Goal: Task Accomplishment & Management: Manage account settings

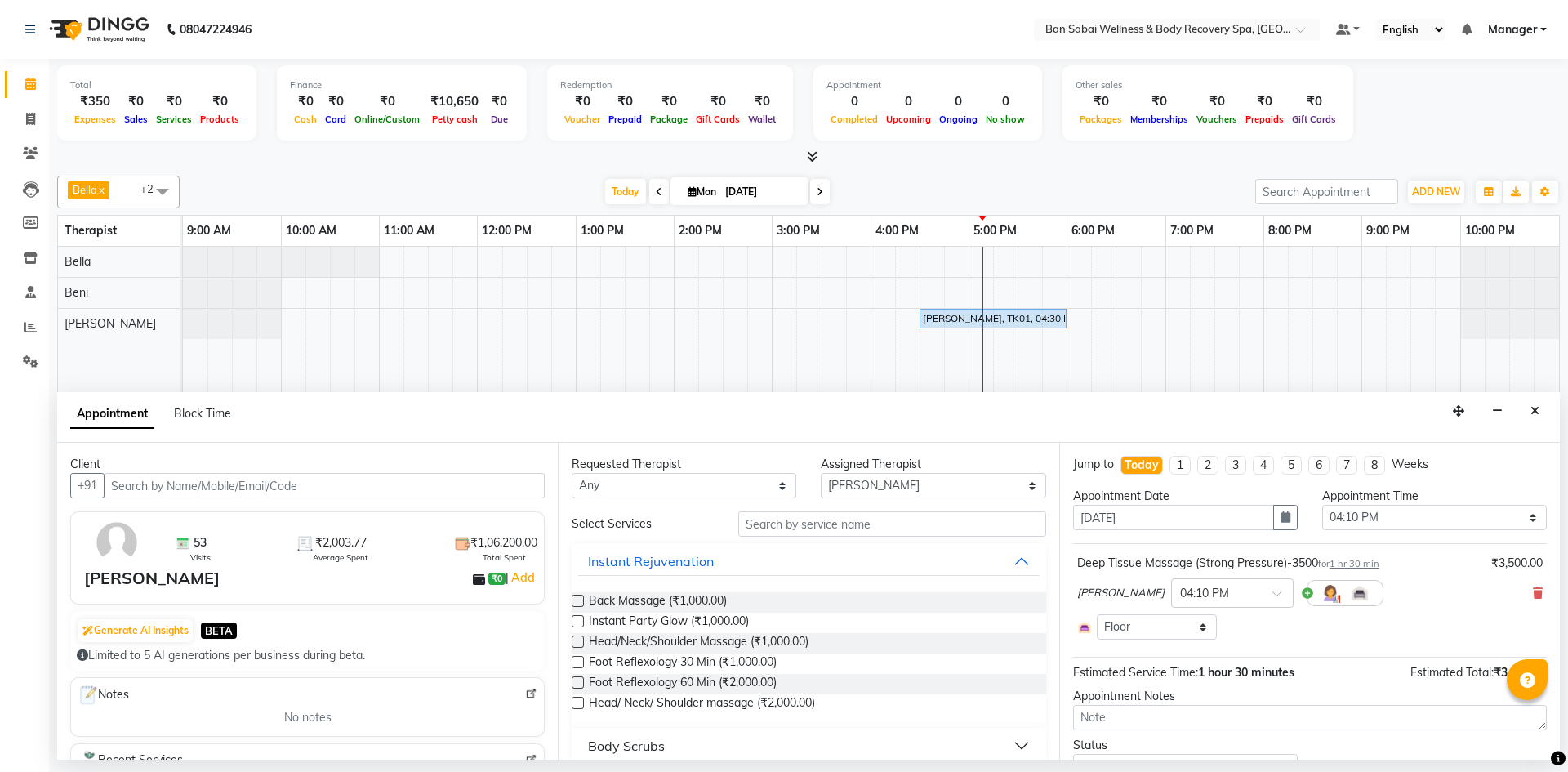
select select "89080"
select select "970"
select select "4395"
select select "upcoming"
drag, startPoint x: 1531, startPoint y: 424, endPoint x: 1530, endPoint y: 408, distance: 16.0
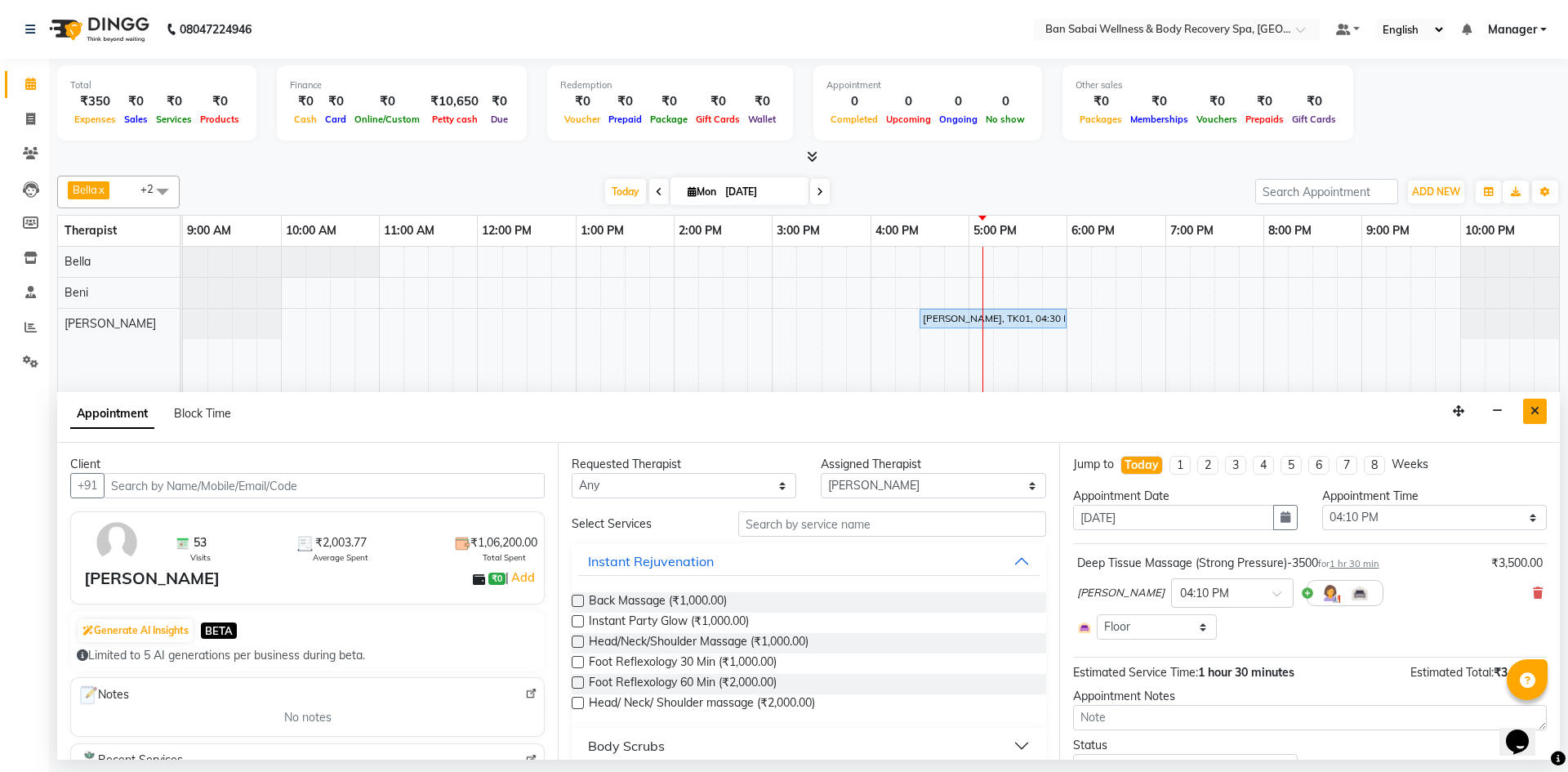
click at [1530, 412] on div "Appointment Block Time" at bounding box center [809, 417] width 1503 height 50
click at [1530, 404] on button "Close" at bounding box center [1535, 411] width 23 height 25
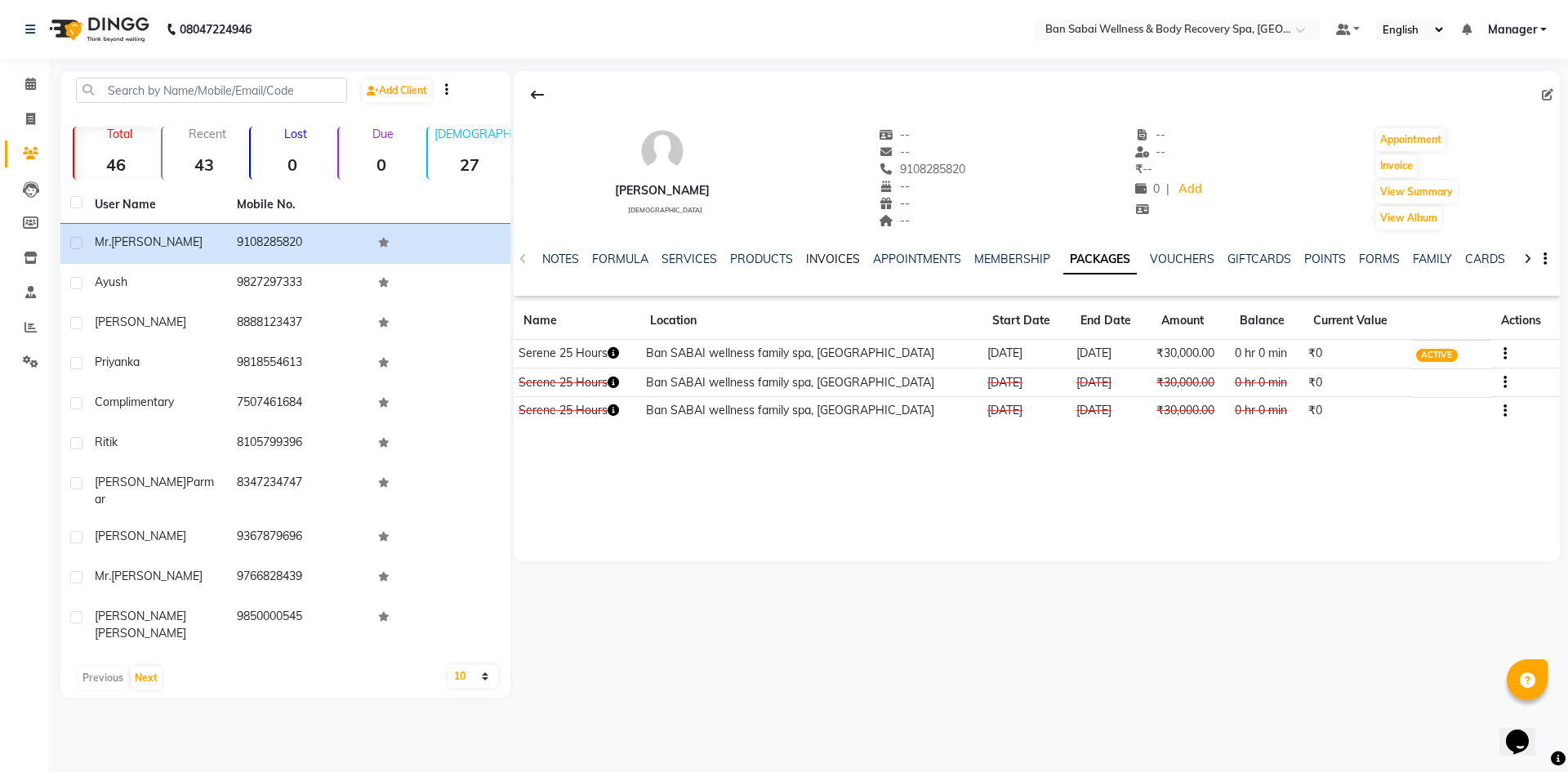
click at [815, 256] on link "INVOICES" at bounding box center [833, 259] width 54 height 15
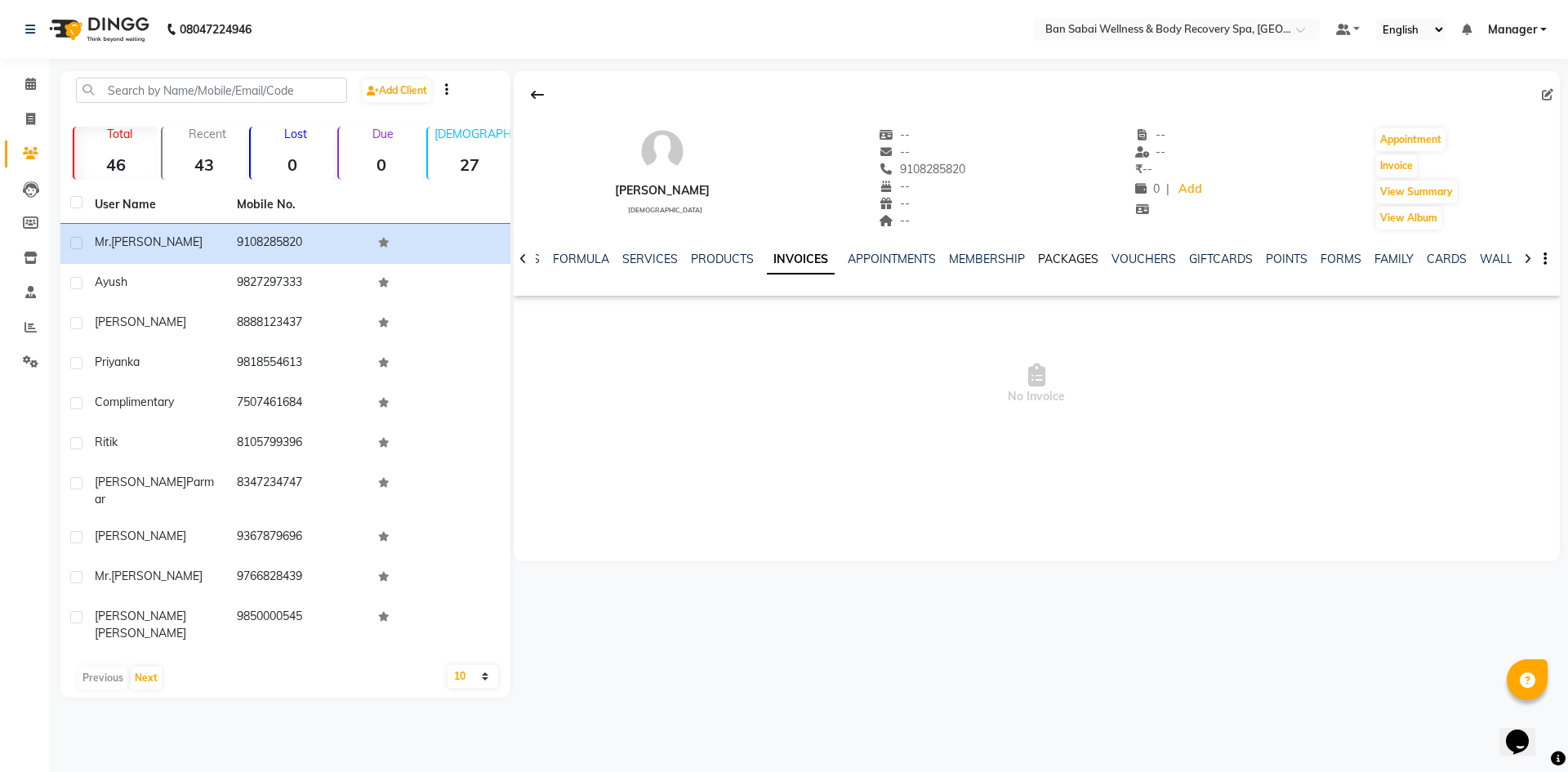
click at [1069, 260] on link "PACKAGES" at bounding box center [1068, 259] width 60 height 15
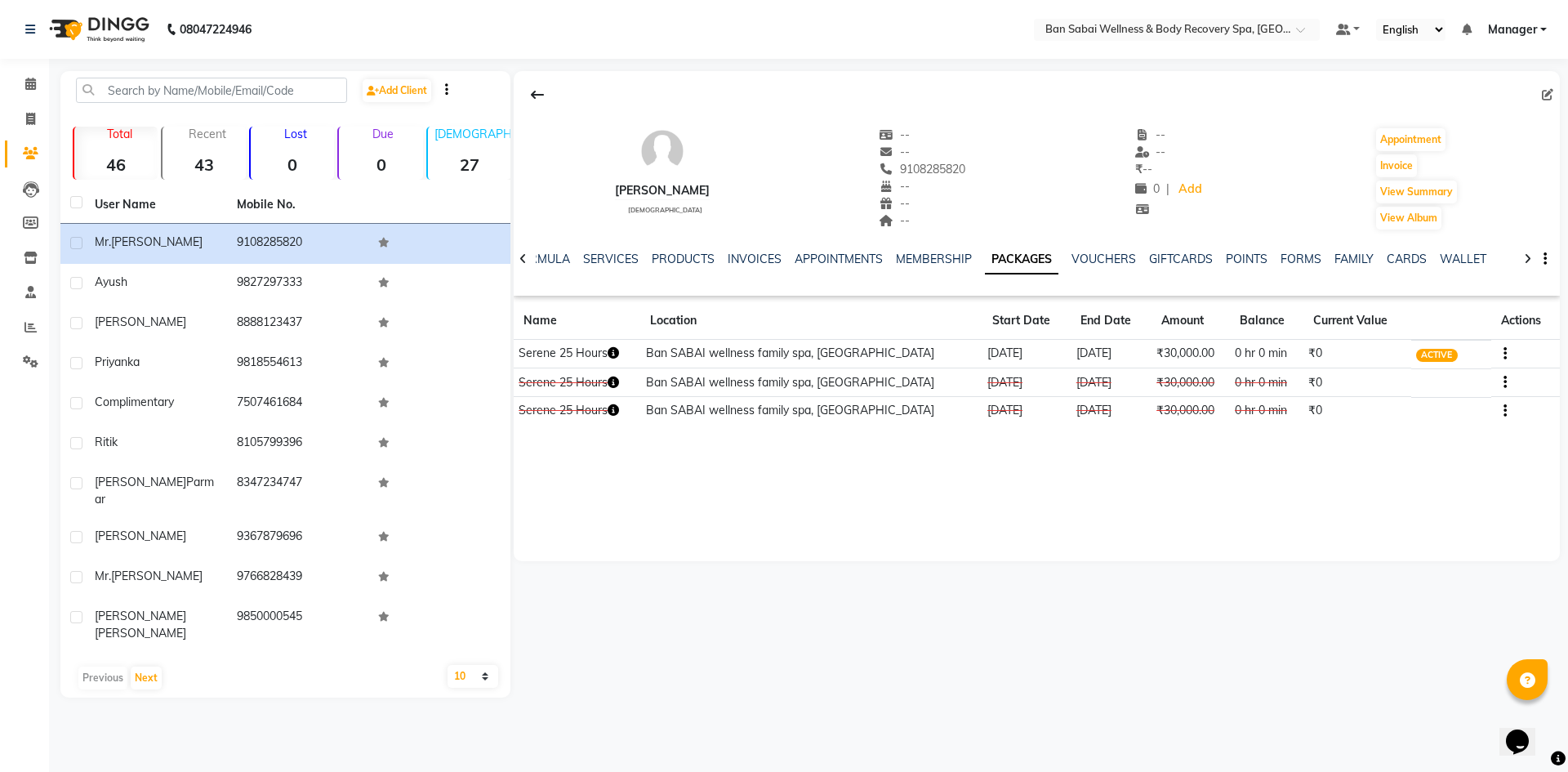
click at [839, 347] on td "Ban SABAI wellness family spa, [GEOGRAPHIC_DATA]" at bounding box center [811, 355] width 342 height 29
click at [1503, 355] on icon "button" at bounding box center [1504, 354] width 3 height 1
click at [612, 262] on link "SERVICES" at bounding box center [610, 259] width 55 height 15
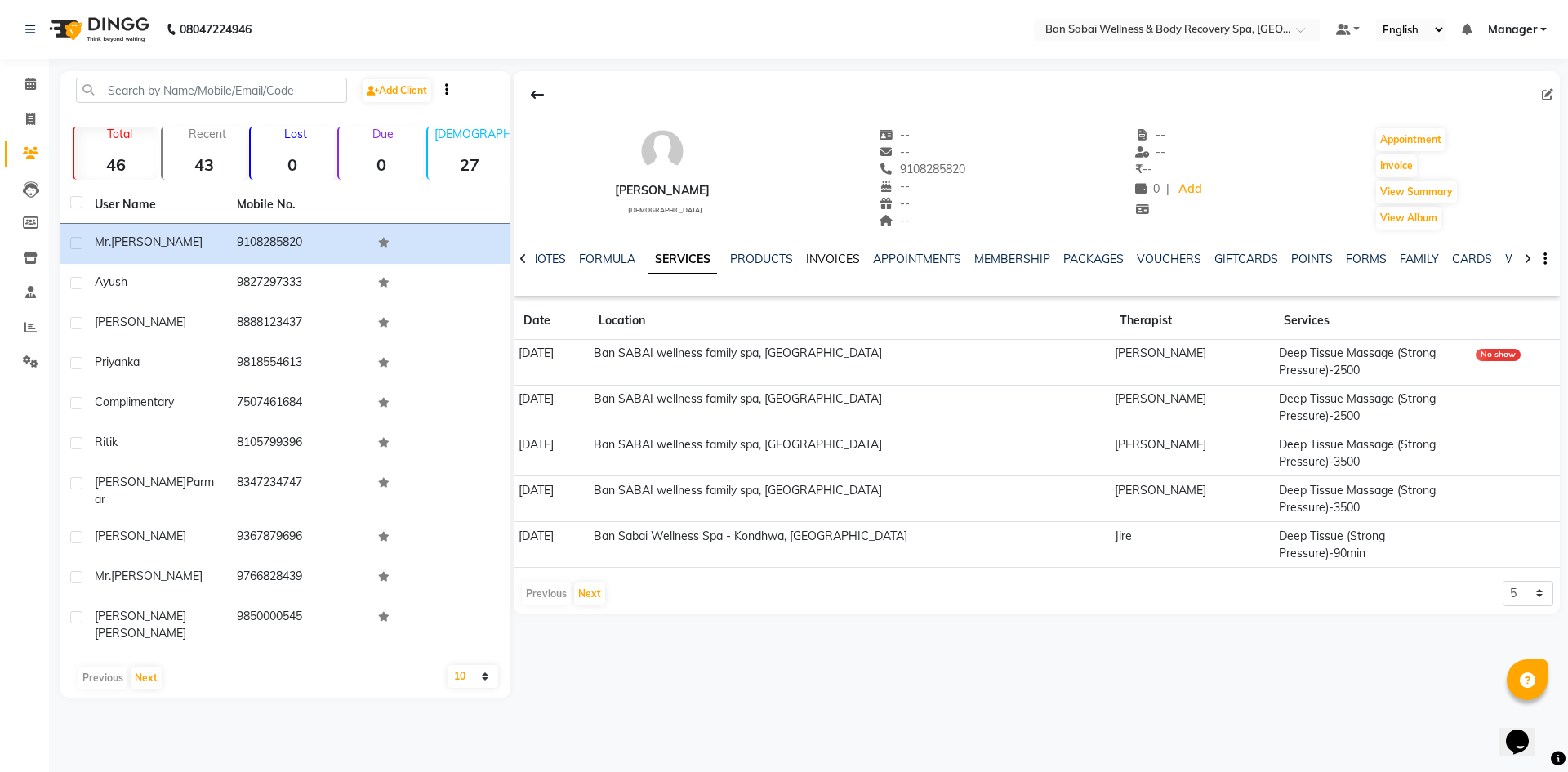
click at [831, 255] on link "INVOICES" at bounding box center [833, 259] width 54 height 15
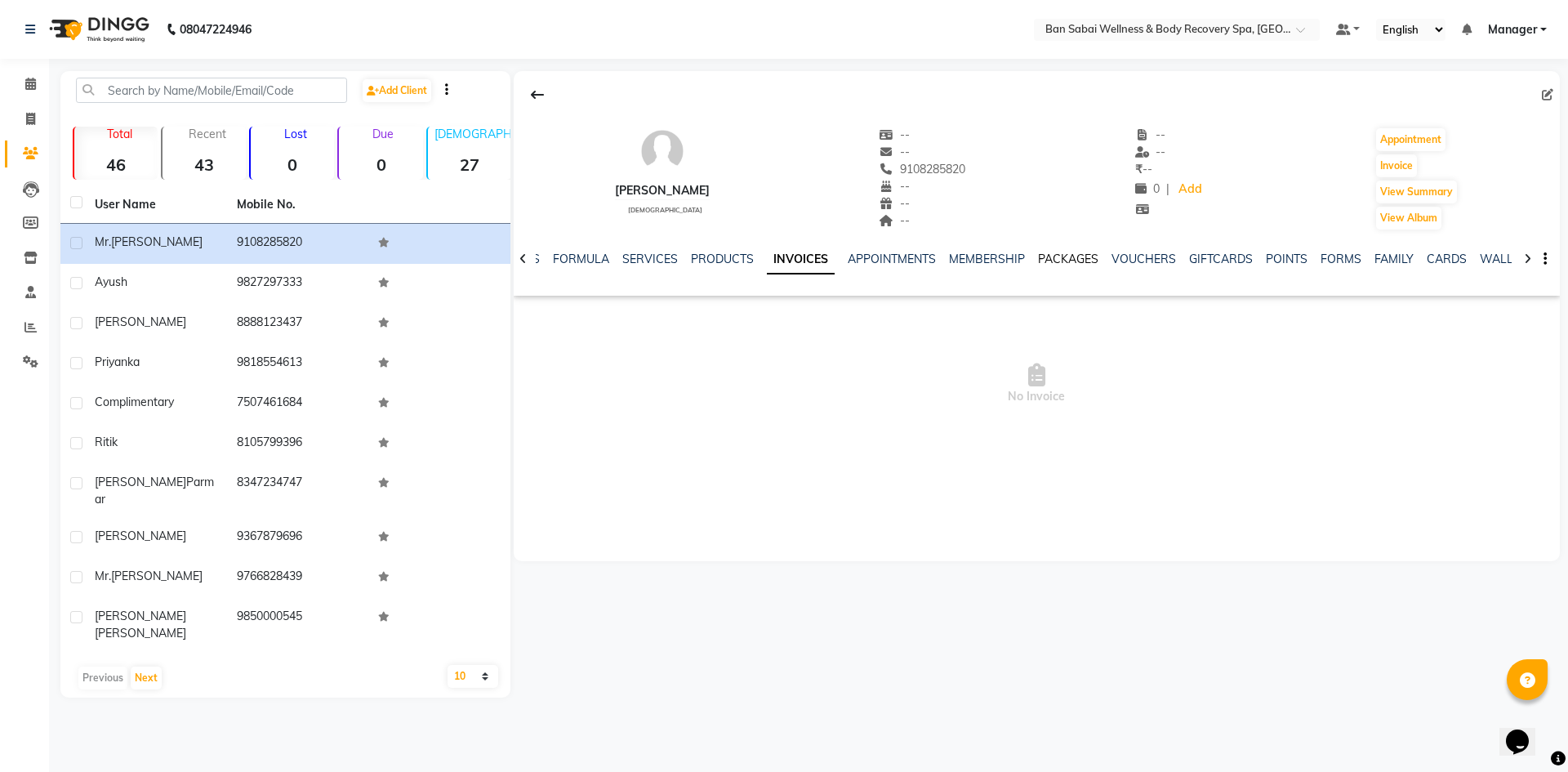
click at [1080, 255] on link "PACKAGES" at bounding box center [1068, 259] width 60 height 15
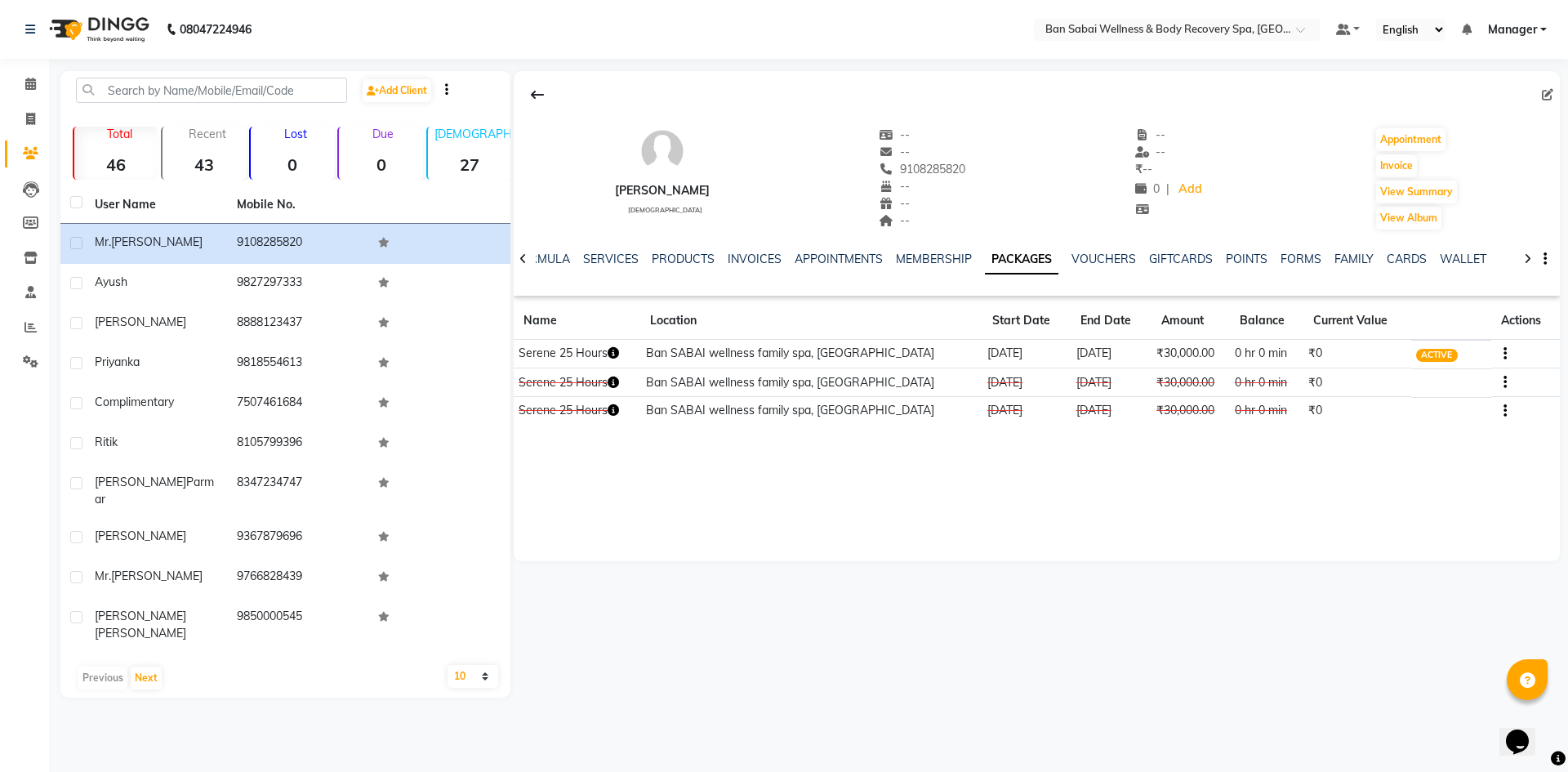
click at [945, 351] on td "Ban SABAI wellness family spa, [GEOGRAPHIC_DATA]" at bounding box center [811, 355] width 342 height 29
click at [611, 262] on link "SERVICES" at bounding box center [610, 259] width 55 height 15
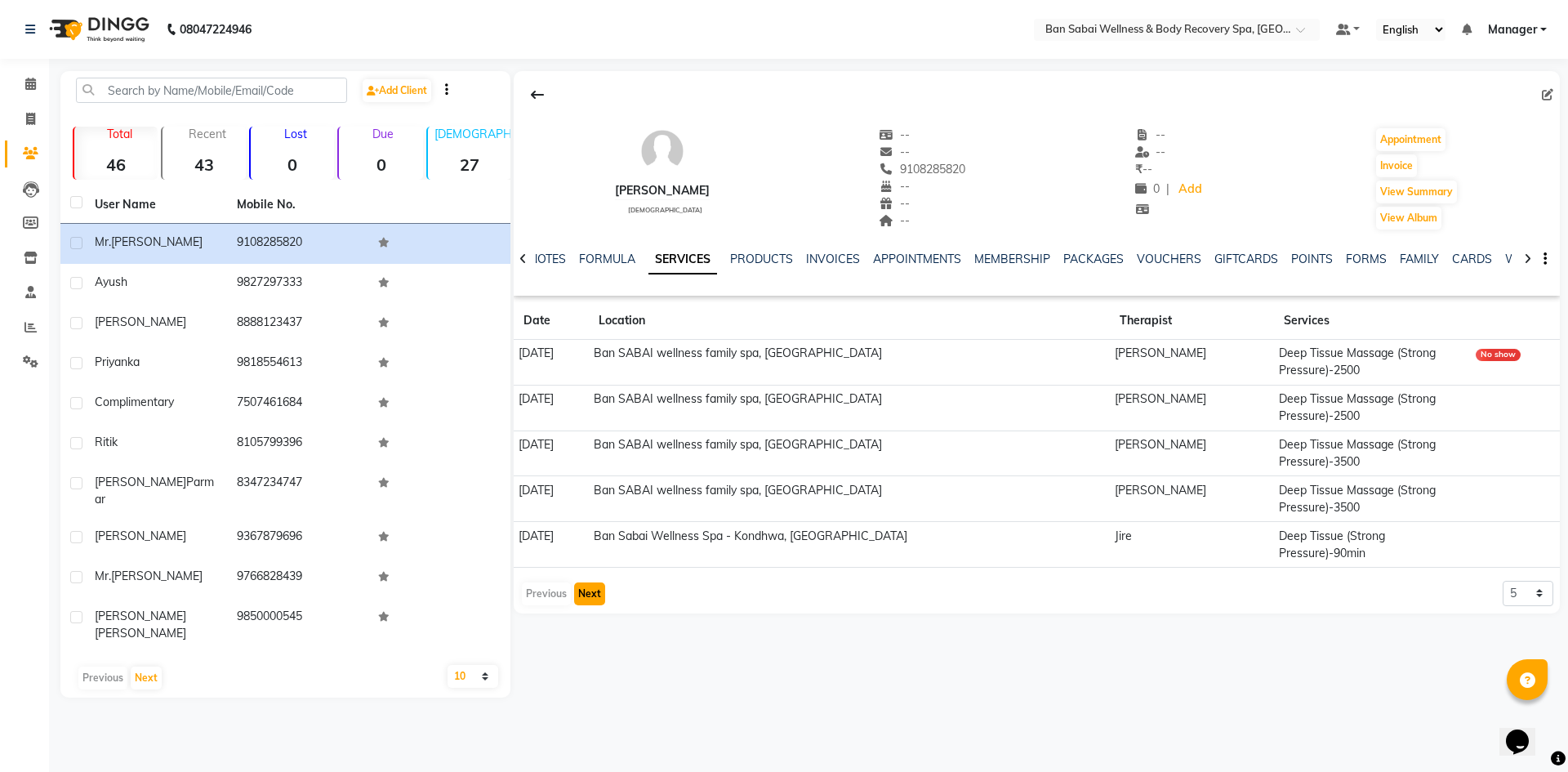
click at [591, 582] on button "Next" at bounding box center [590, 594] width 31 height 23
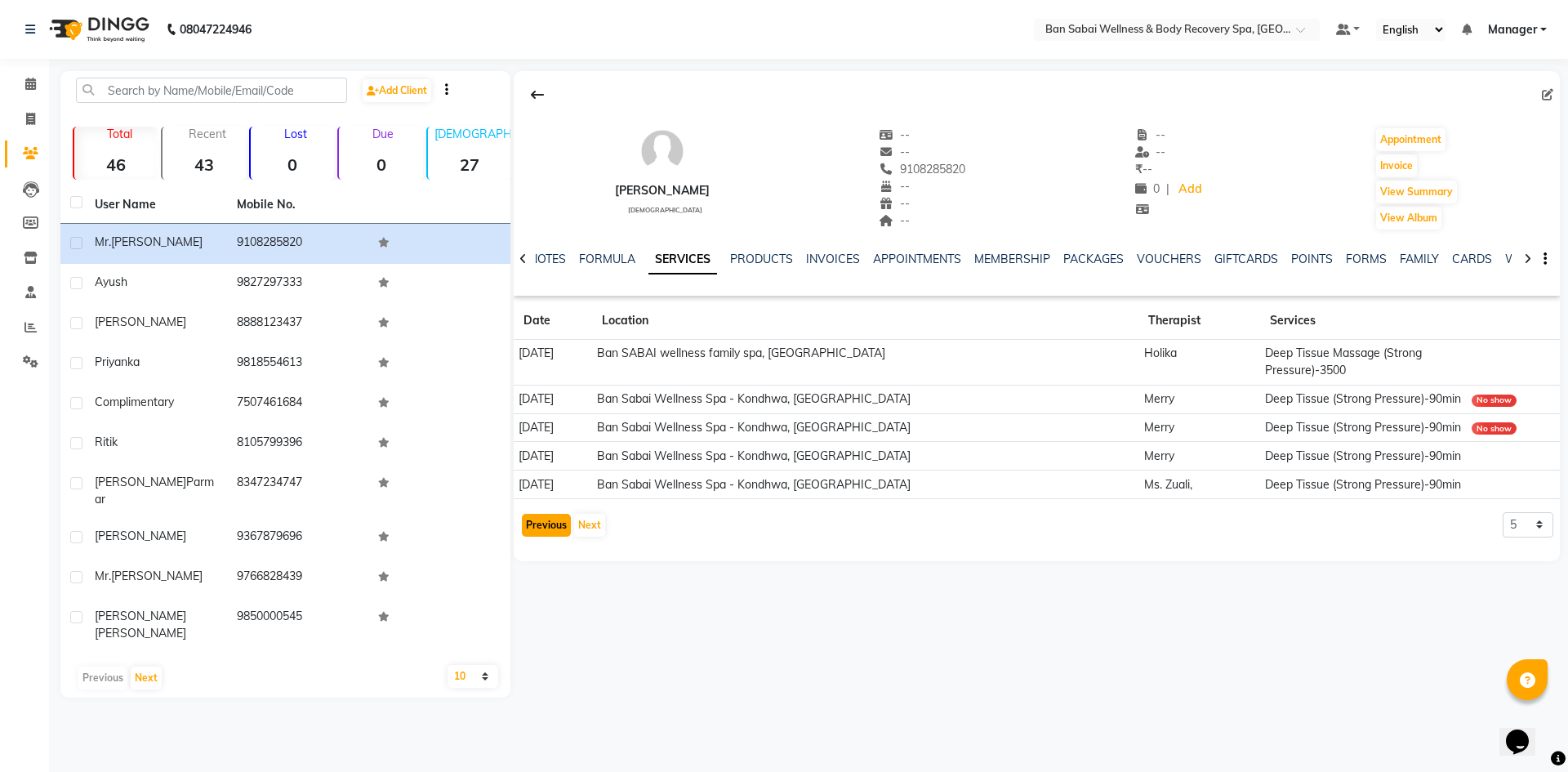
click at [557, 522] on button "Previous" at bounding box center [546, 525] width 49 height 23
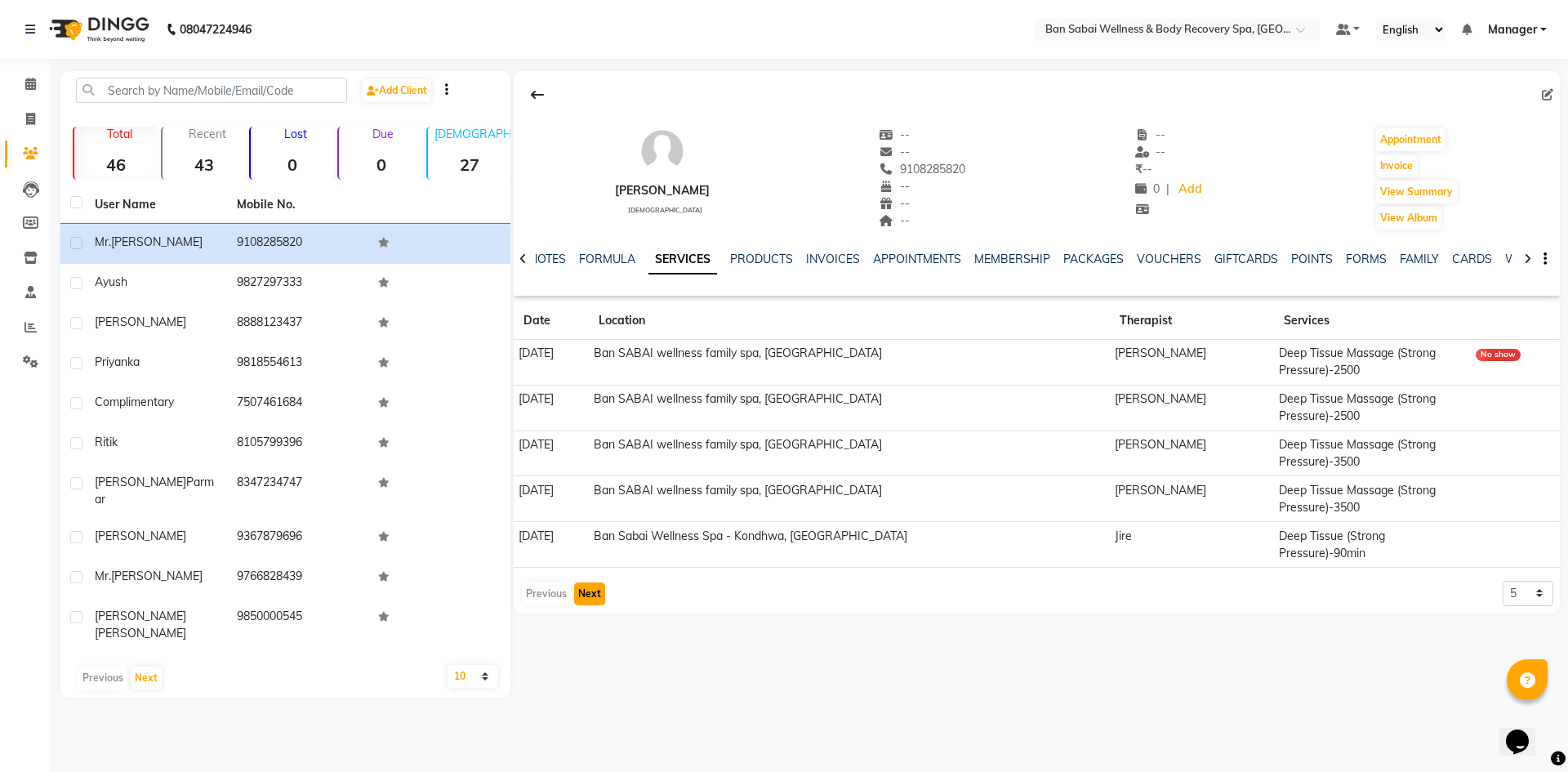
click at [583, 582] on button "Next" at bounding box center [590, 594] width 31 height 23
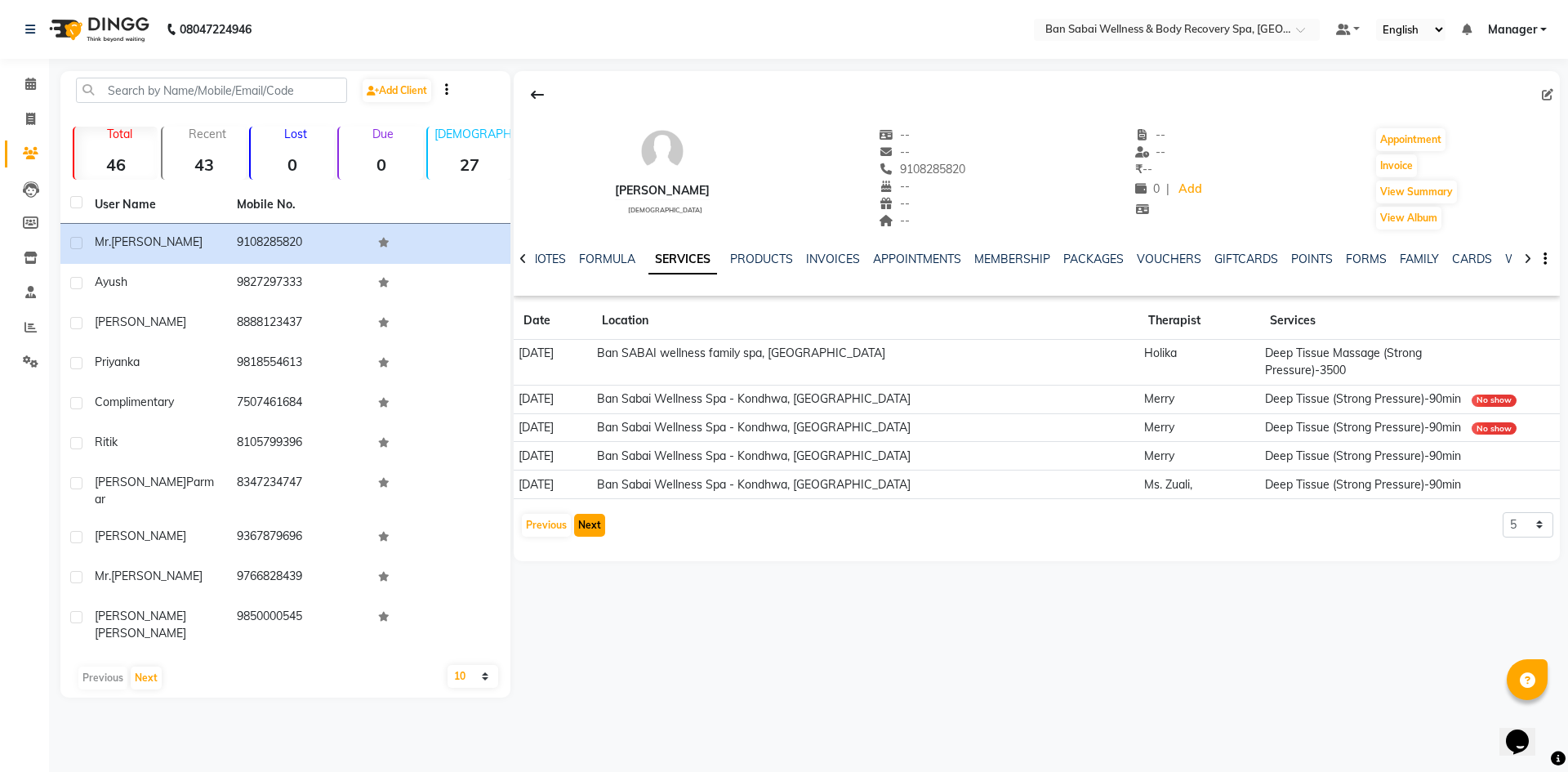
click at [587, 526] on button "Next" at bounding box center [590, 525] width 31 height 23
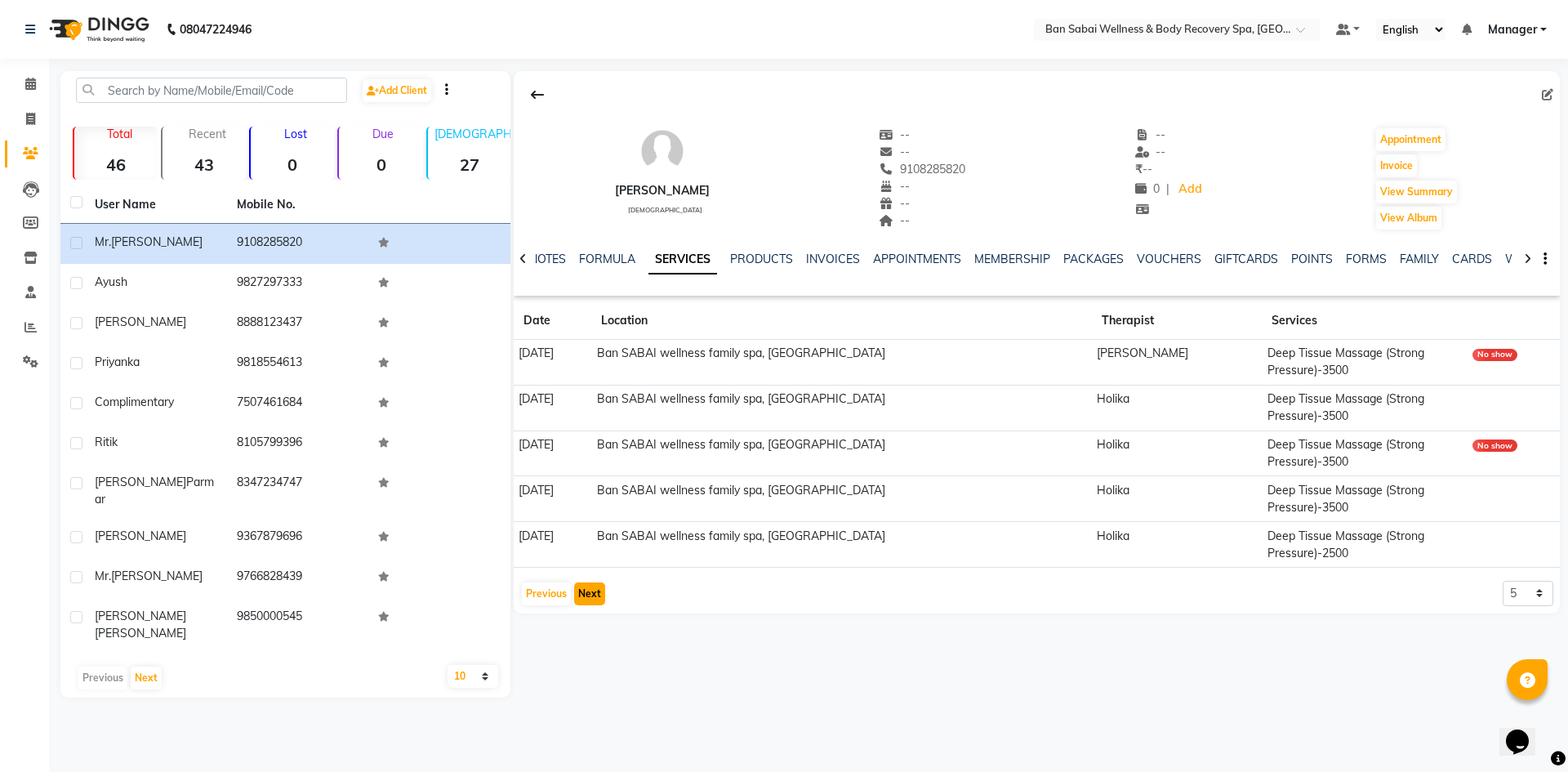
click at [583, 600] on button "Next" at bounding box center [590, 594] width 31 height 23
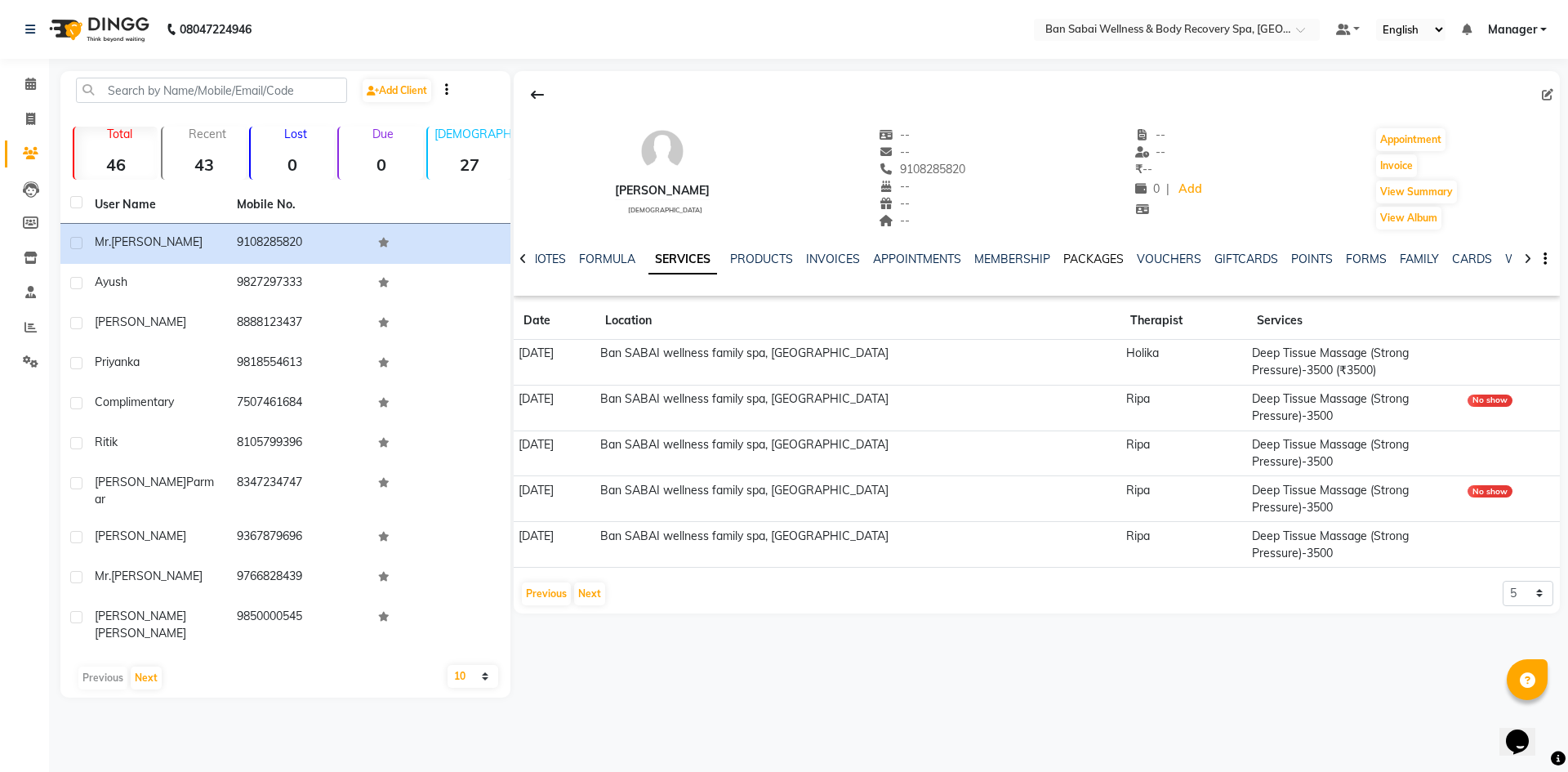
click at [1092, 263] on link "PACKAGES" at bounding box center [1093, 259] width 60 height 15
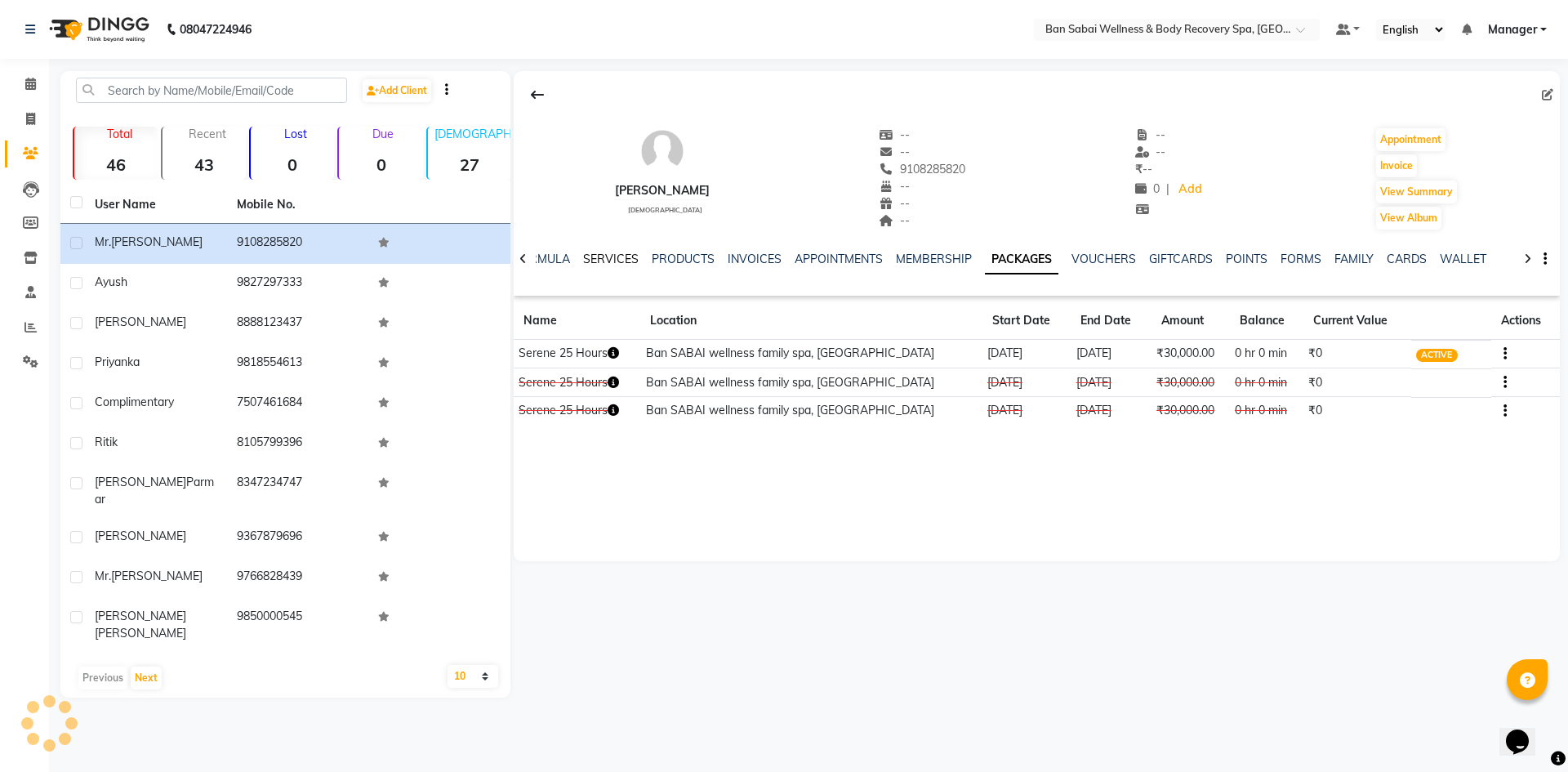
click at [623, 255] on link "SERVICES" at bounding box center [610, 259] width 55 height 15
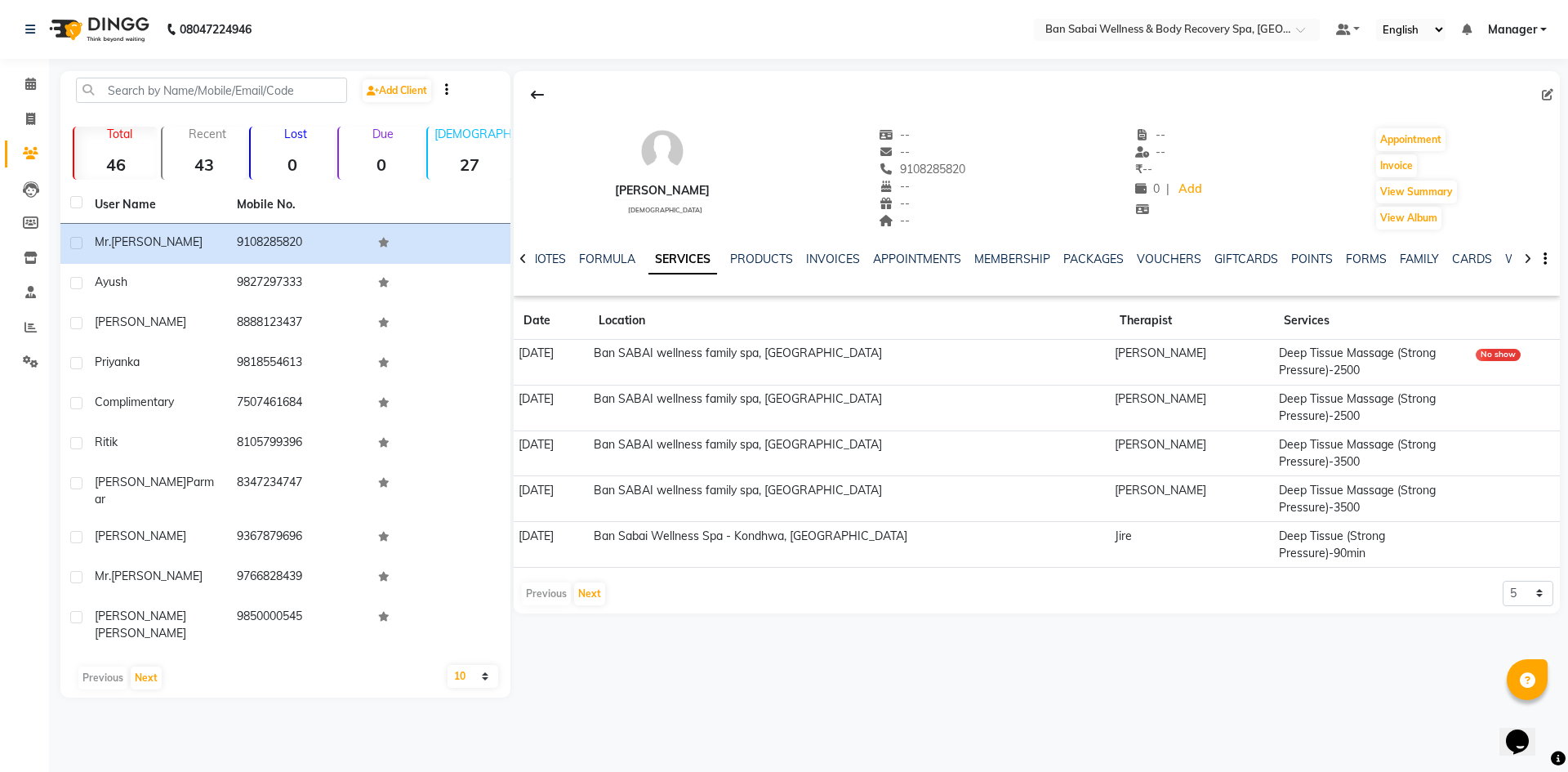
click at [539, 581] on div "Previous Next" at bounding box center [563, 594] width 86 height 26
click at [577, 582] on button "Next" at bounding box center [590, 594] width 31 height 23
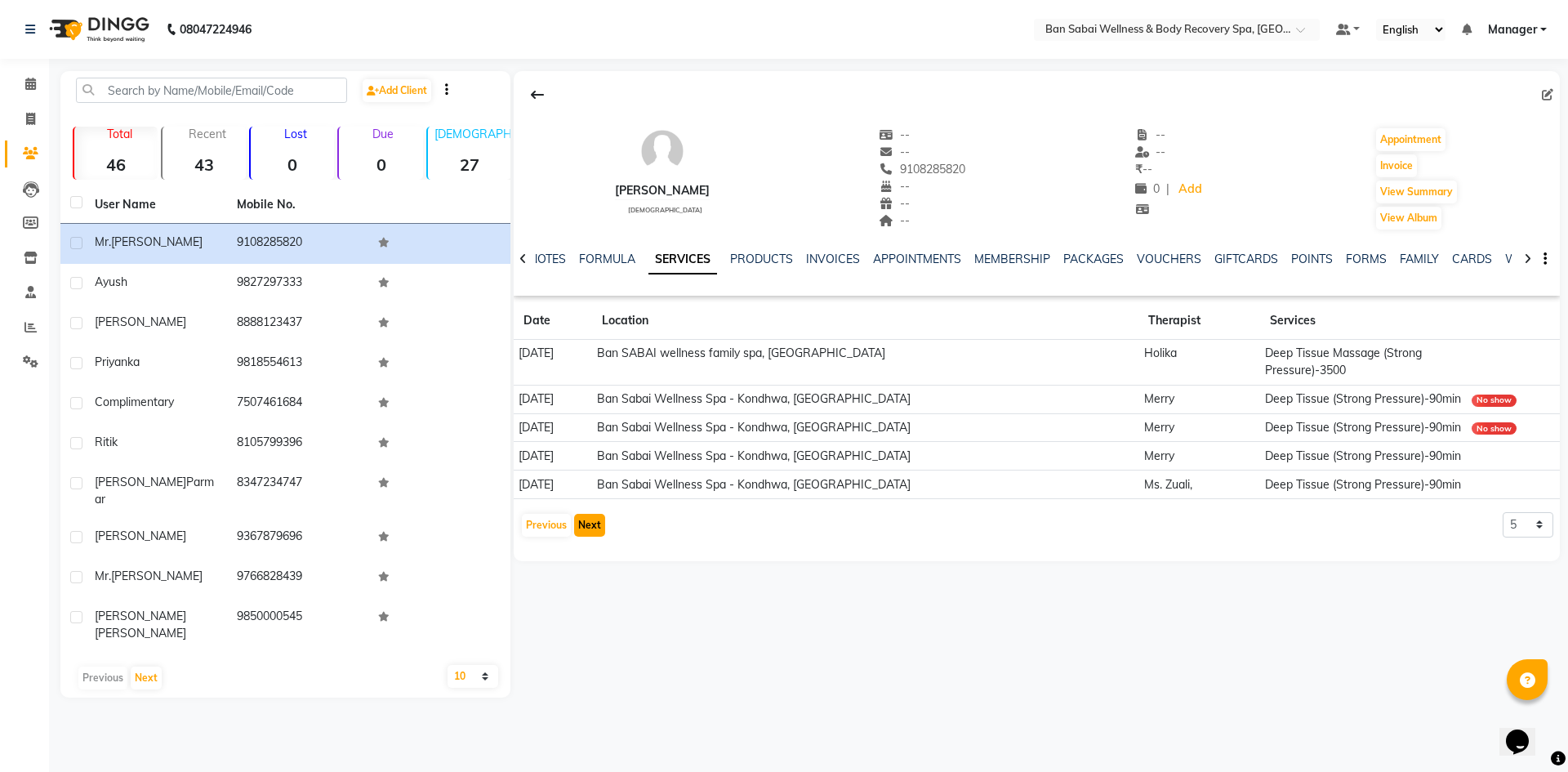
click at [581, 526] on button "Next" at bounding box center [590, 525] width 31 height 23
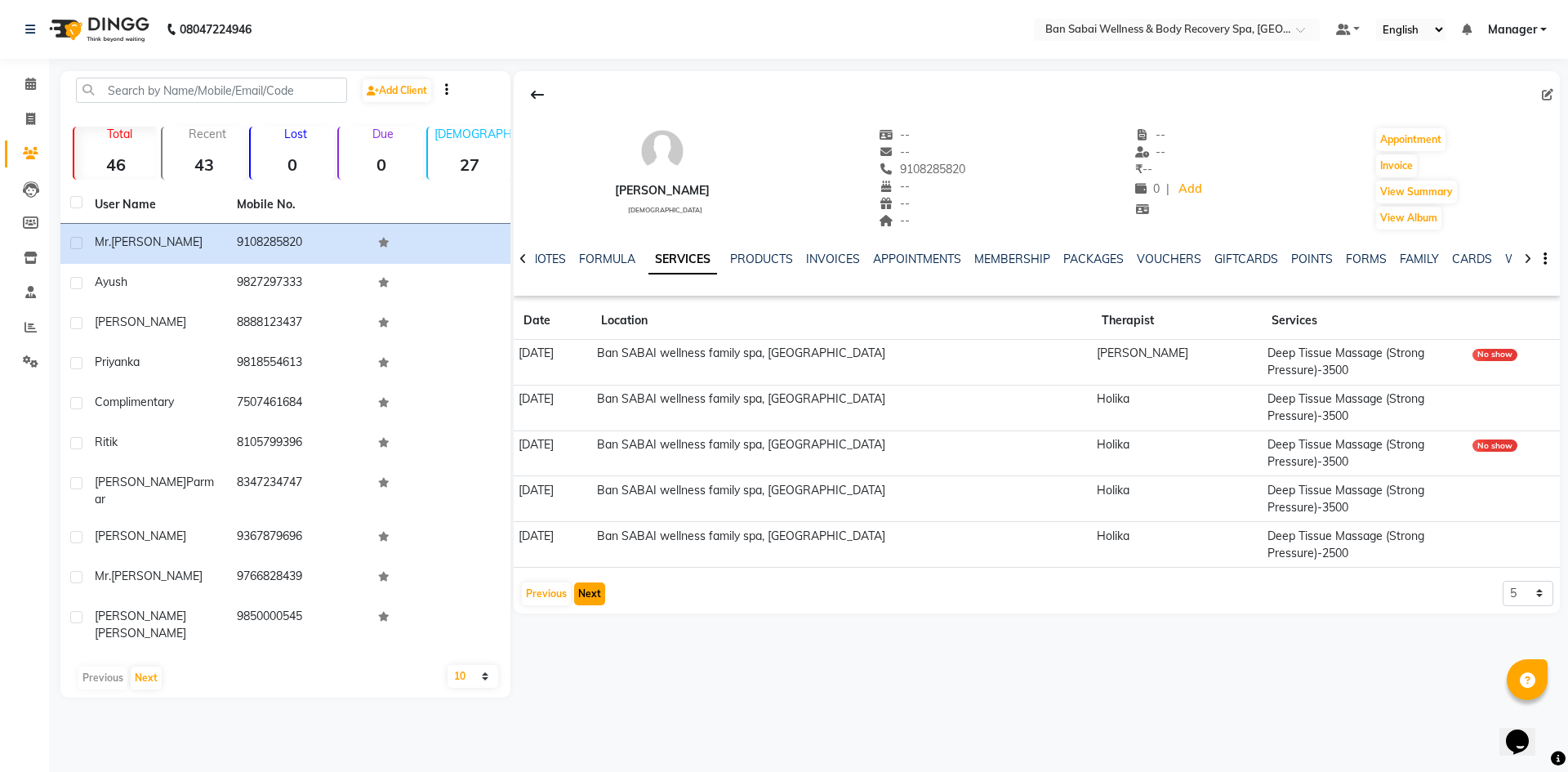
click at [591, 593] on button "Next" at bounding box center [590, 594] width 31 height 23
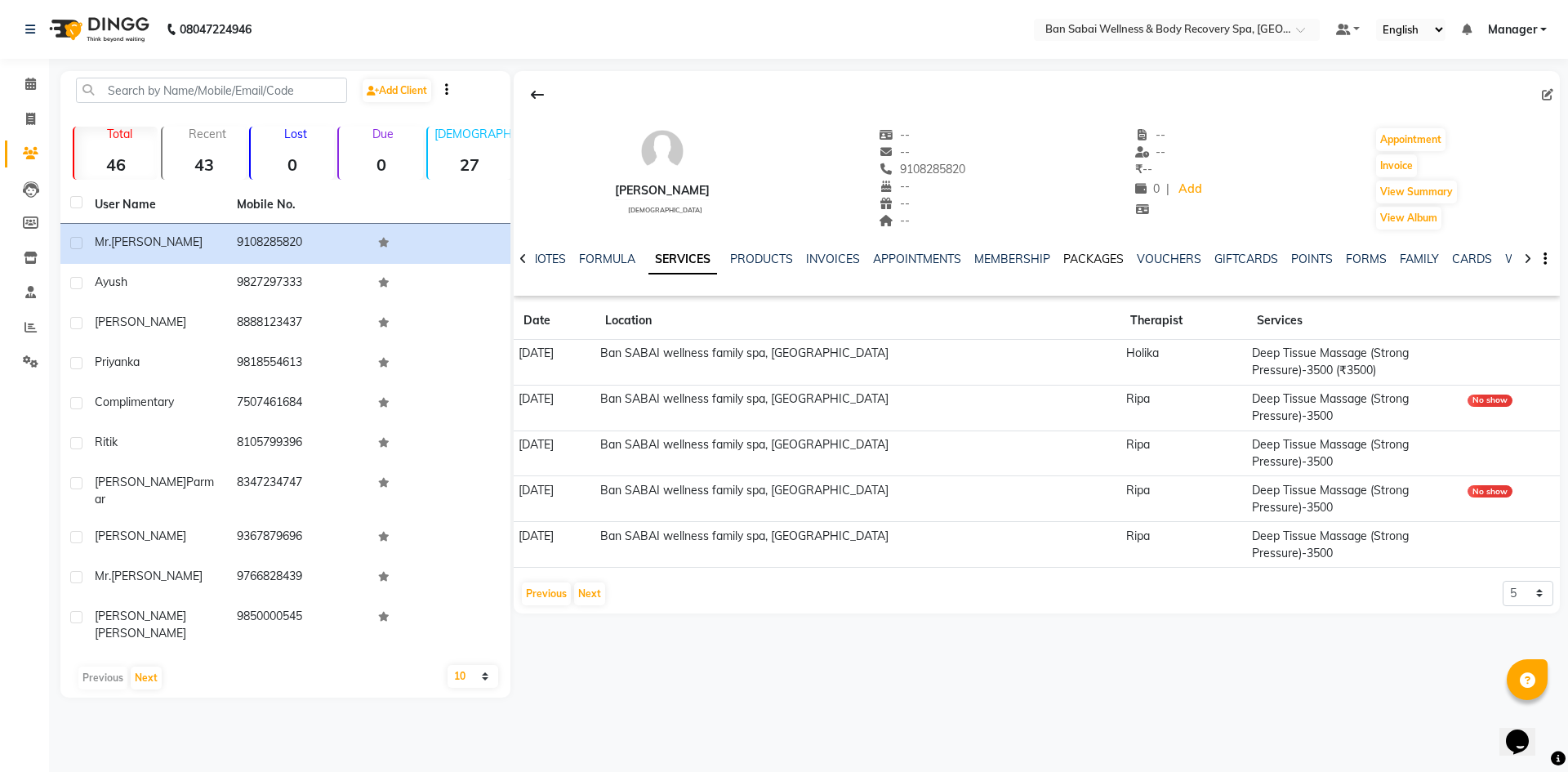
click at [1089, 257] on link "PACKAGES" at bounding box center [1093, 259] width 60 height 15
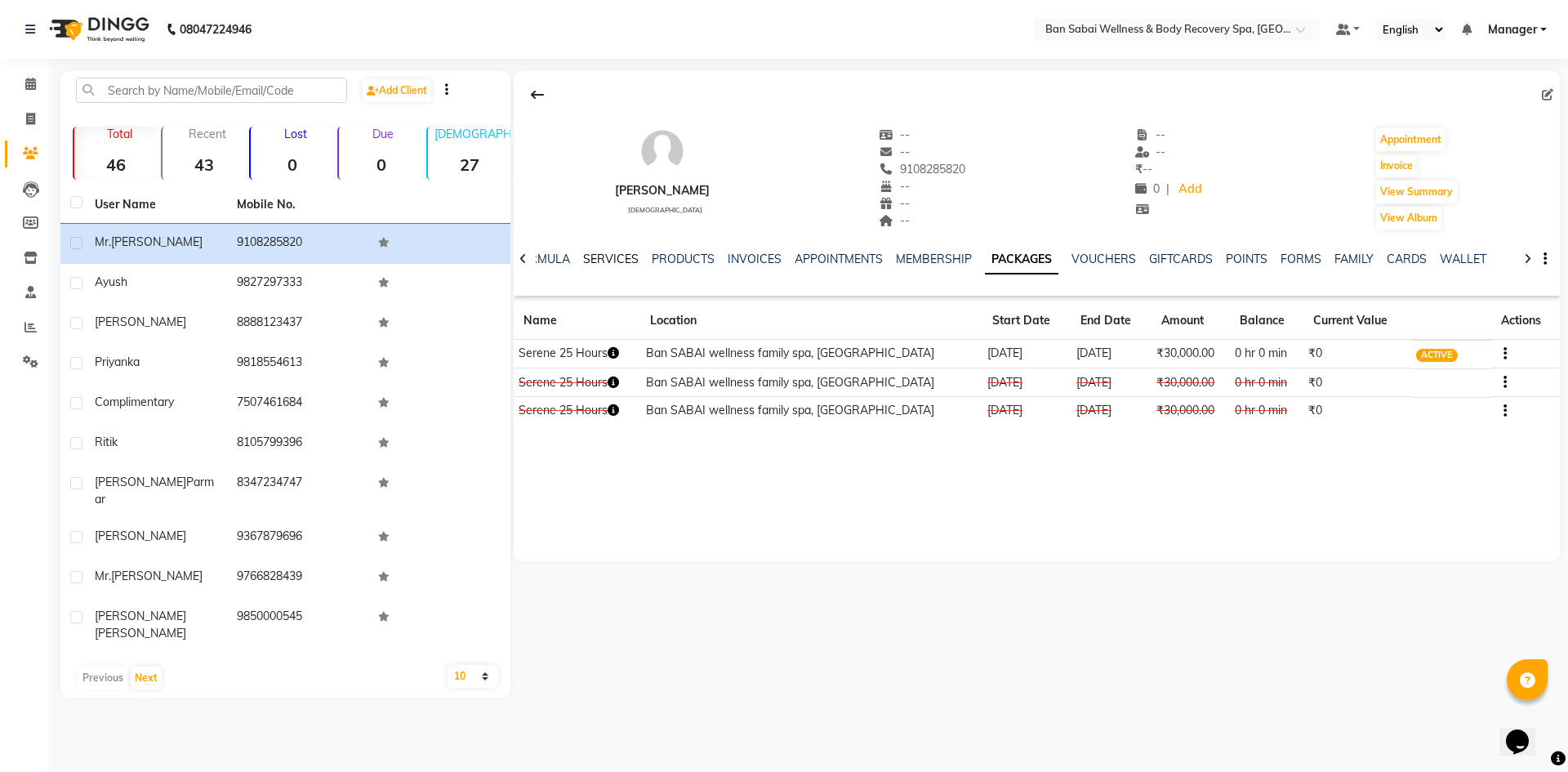
click at [604, 250] on div "NOTES FORMULA SERVICES PRODUCTS INVOICES APPOINTMENTS MEMBERSHIP PACKAGES VOUCH…" at bounding box center [1036, 260] width 1046 height 56
click at [604, 251] on div "SERVICES" at bounding box center [610, 260] width 55 height 17
click at [612, 263] on link "SERVICES" at bounding box center [610, 259] width 55 height 15
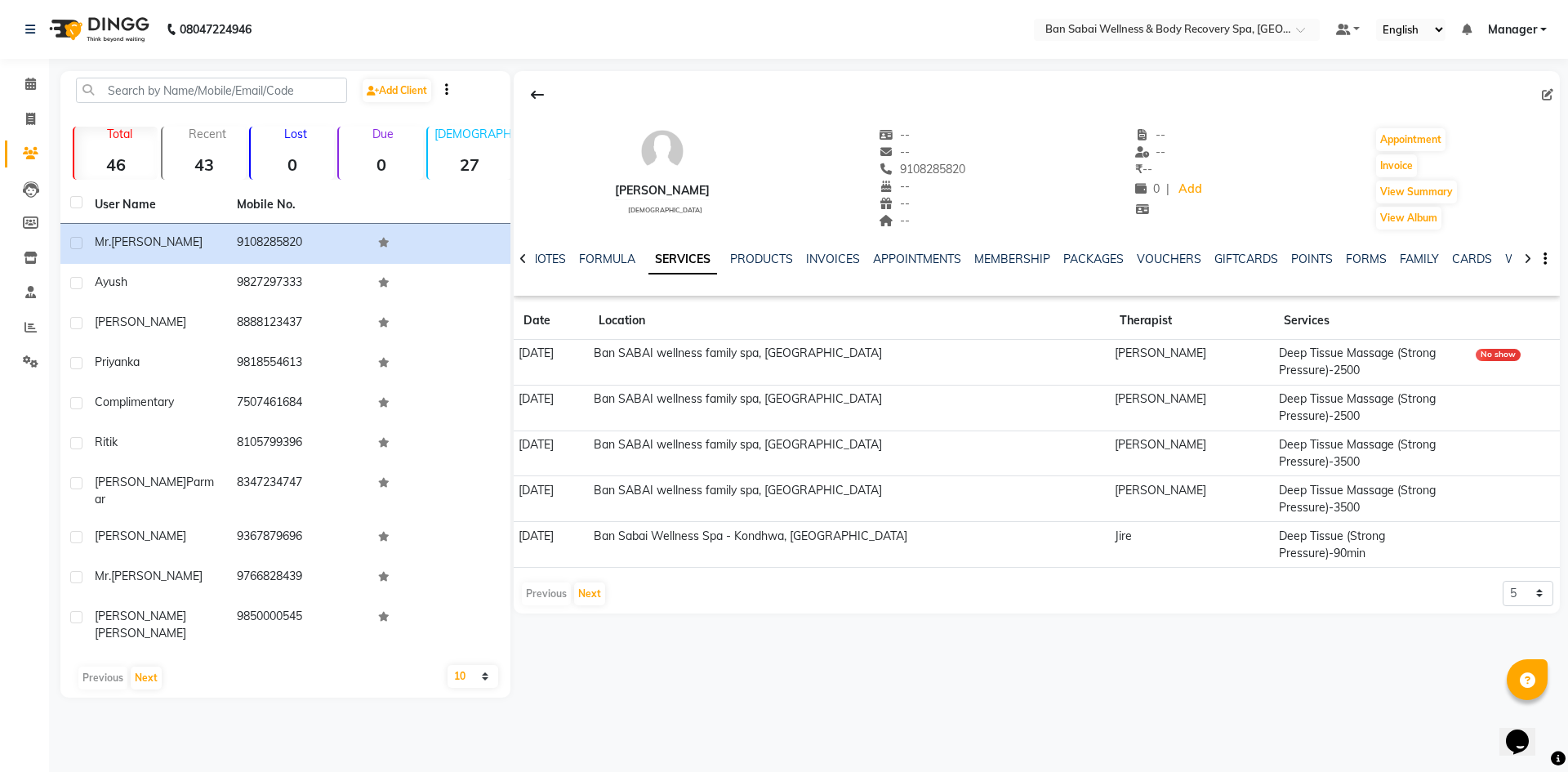
click at [846, 530] on td "Ban Sabai Wellness Spa - Kondhwa, [GEOGRAPHIC_DATA]" at bounding box center [849, 544] width 521 height 46
click at [1522, 581] on select "5 10 50 100 500" at bounding box center [1528, 594] width 50 height 25
select select "50"
click at [1503, 581] on select "5 10 50 100 500" at bounding box center [1528, 594] width 50 height 25
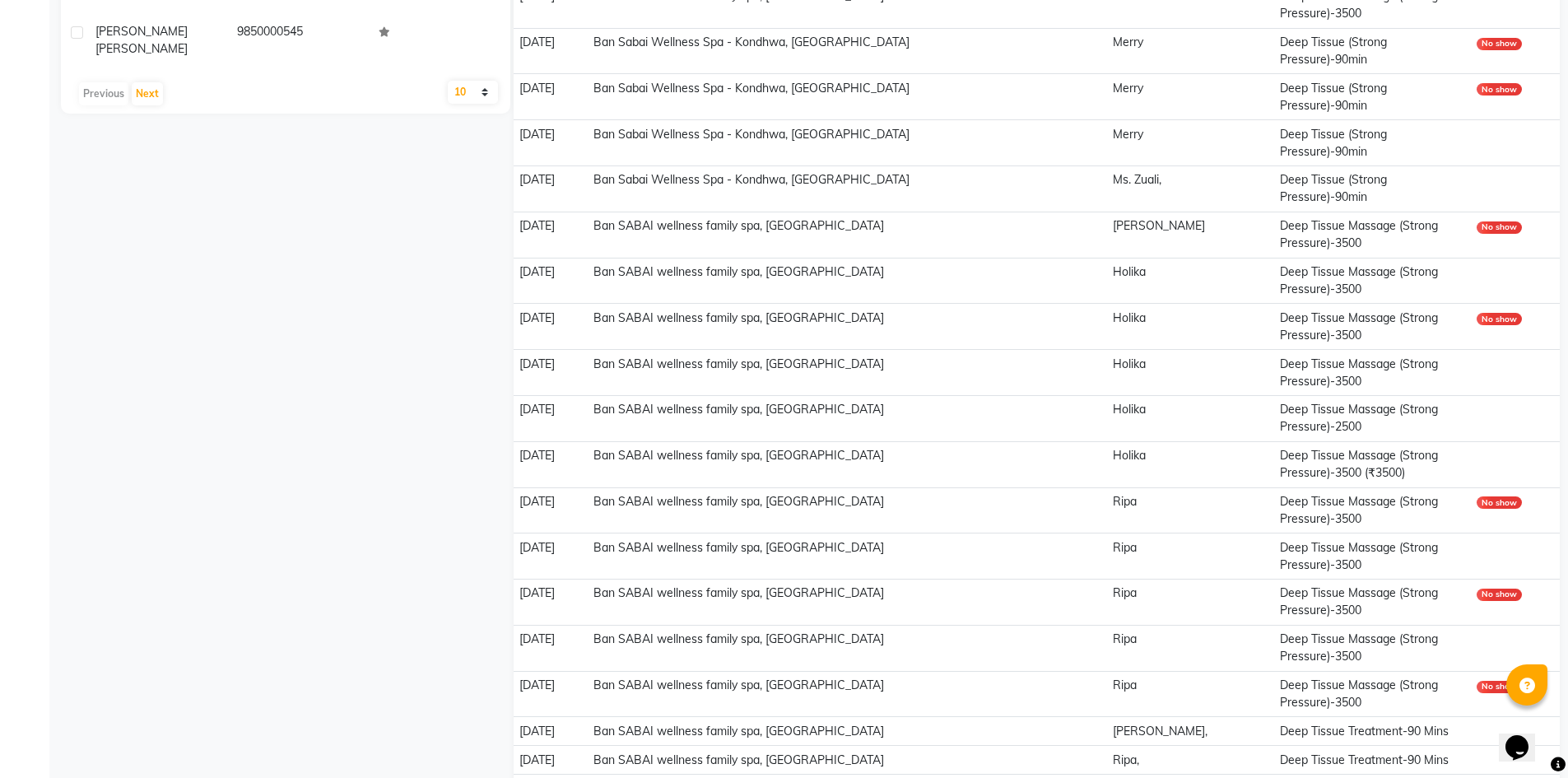
scroll to position [823, 0]
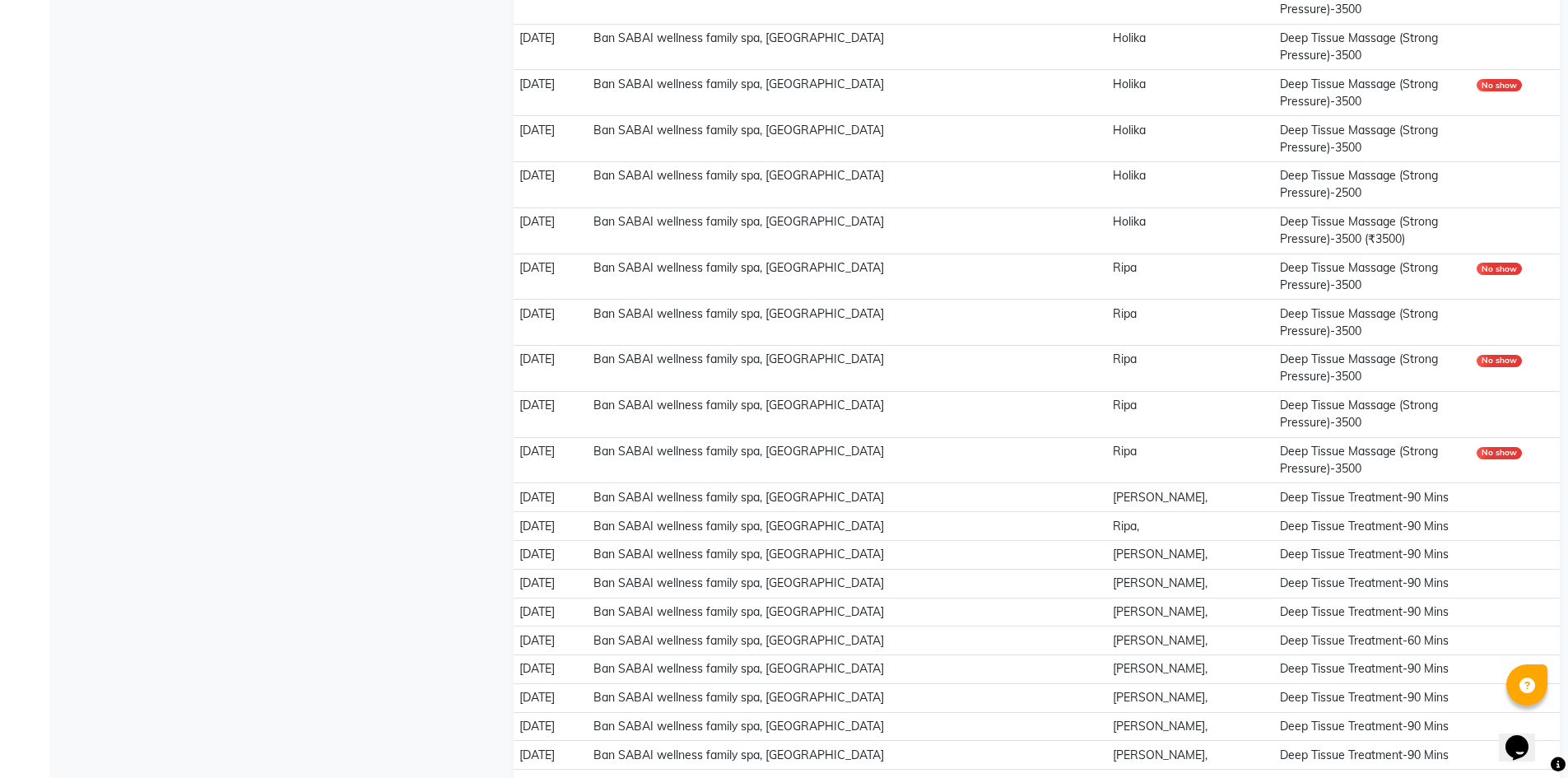
click at [567, 622] on td "[DATE]" at bounding box center [551, 612] width 75 height 29
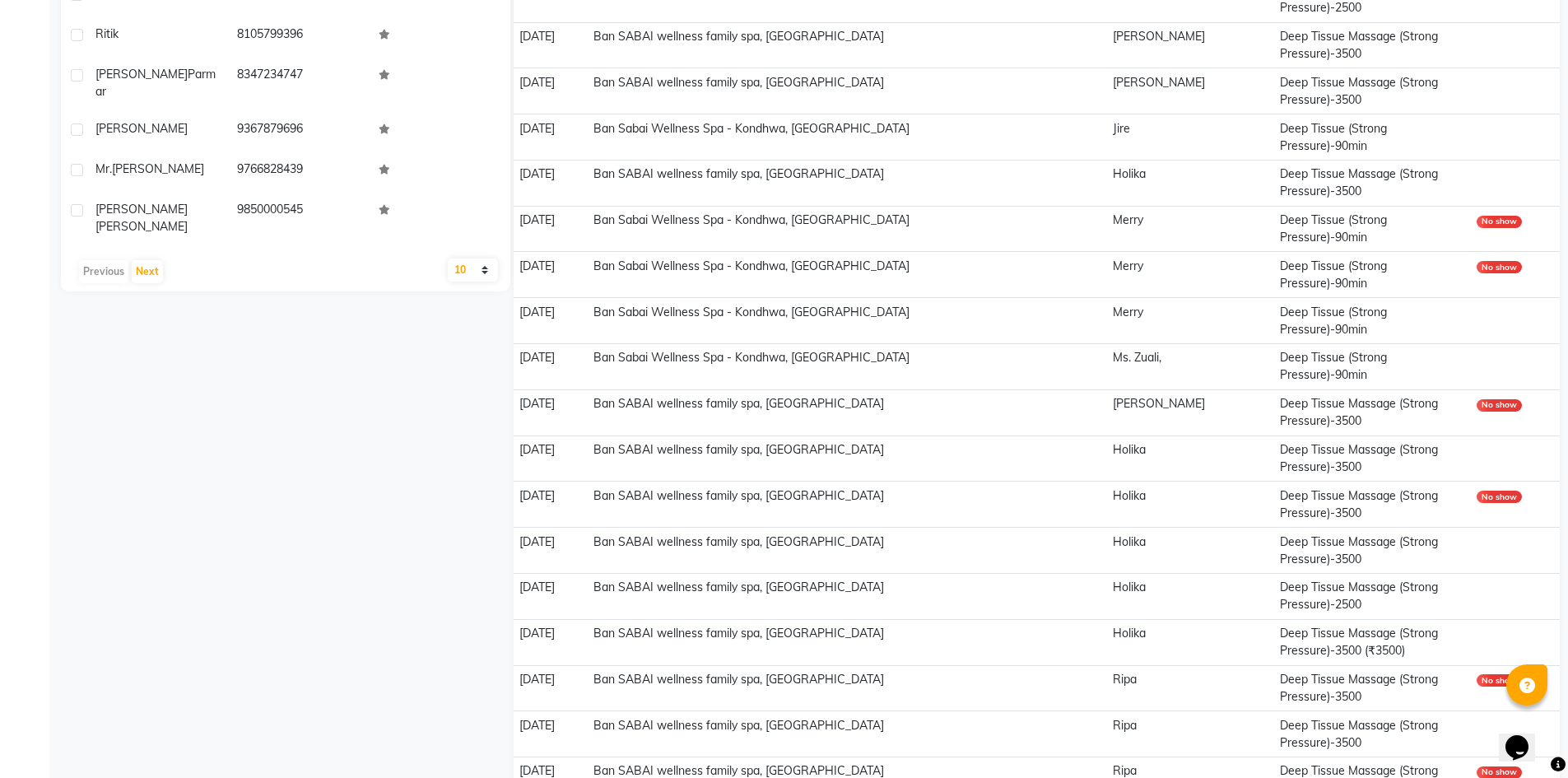
scroll to position [0, 0]
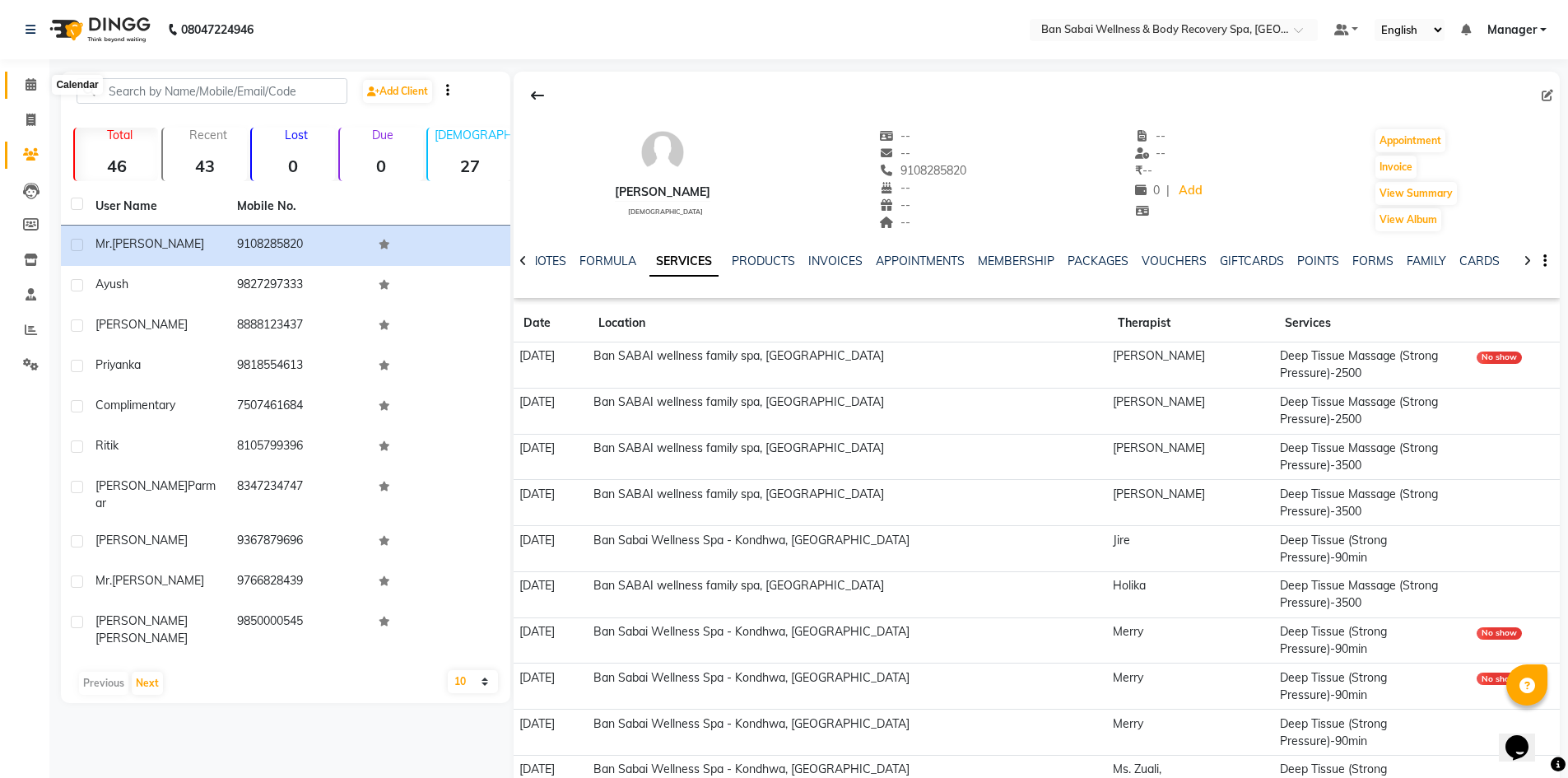
click at [21, 81] on span at bounding box center [31, 85] width 29 height 19
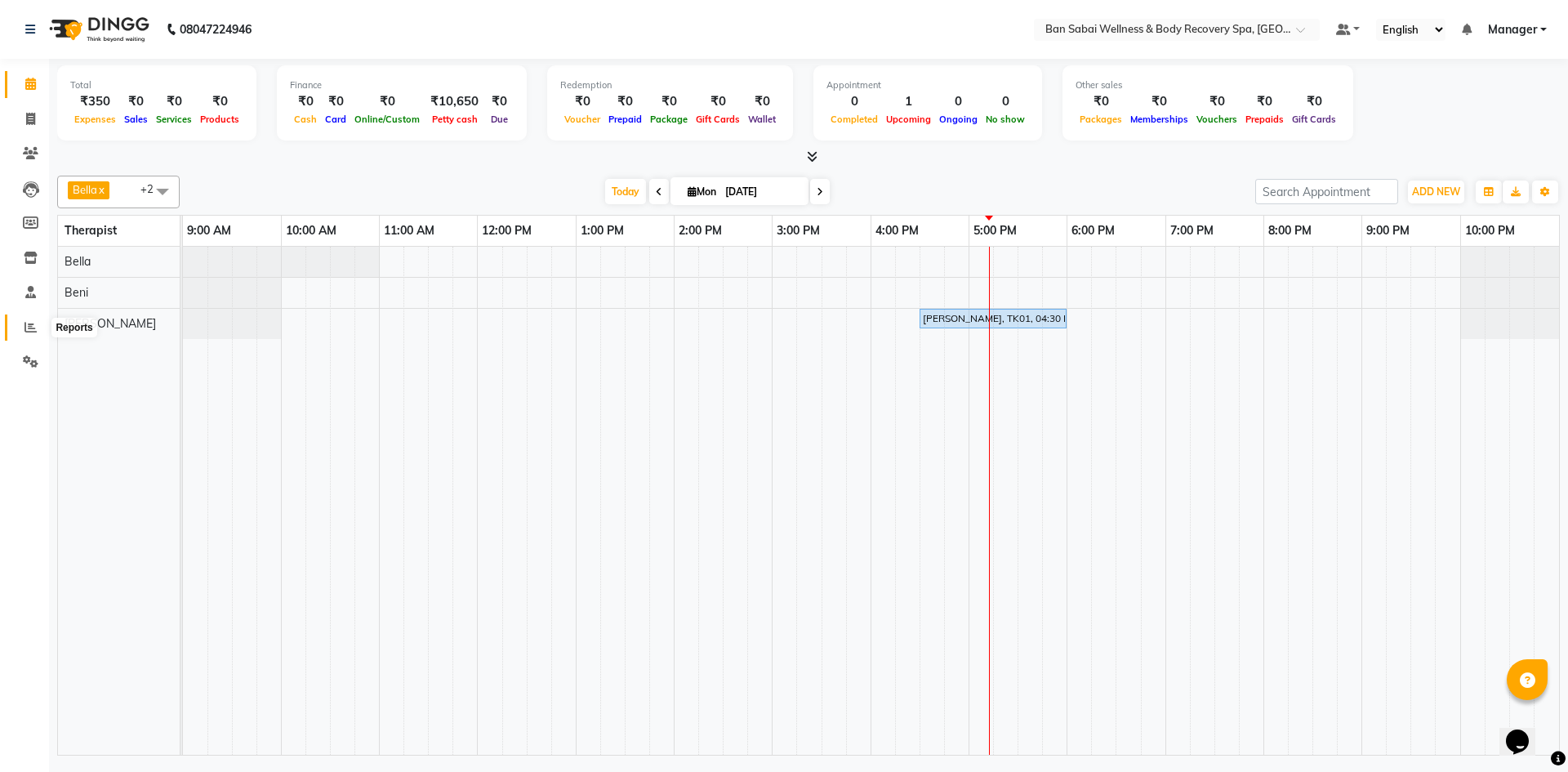
click at [34, 333] on span at bounding box center [31, 327] width 29 height 18
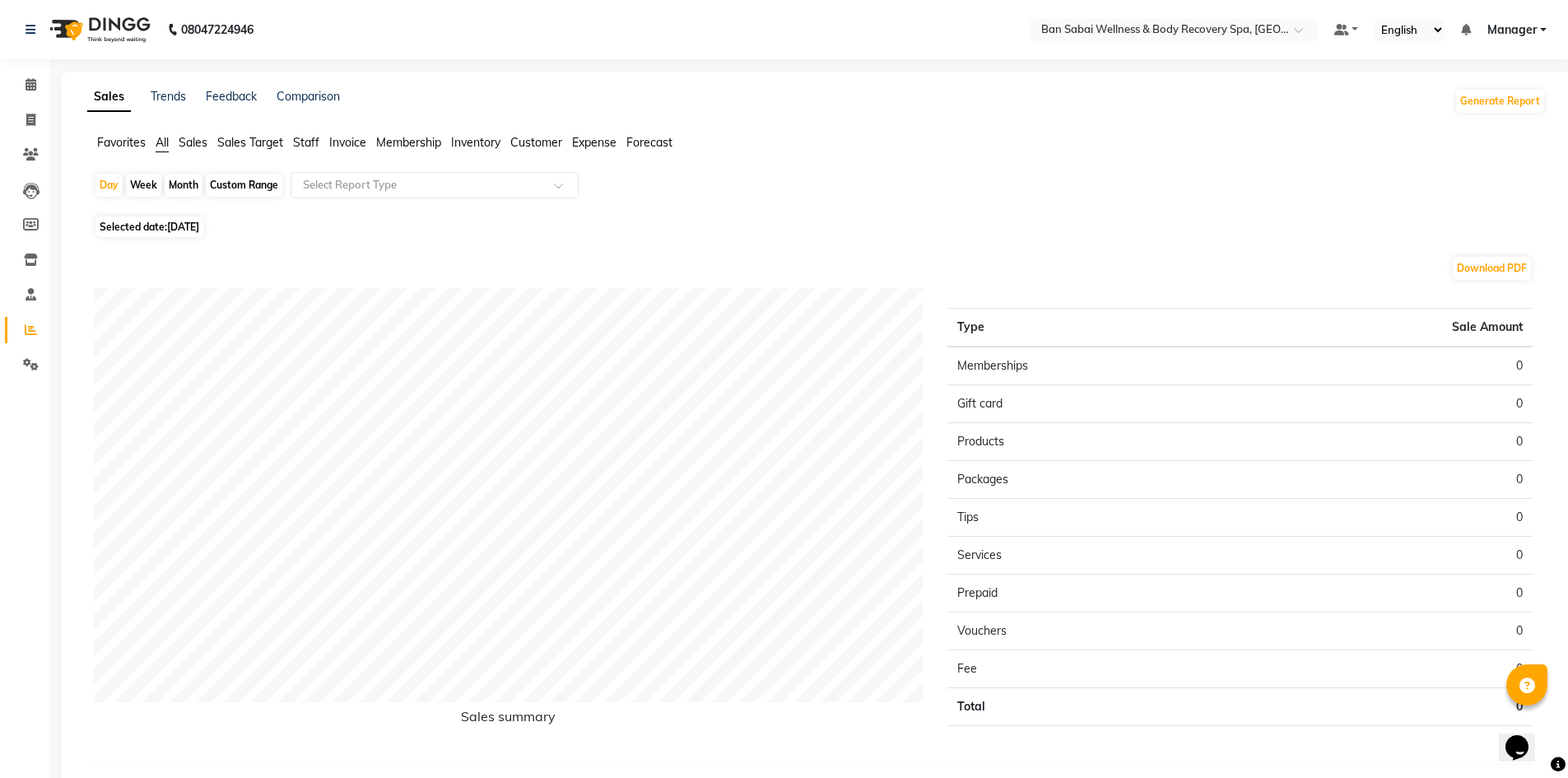
click at [249, 185] on div "Custom Range" at bounding box center [244, 185] width 76 height 23
select select "9"
select select "2025"
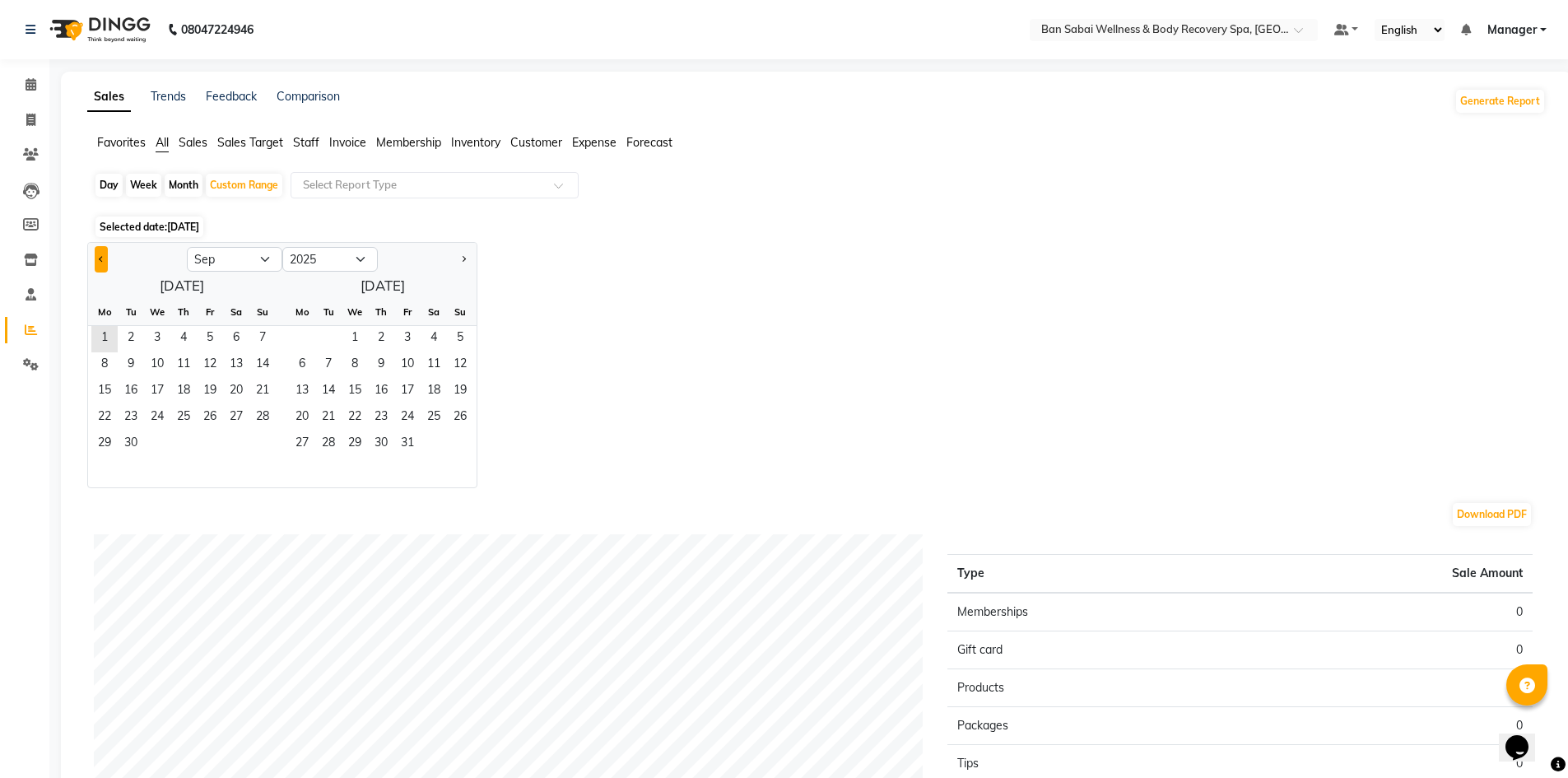
click at [99, 261] on button "Previous month" at bounding box center [101, 259] width 13 height 26
select select "8"
click at [215, 337] on span "1" at bounding box center [210, 339] width 26 height 26
click at [264, 431] on ngb-datepicker-month "Mo Tu We Th Fr Sa Su 1 2 3 4 5 6 7 8 9 10 11 12 13 14 15 16 17 18 19 20 21 22 2…" at bounding box center [182, 392] width 187 height 188
click at [266, 444] on span "31" at bounding box center [262, 444] width 26 height 26
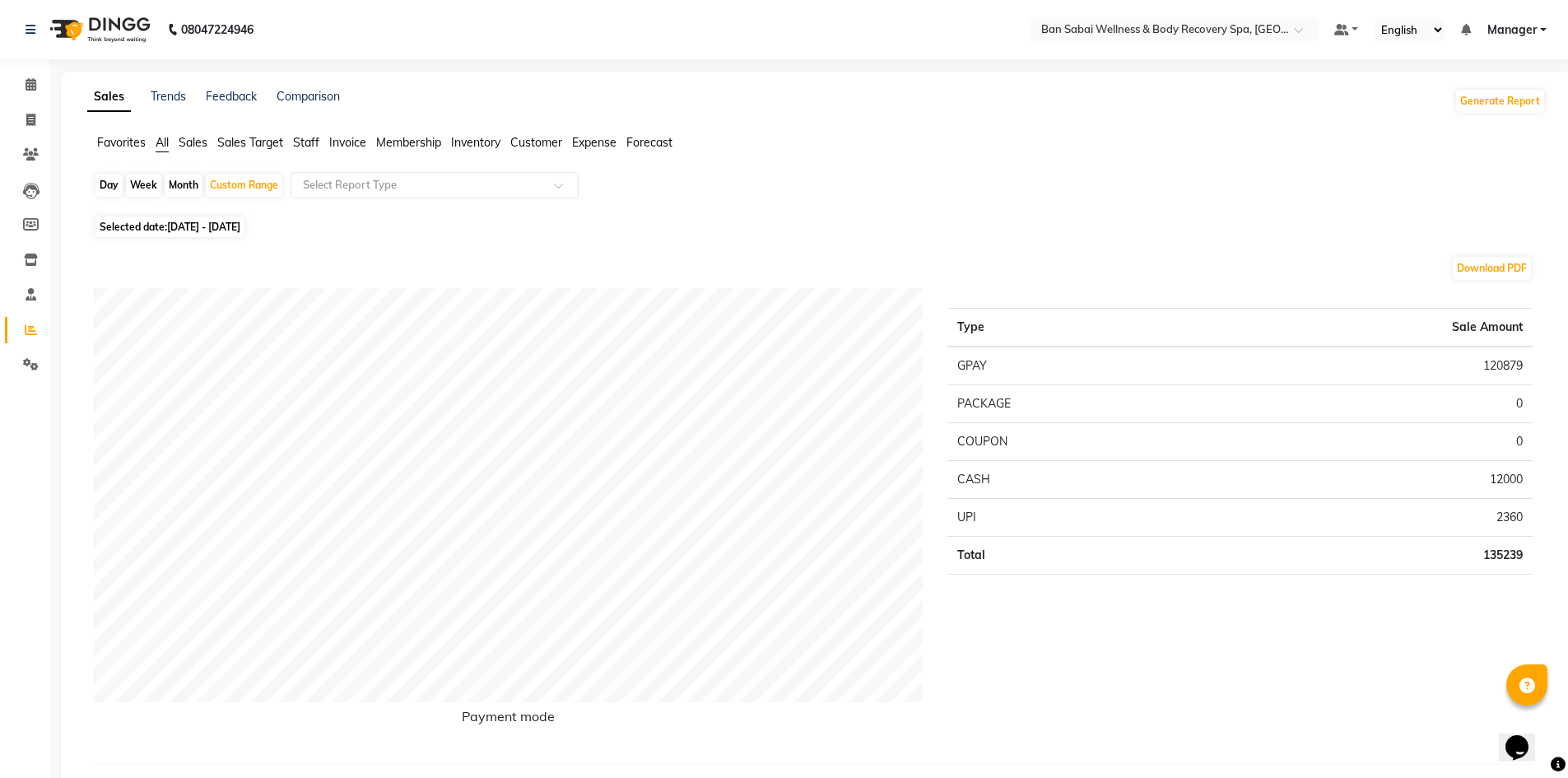
click at [192, 138] on span "Sales" at bounding box center [193, 142] width 29 height 15
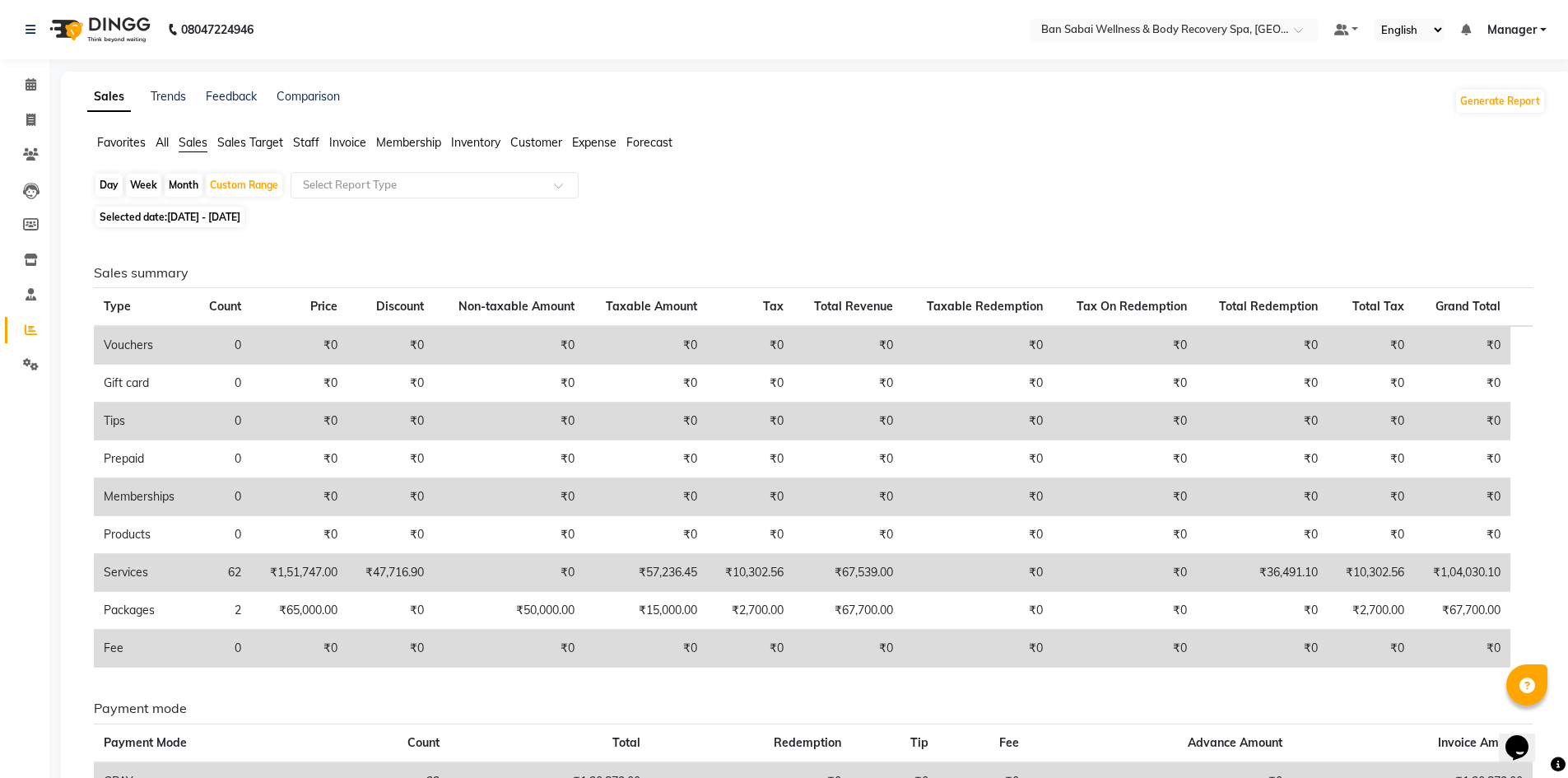
click at [187, 144] on span "Sales" at bounding box center [193, 142] width 29 height 15
click at [228, 193] on div "Custom Range" at bounding box center [244, 185] width 76 height 23
select select "8"
select select "2025"
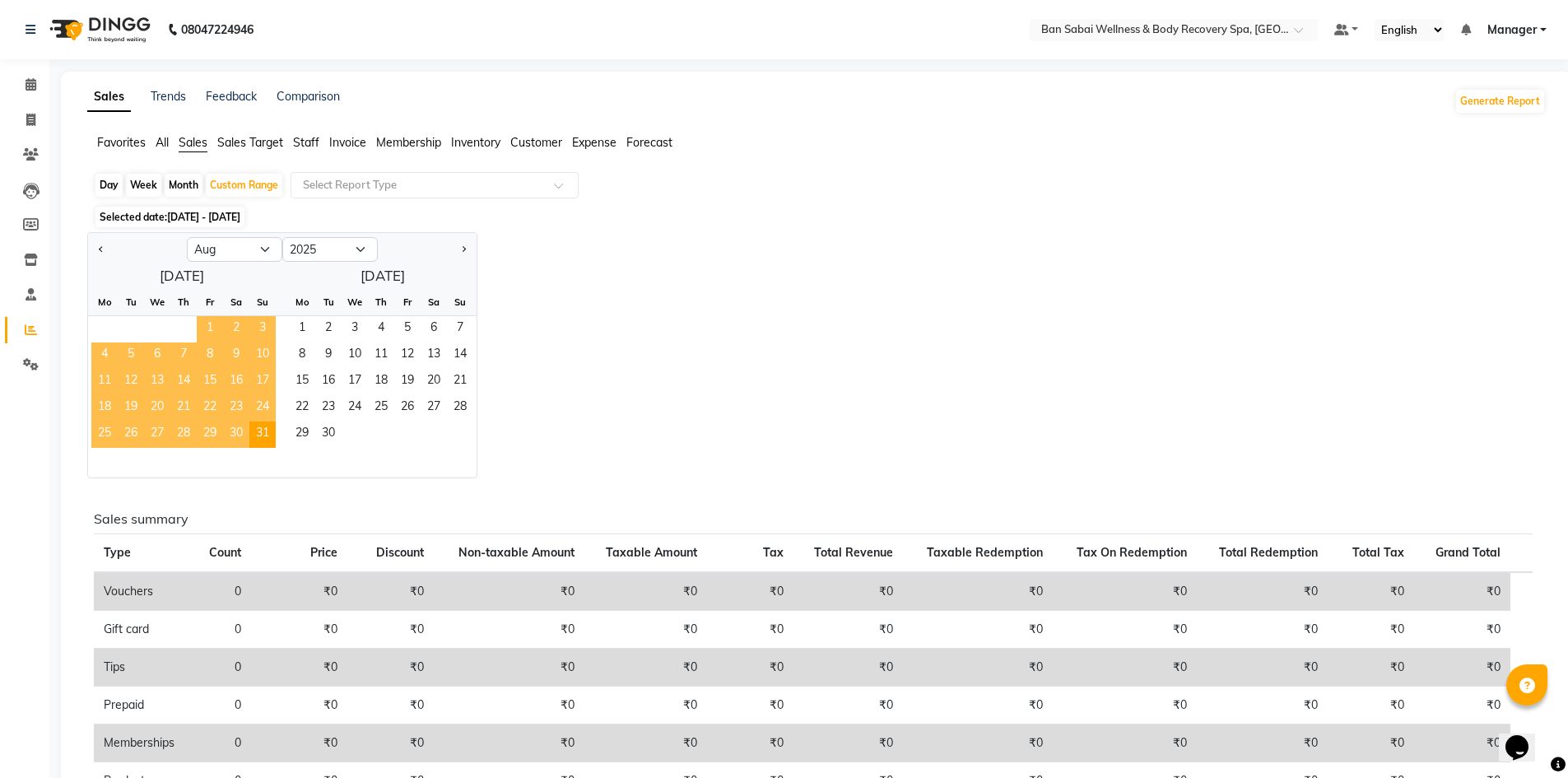
click at [217, 323] on span "1" at bounding box center [210, 329] width 26 height 26
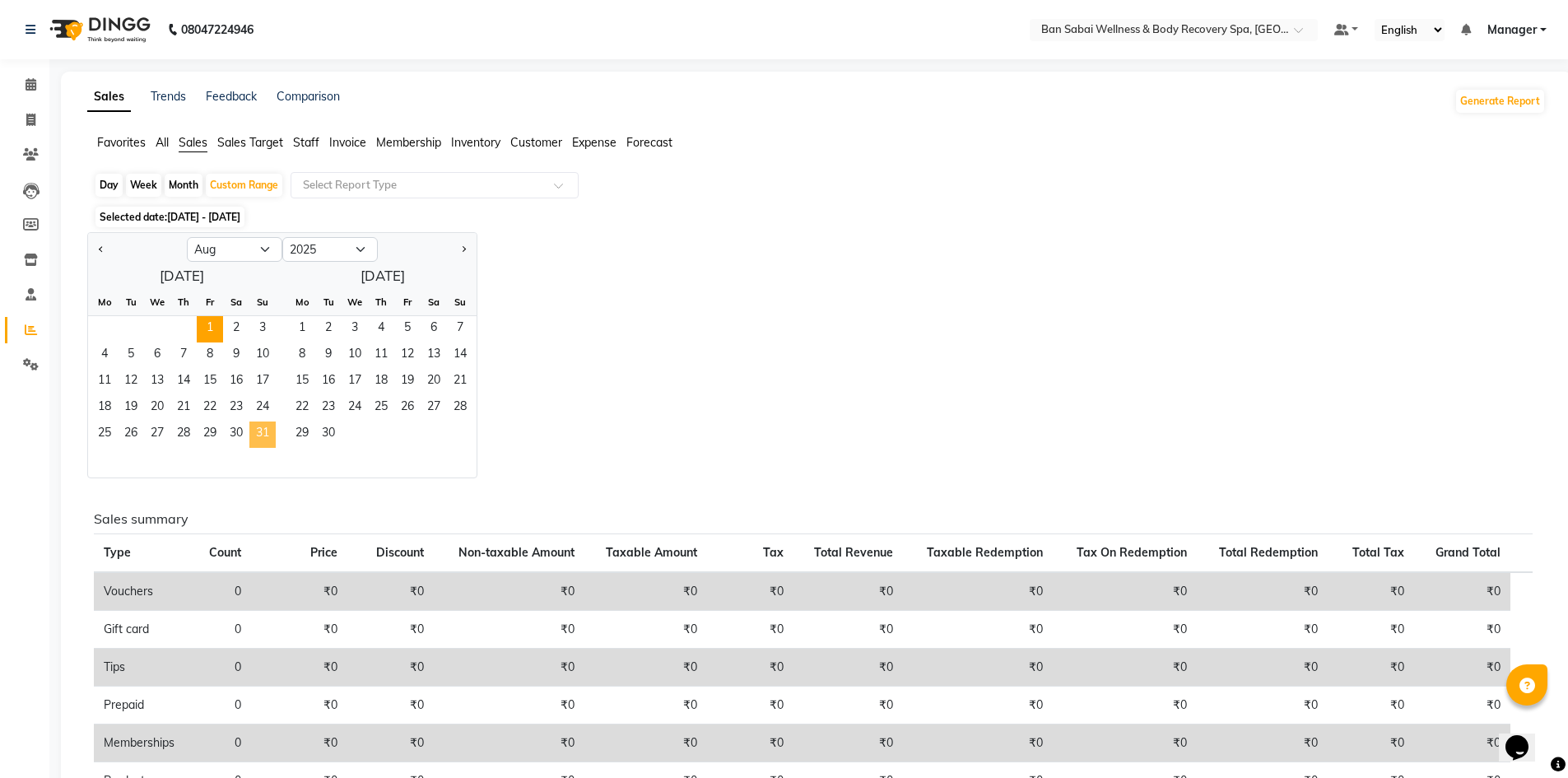
click at [264, 435] on span "31" at bounding box center [262, 434] width 26 height 26
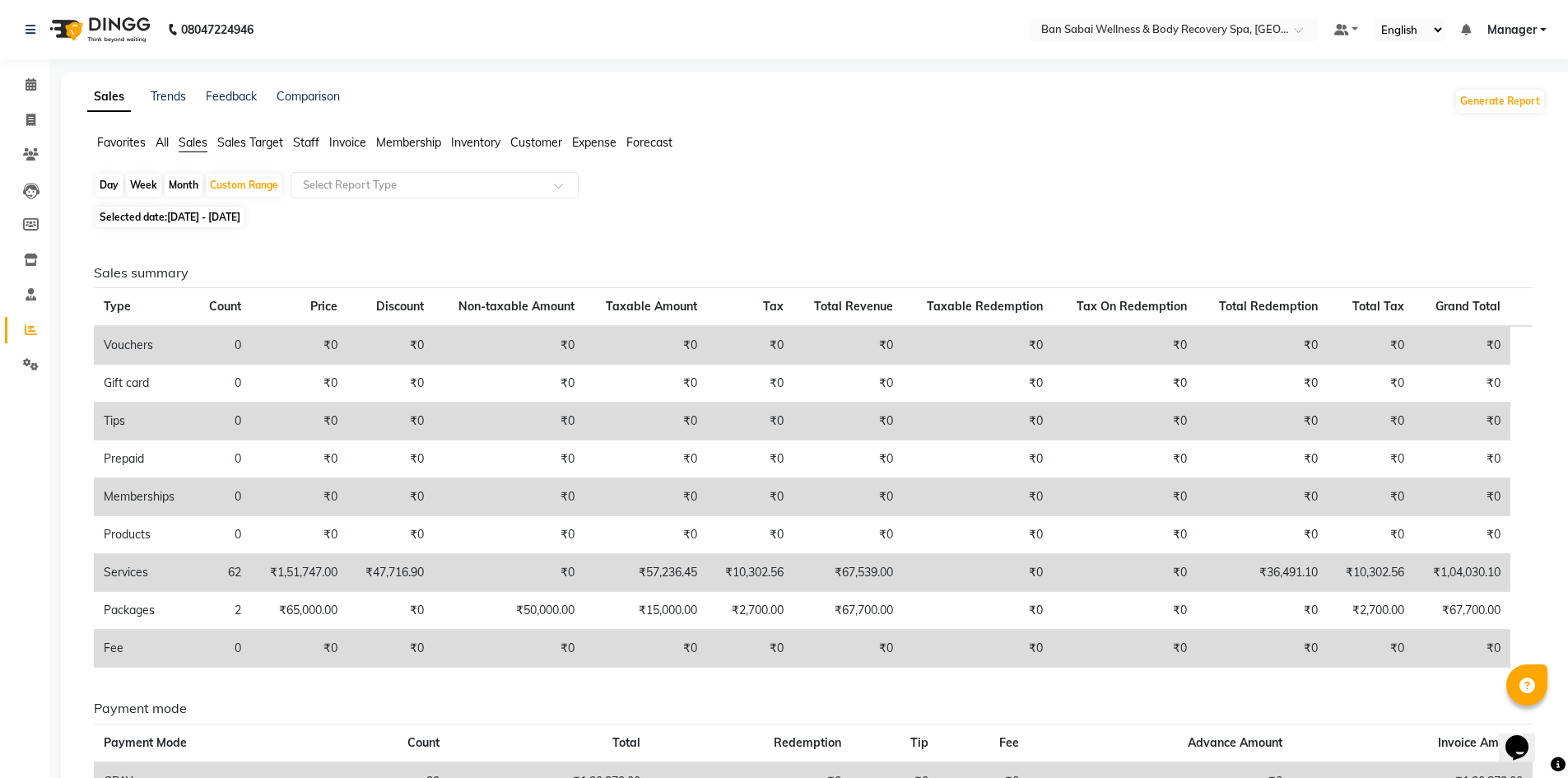
click at [162, 141] on span "All" at bounding box center [161, 142] width 13 height 15
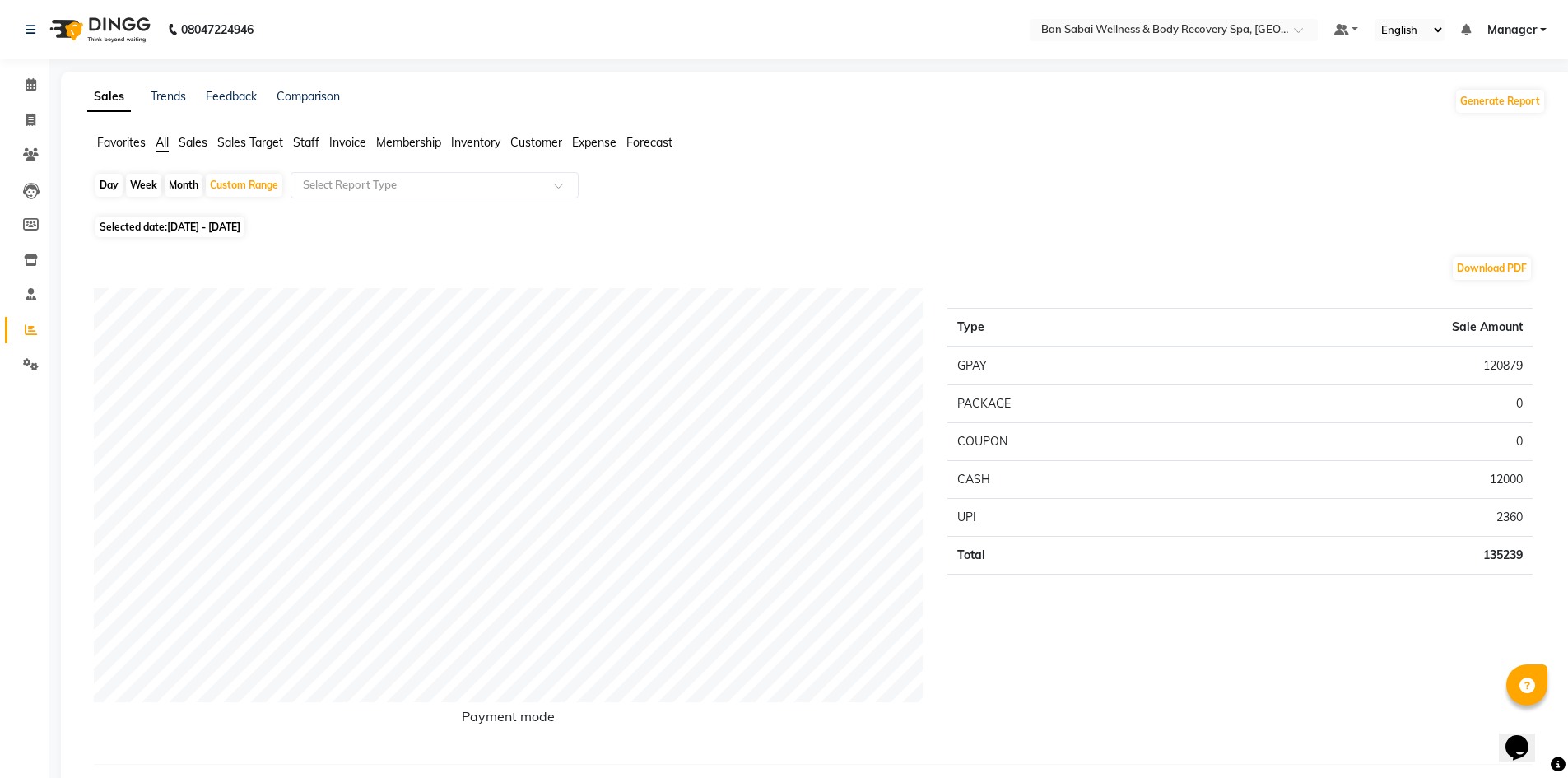
click at [191, 140] on span "Sales" at bounding box center [193, 142] width 29 height 15
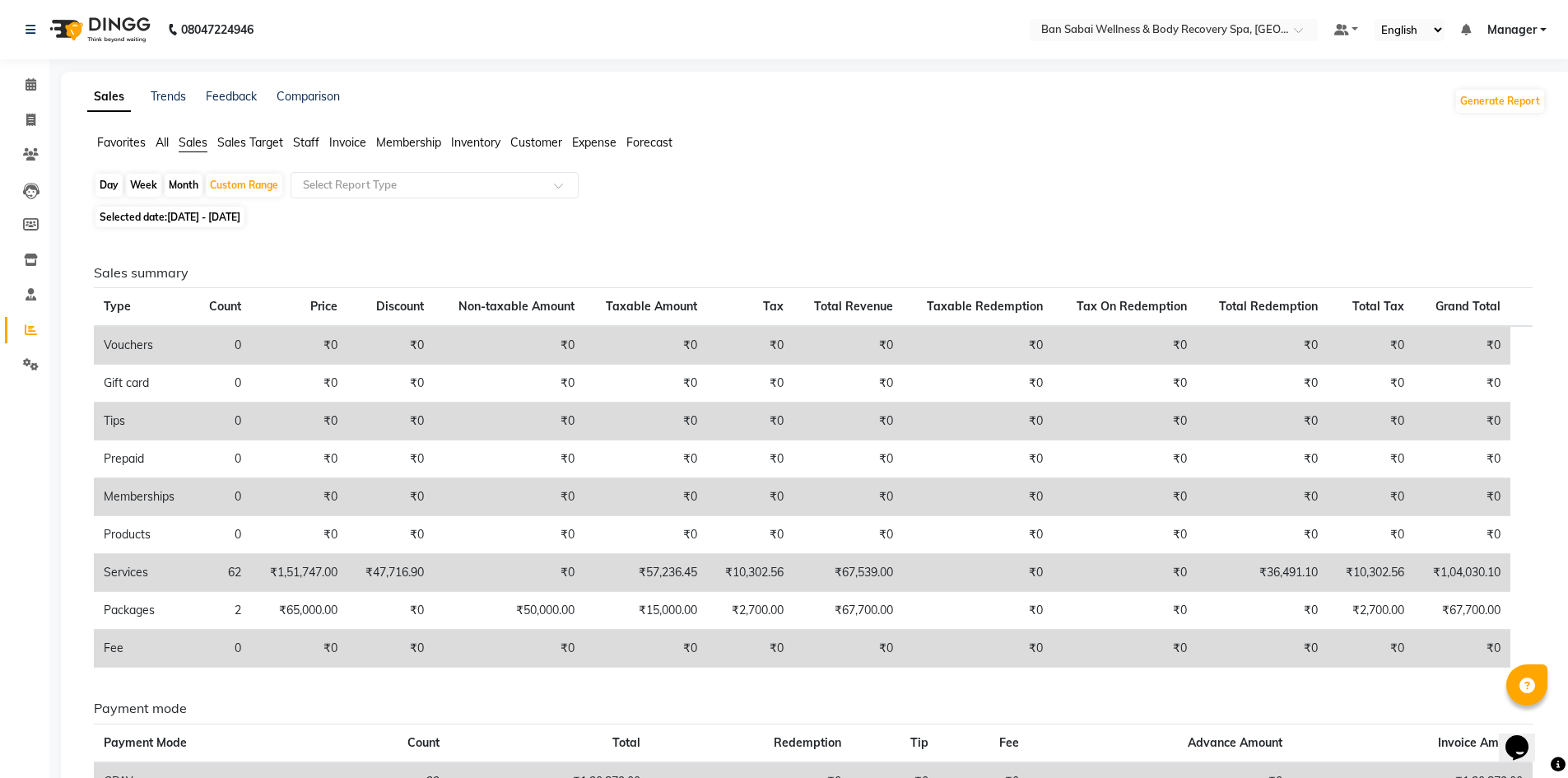
click at [241, 143] on span "Sales Target" at bounding box center [250, 142] width 65 height 15
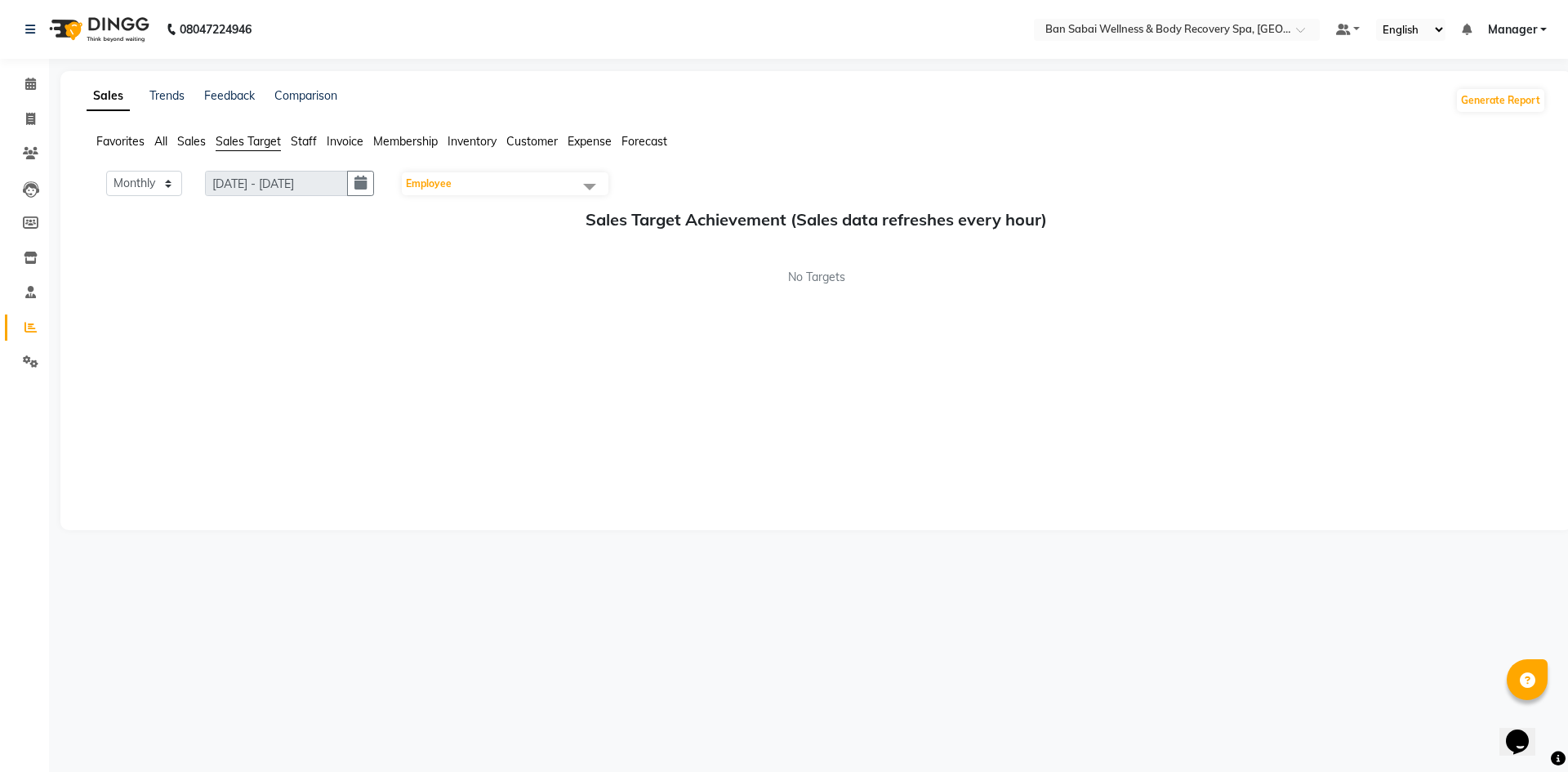
click at [195, 143] on span "Sales" at bounding box center [192, 140] width 29 height 15
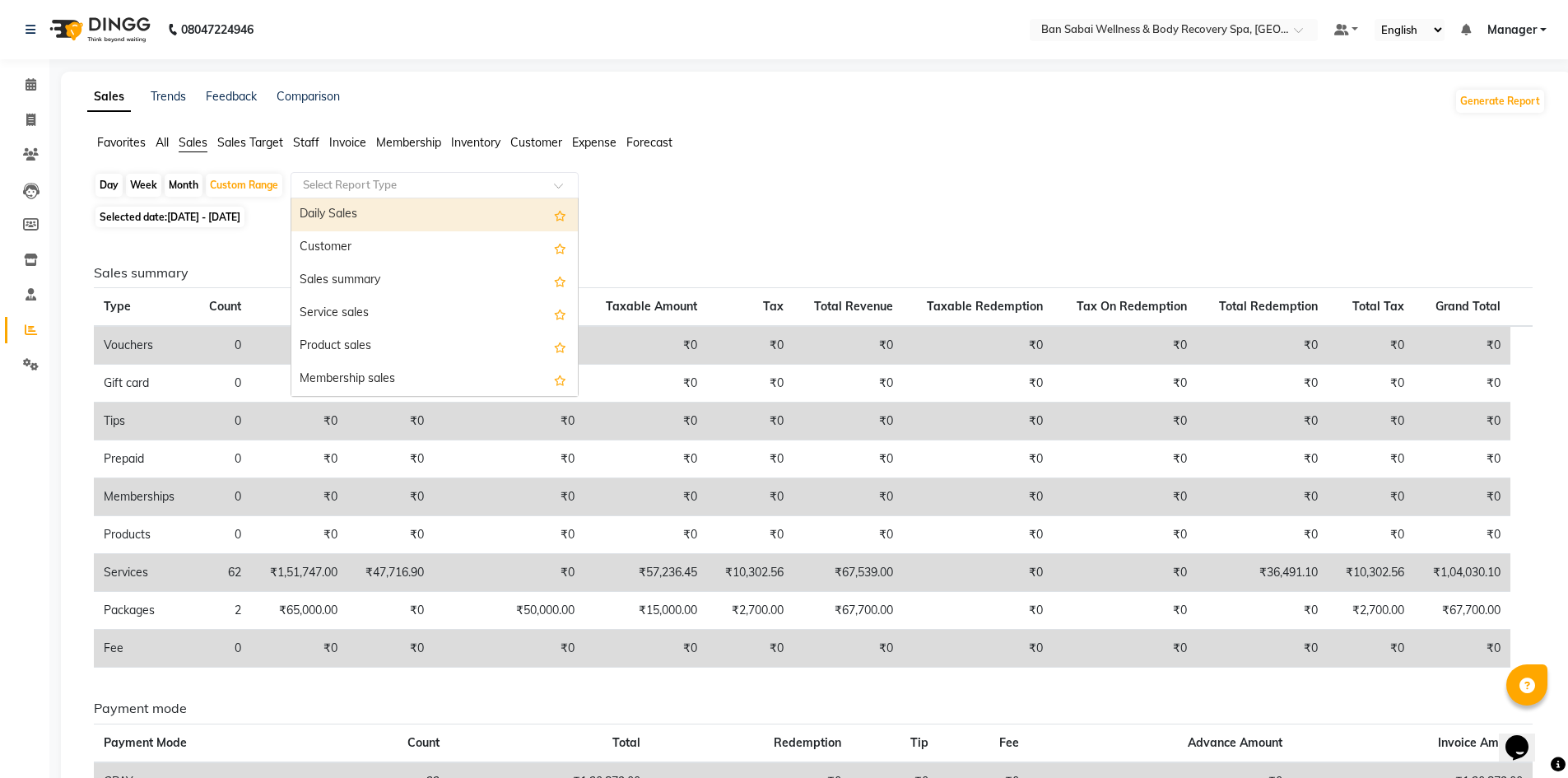
click at [357, 177] on input "text" at bounding box center [418, 184] width 237 height 17
click at [358, 217] on div "Daily Sales" at bounding box center [434, 215] width 286 height 33
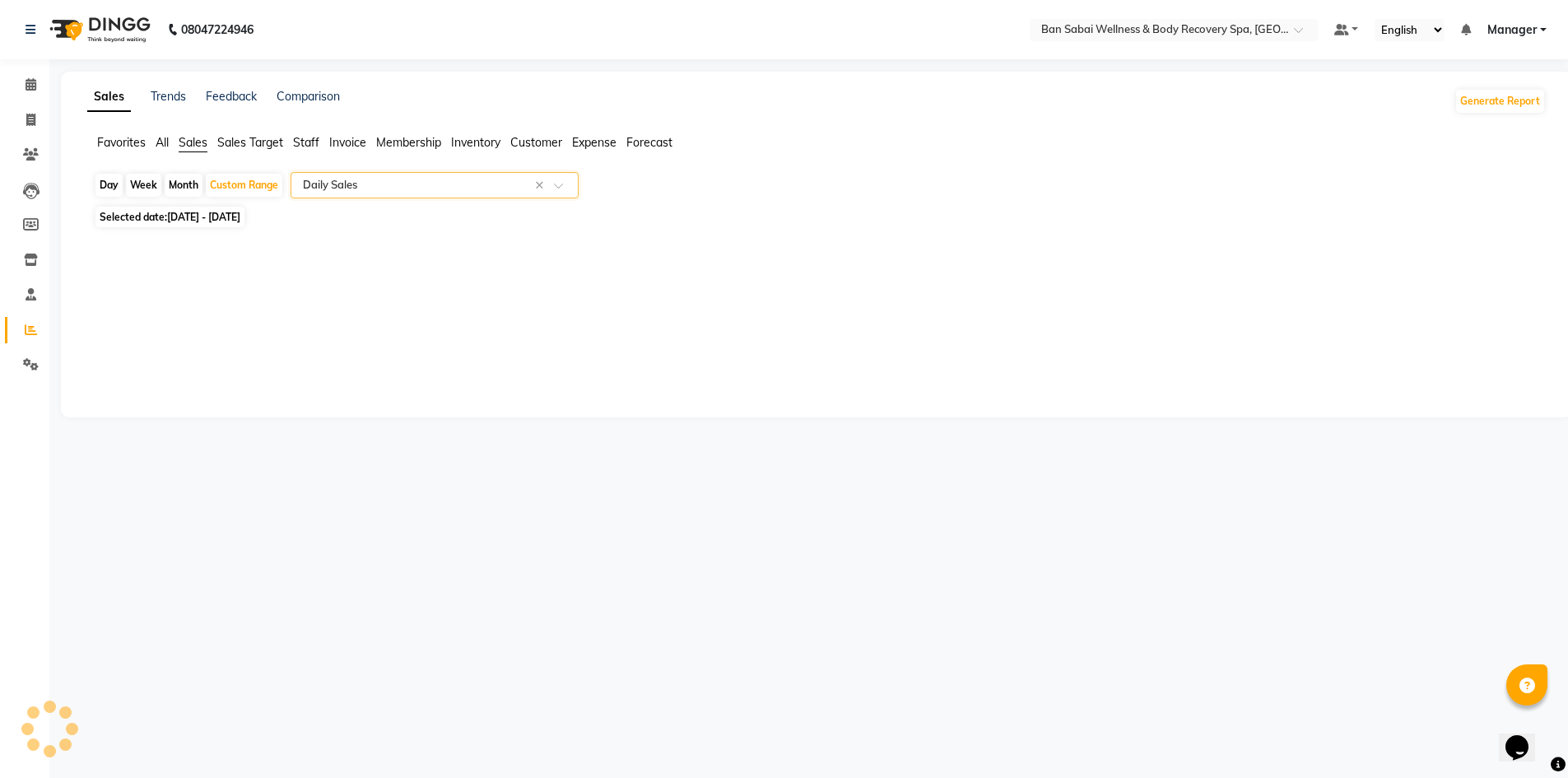
select select "full_report"
select select "csv"
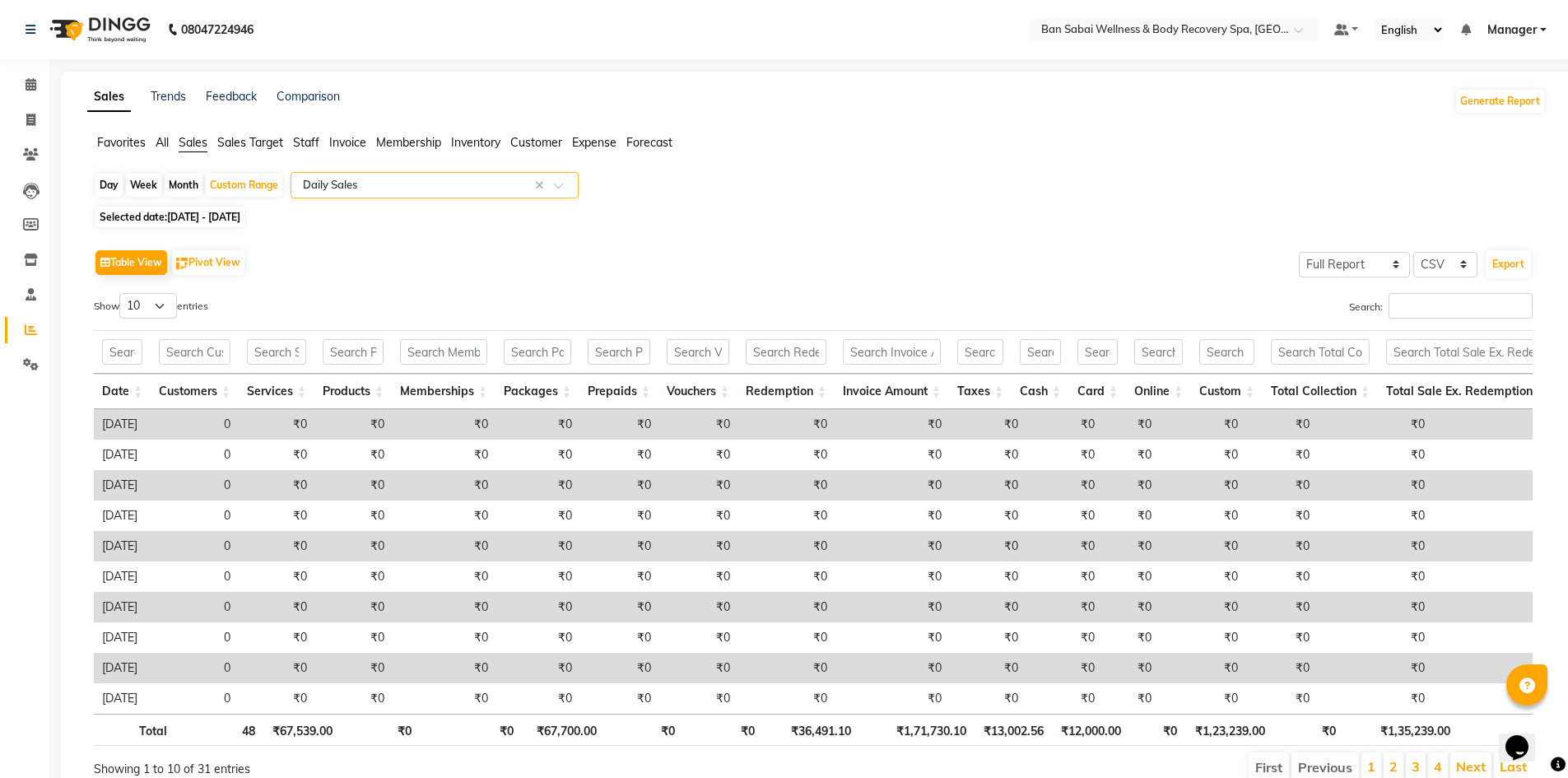
scroll to position [85, 0]
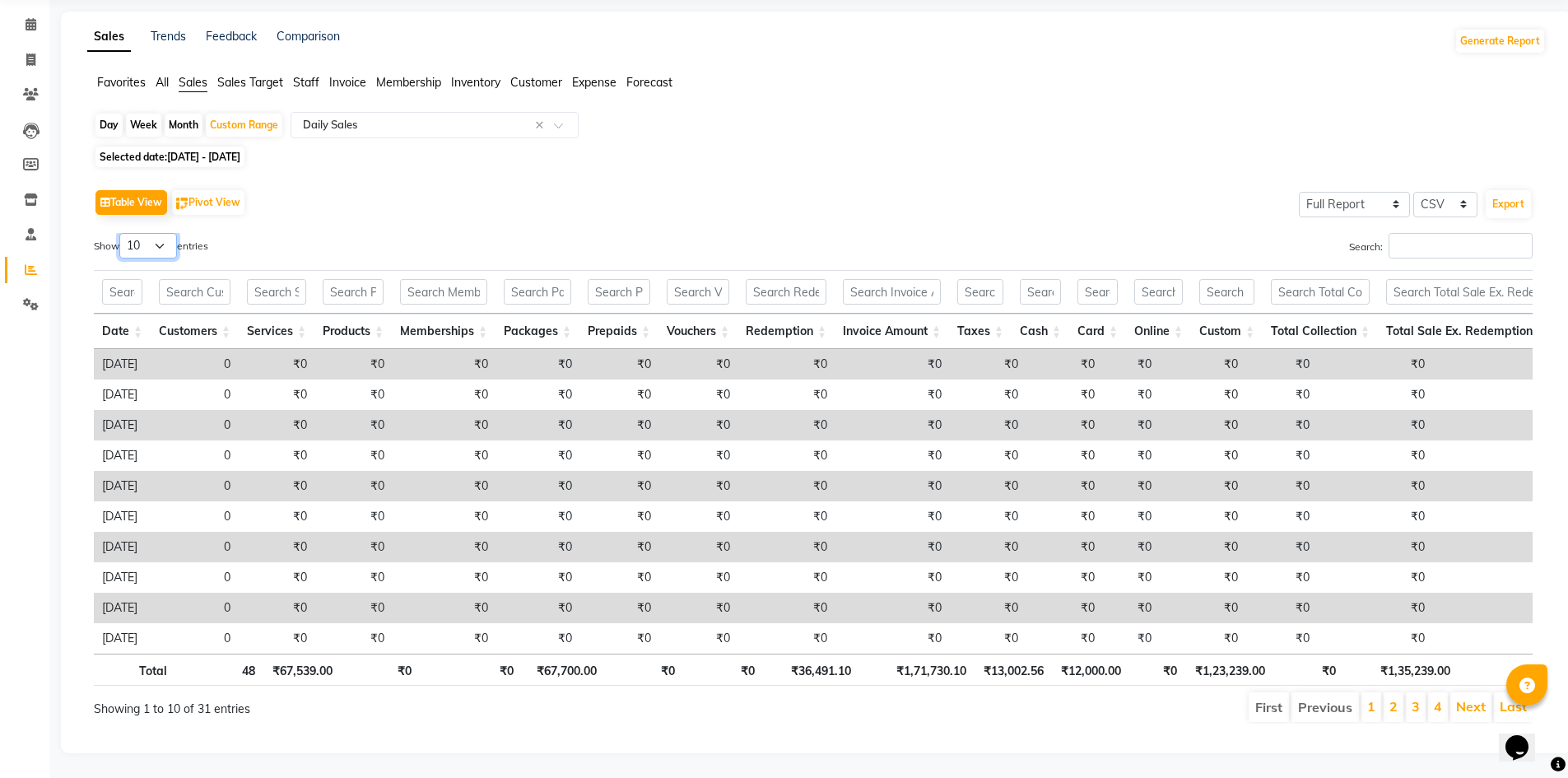
click at [169, 233] on select "10 25 50 100" at bounding box center [147, 246] width 58 height 25
select select "50"
click at [122, 233] on select "10 25 50 100" at bounding box center [147, 246] width 58 height 25
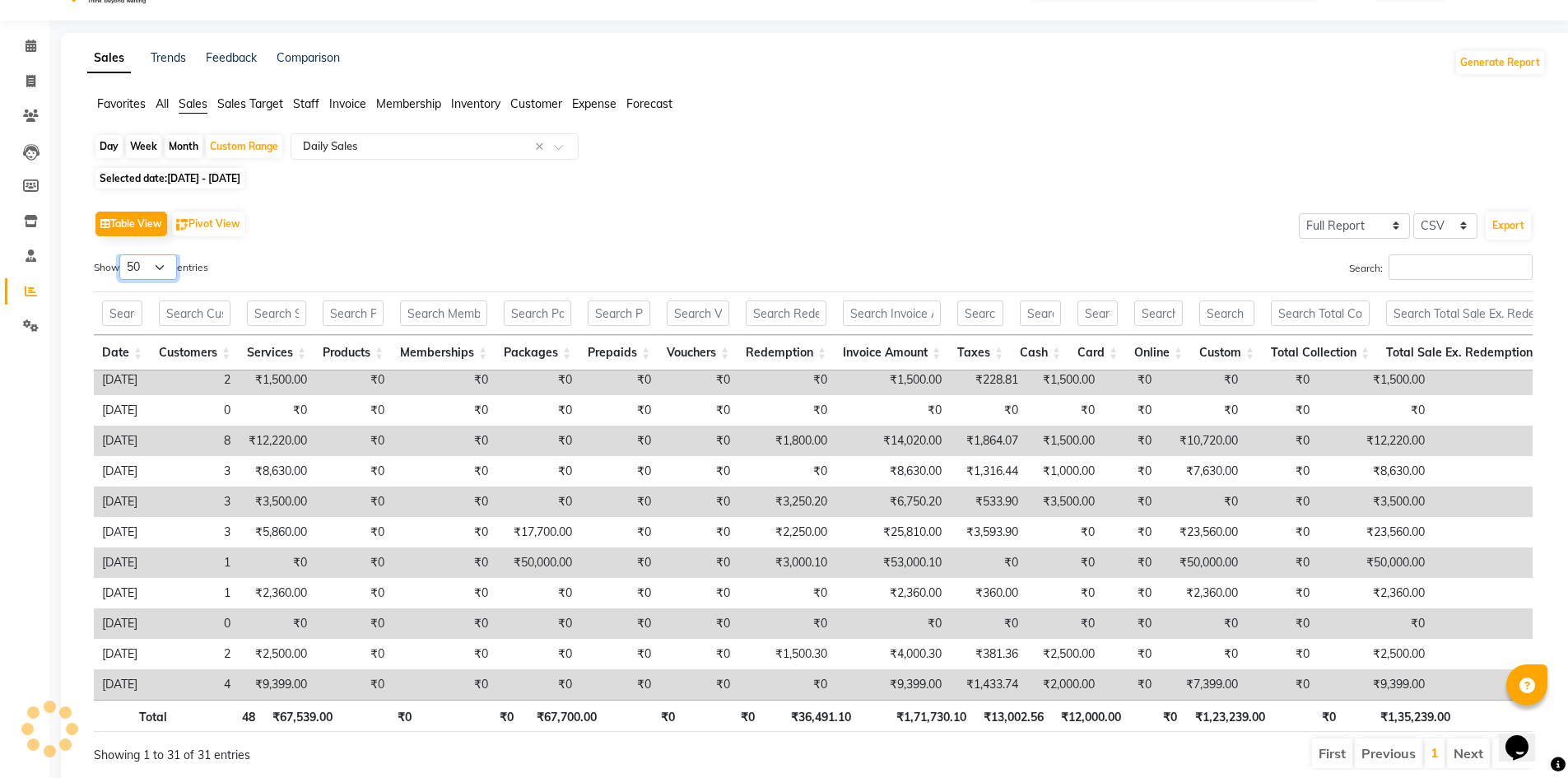
scroll to position [0, 0]
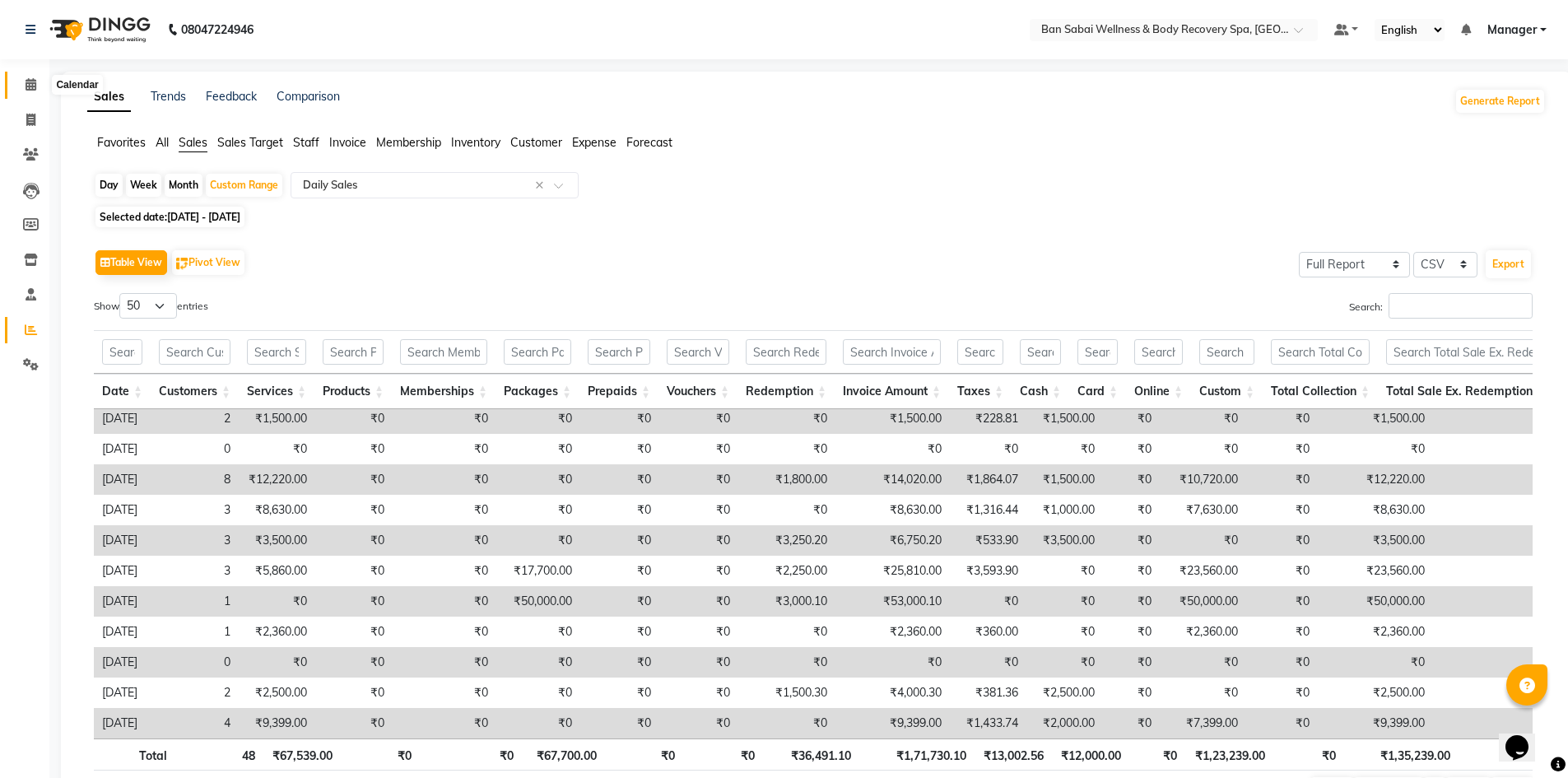
click at [33, 78] on icon at bounding box center [30, 84] width 11 height 13
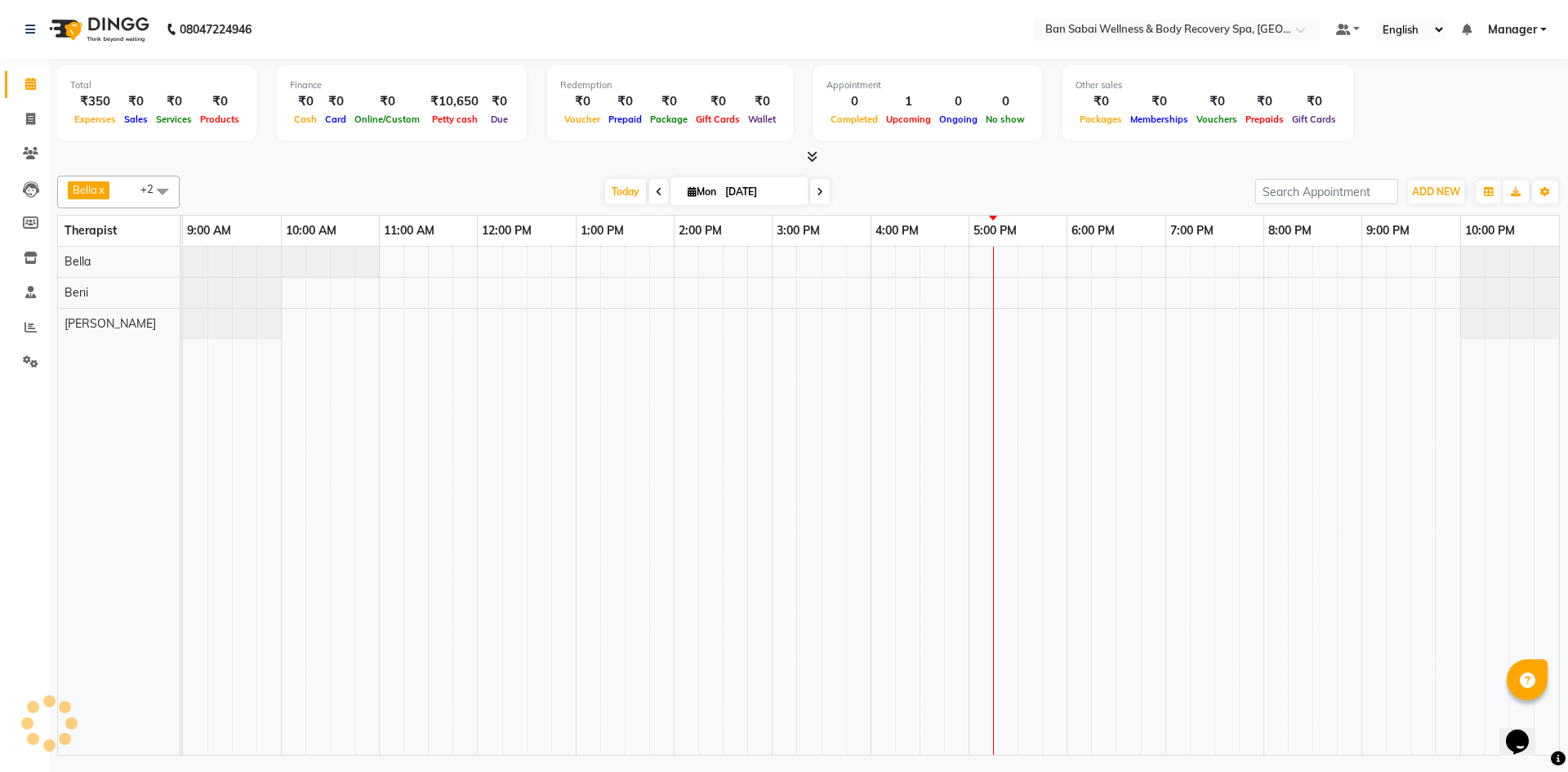
drag, startPoint x: 689, startPoint y: 189, endPoint x: 691, endPoint y: 200, distance: 11.2
click at [689, 190] on icon at bounding box center [692, 191] width 9 height 11
select select "9"
select select "2025"
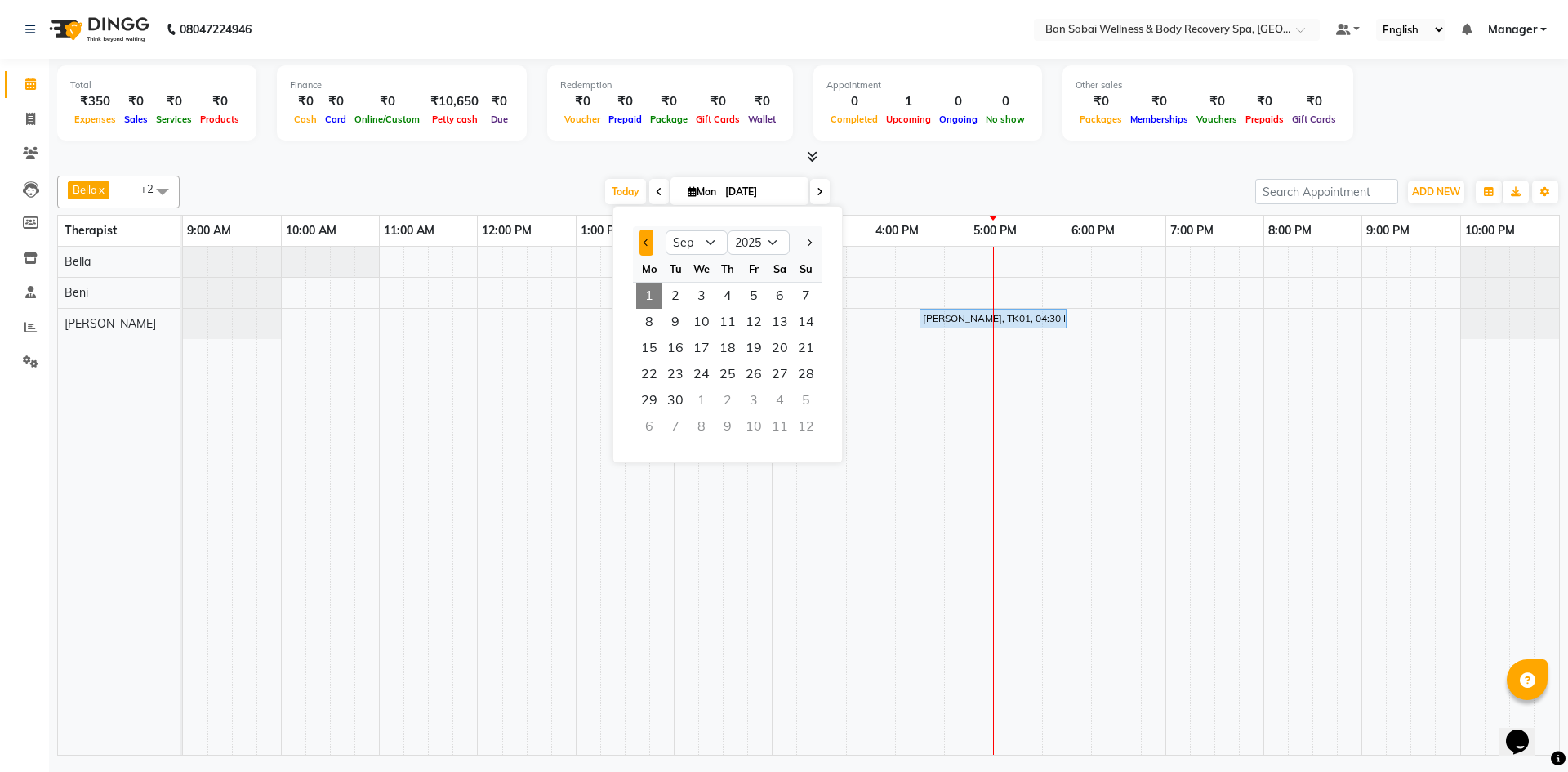
drag, startPoint x: 649, startPoint y: 247, endPoint x: 697, endPoint y: 324, distance: 90.7
click at [649, 247] on button "Previous month" at bounding box center [646, 242] width 14 height 26
select select "8"
click at [774, 366] on span "23" at bounding box center [780, 374] width 26 height 26
type input "[DATE]"
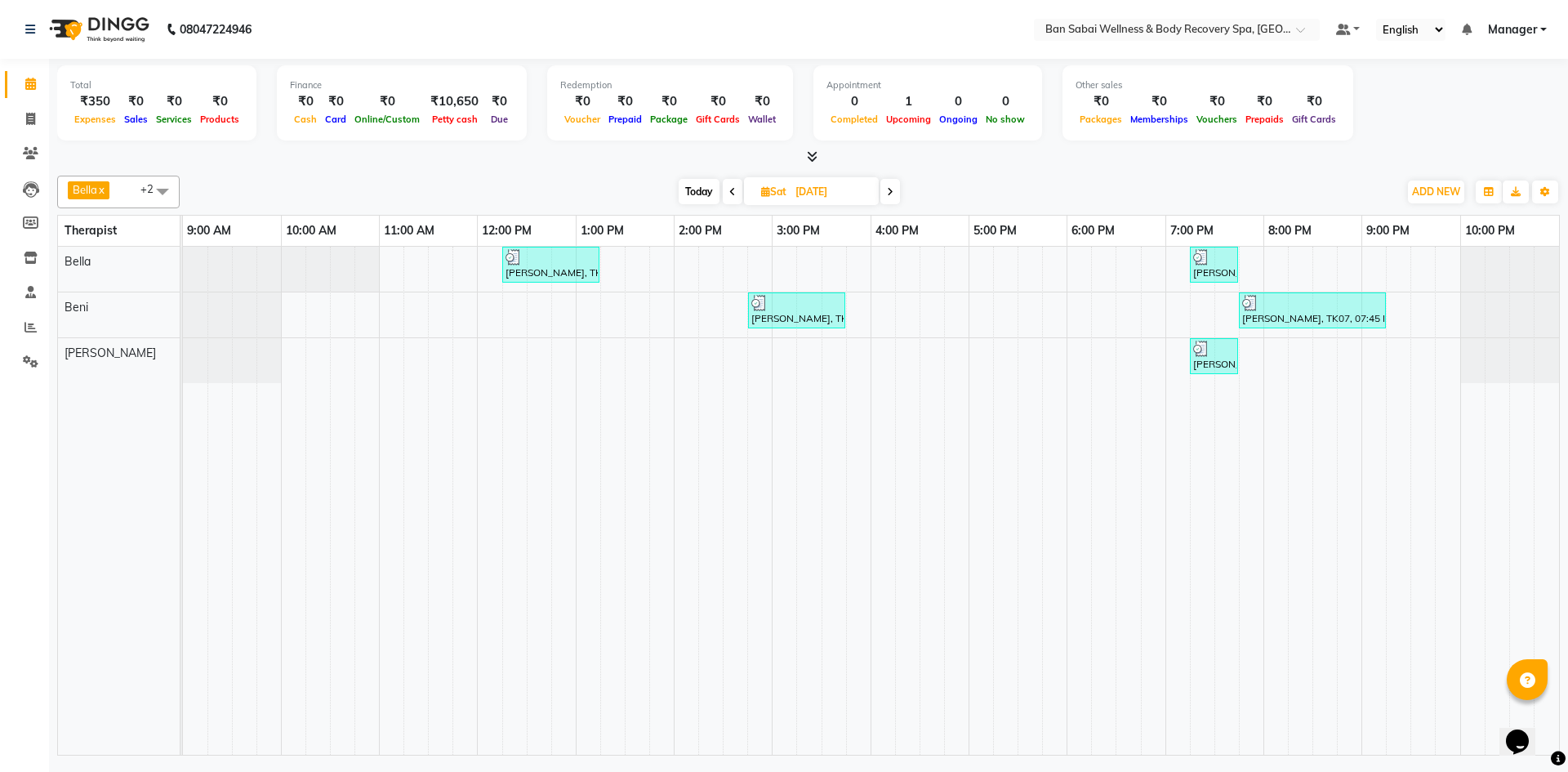
click at [139, 197] on span "Bella x Beni x [PERSON_NAME] x +2" at bounding box center [118, 192] width 122 height 33
drag, startPoint x: 116, startPoint y: 237, endPoint x: 117, endPoint y: 259, distance: 22.0
click at [115, 237] on div "Select All" at bounding box center [118, 239] width 105 height 17
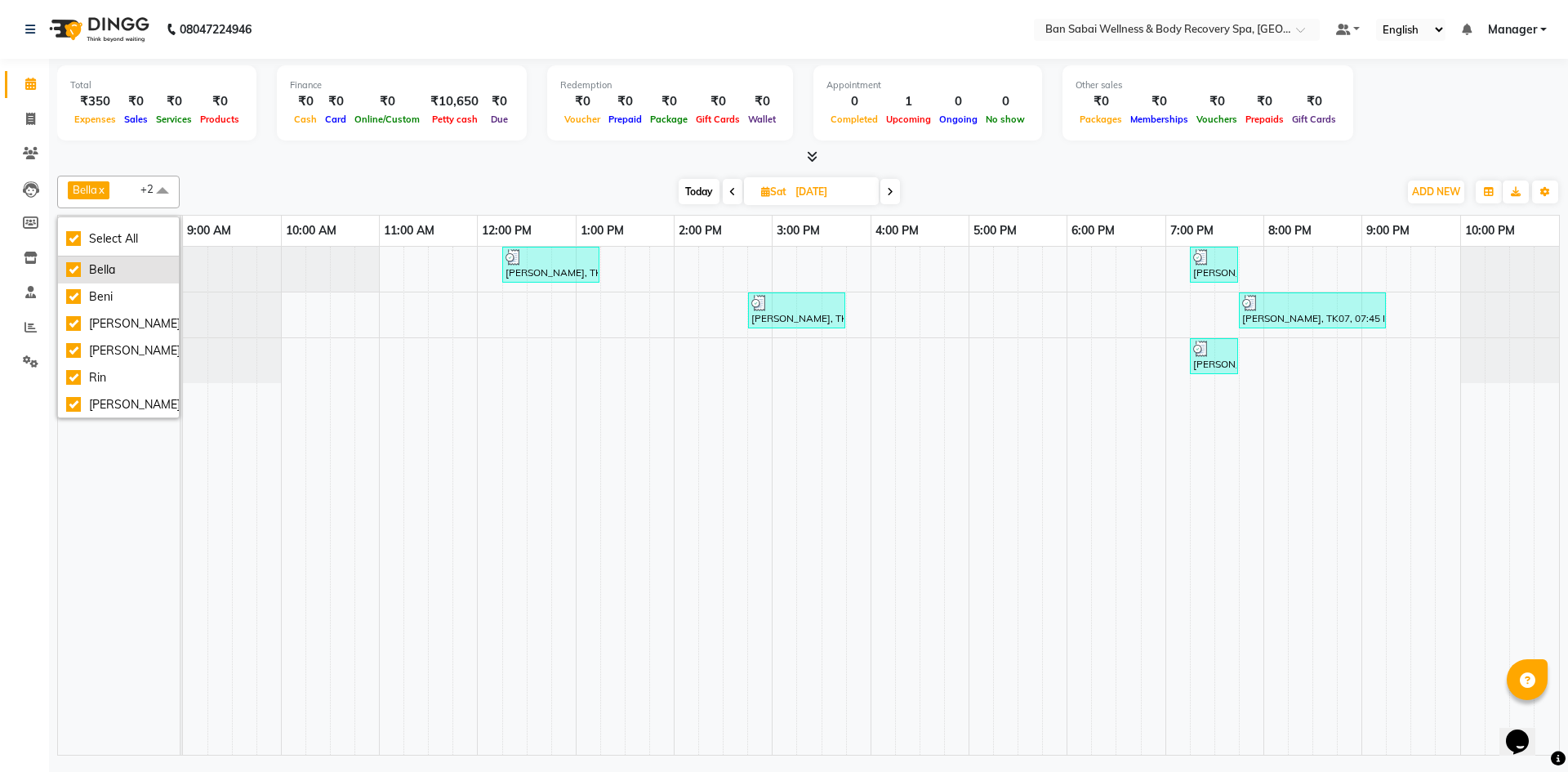
checkbox input "true"
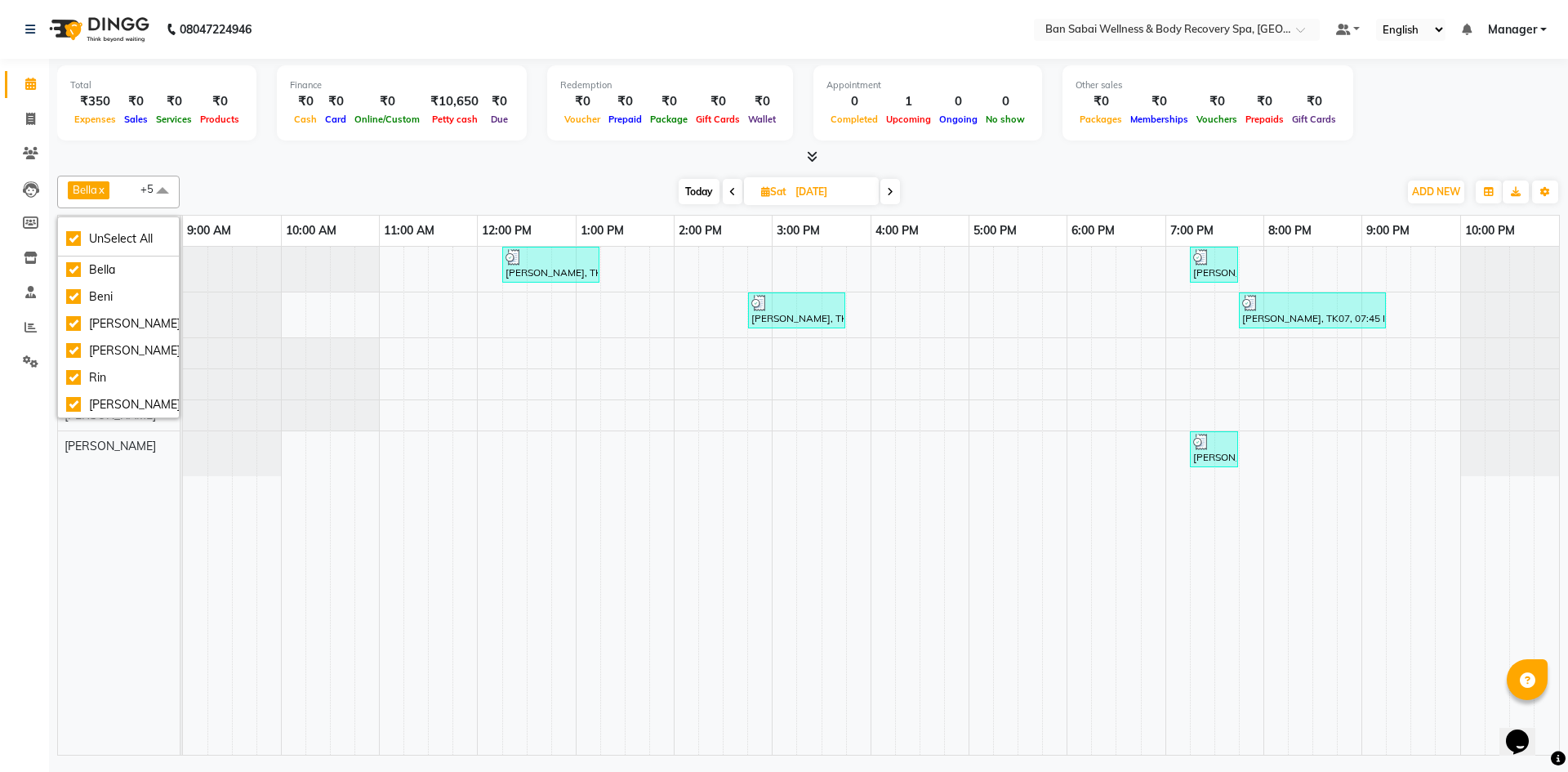
drag, startPoint x: 726, startPoint y: 191, endPoint x: 732, endPoint y: 201, distance: 11.7
click at [726, 194] on span at bounding box center [732, 192] width 19 height 25
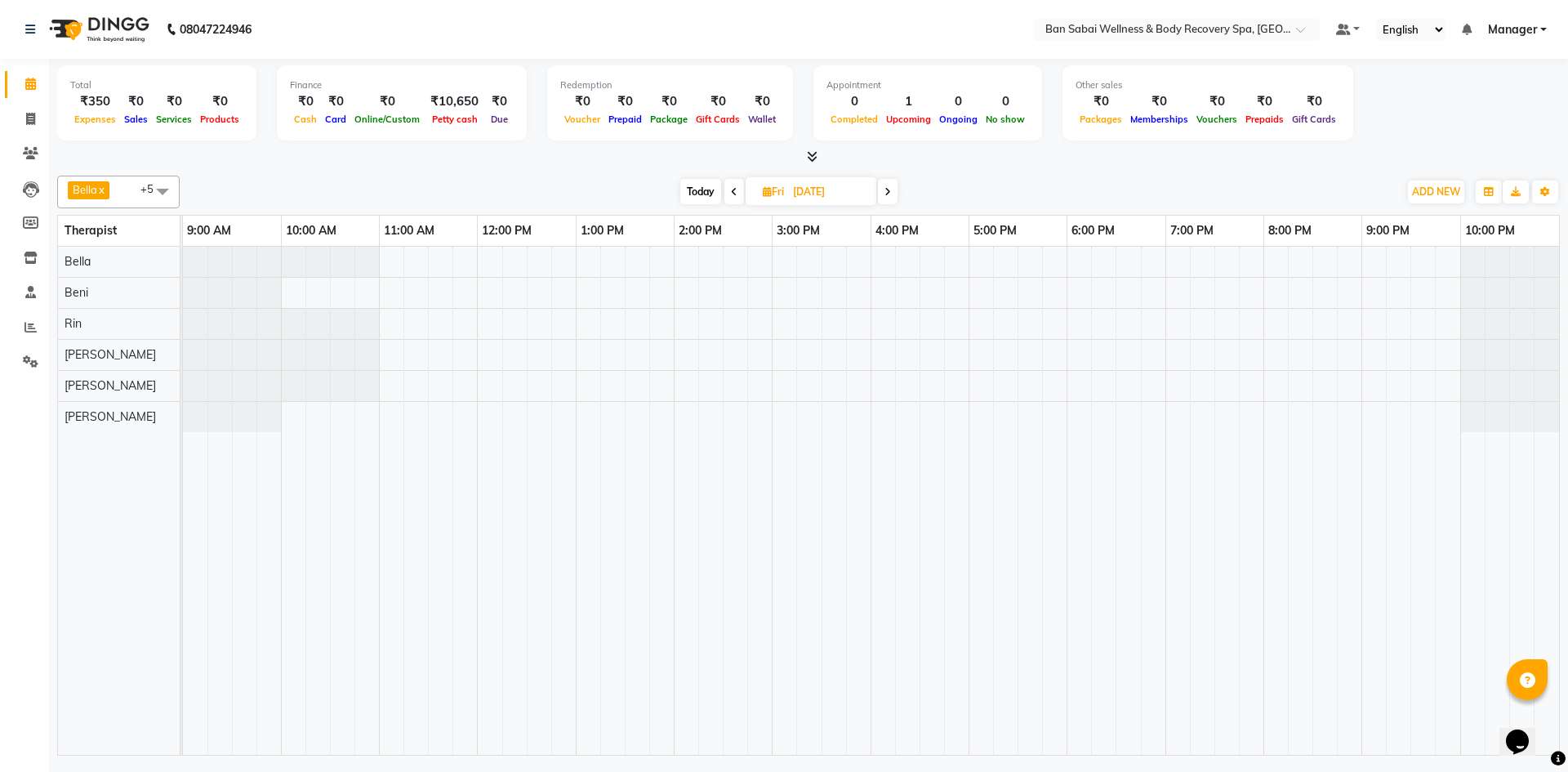
click at [880, 194] on span at bounding box center [887, 192] width 19 height 25
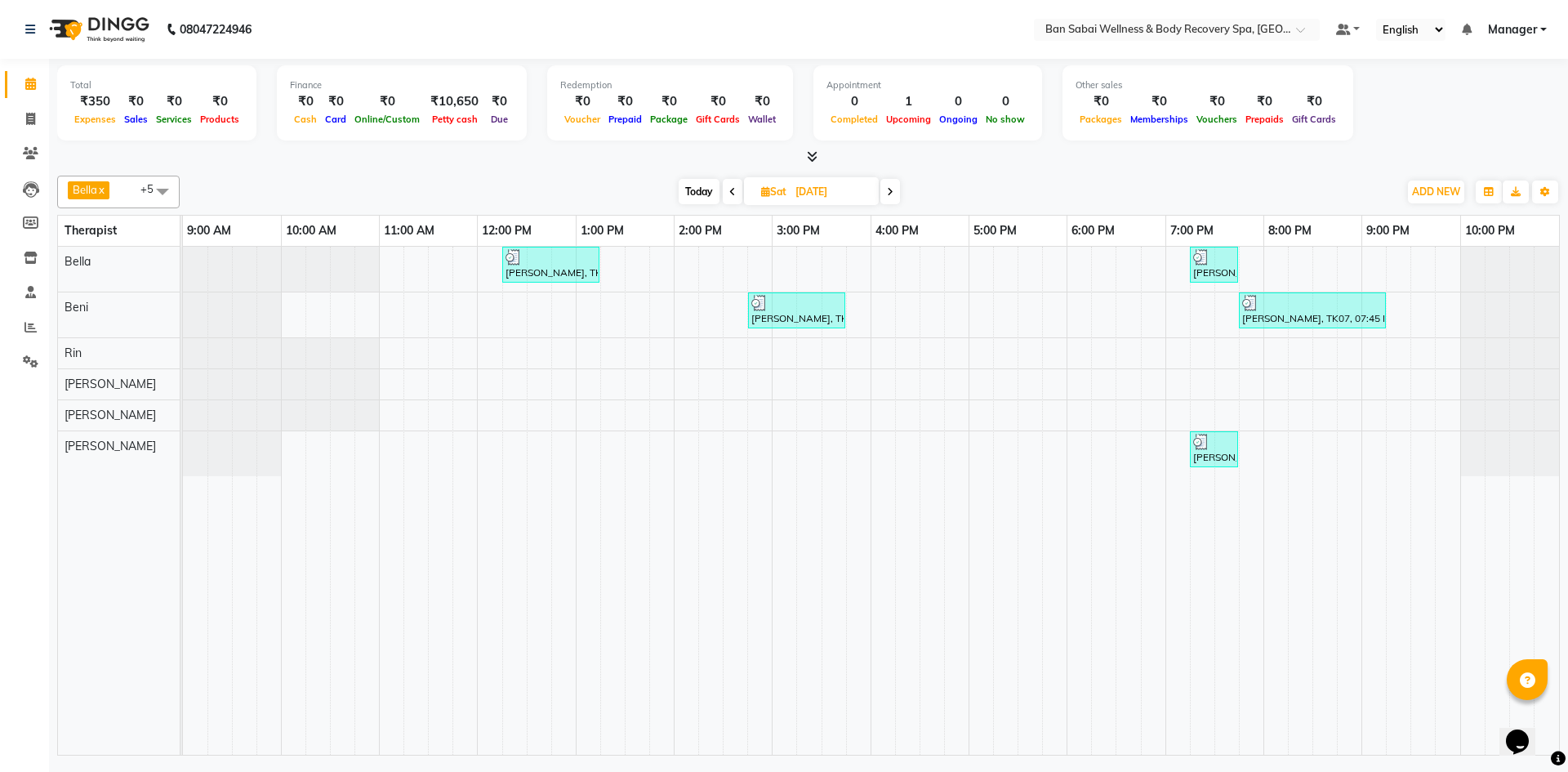
click at [692, 184] on span "Today" at bounding box center [699, 192] width 41 height 25
type input "[DATE]"
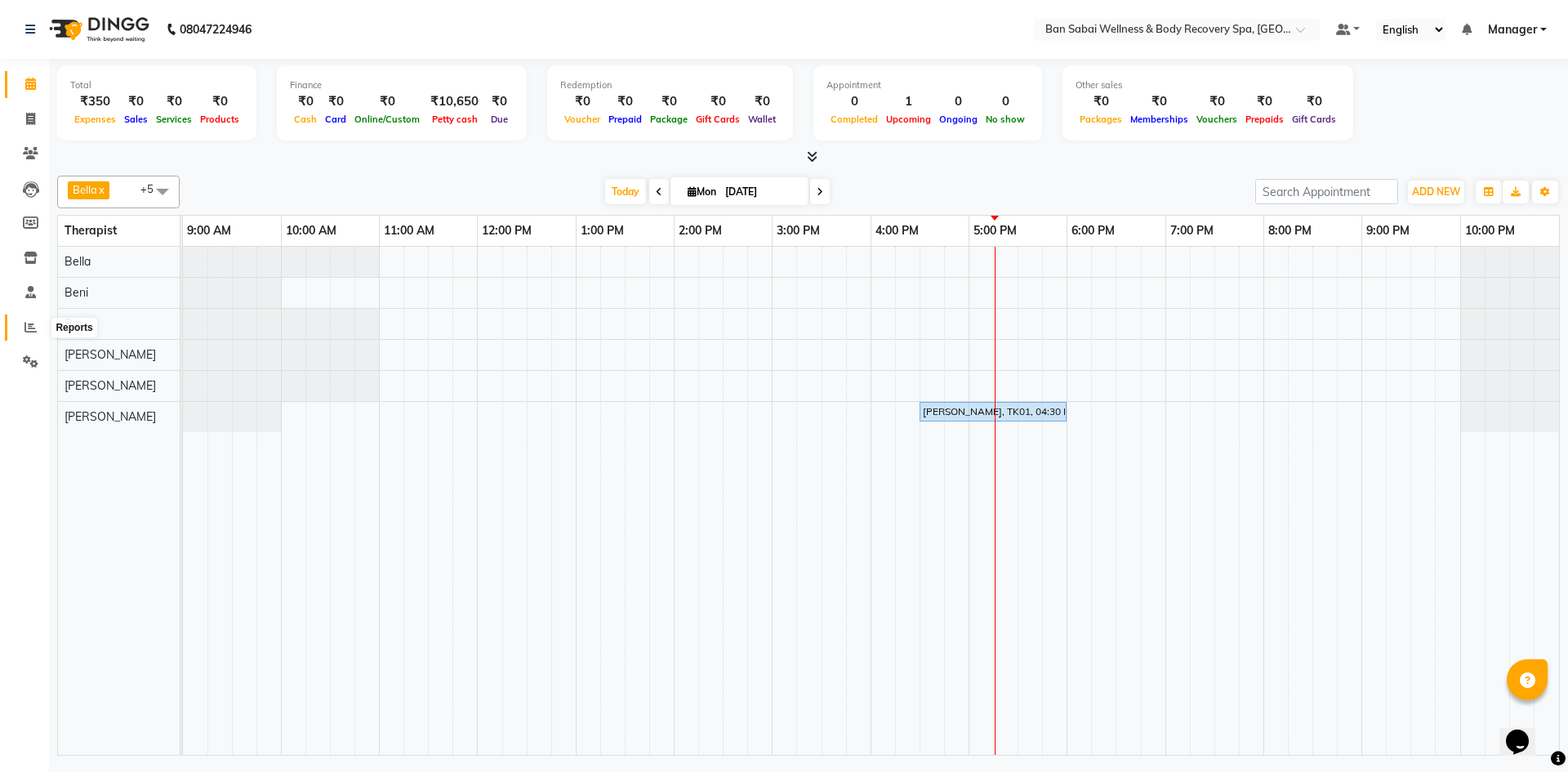
click at [25, 325] on icon at bounding box center [30, 326] width 13 height 13
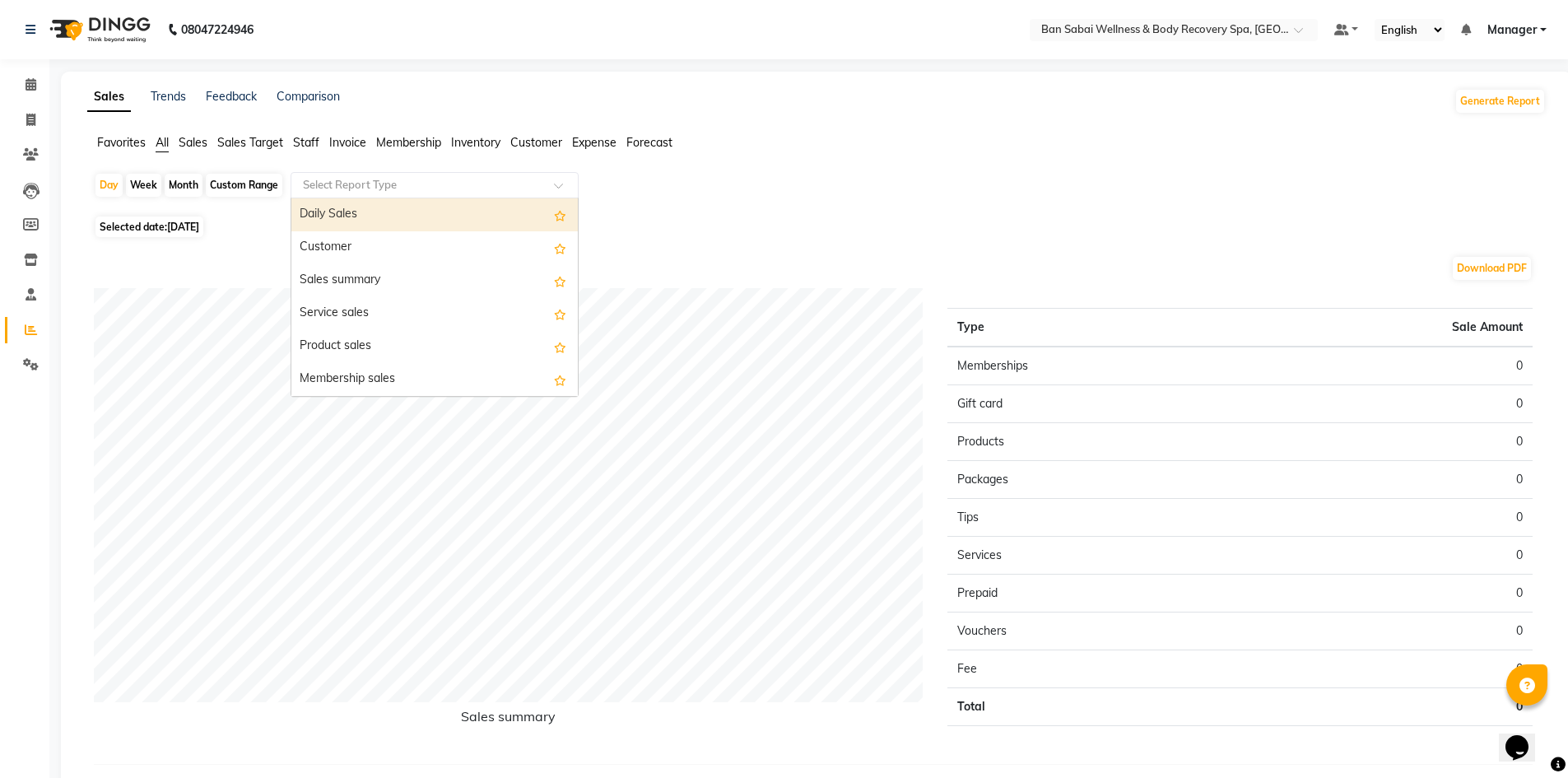
click at [463, 191] on input "text" at bounding box center [418, 184] width 237 height 17
click at [335, 220] on div "Daily Sales" at bounding box center [434, 215] width 286 height 33
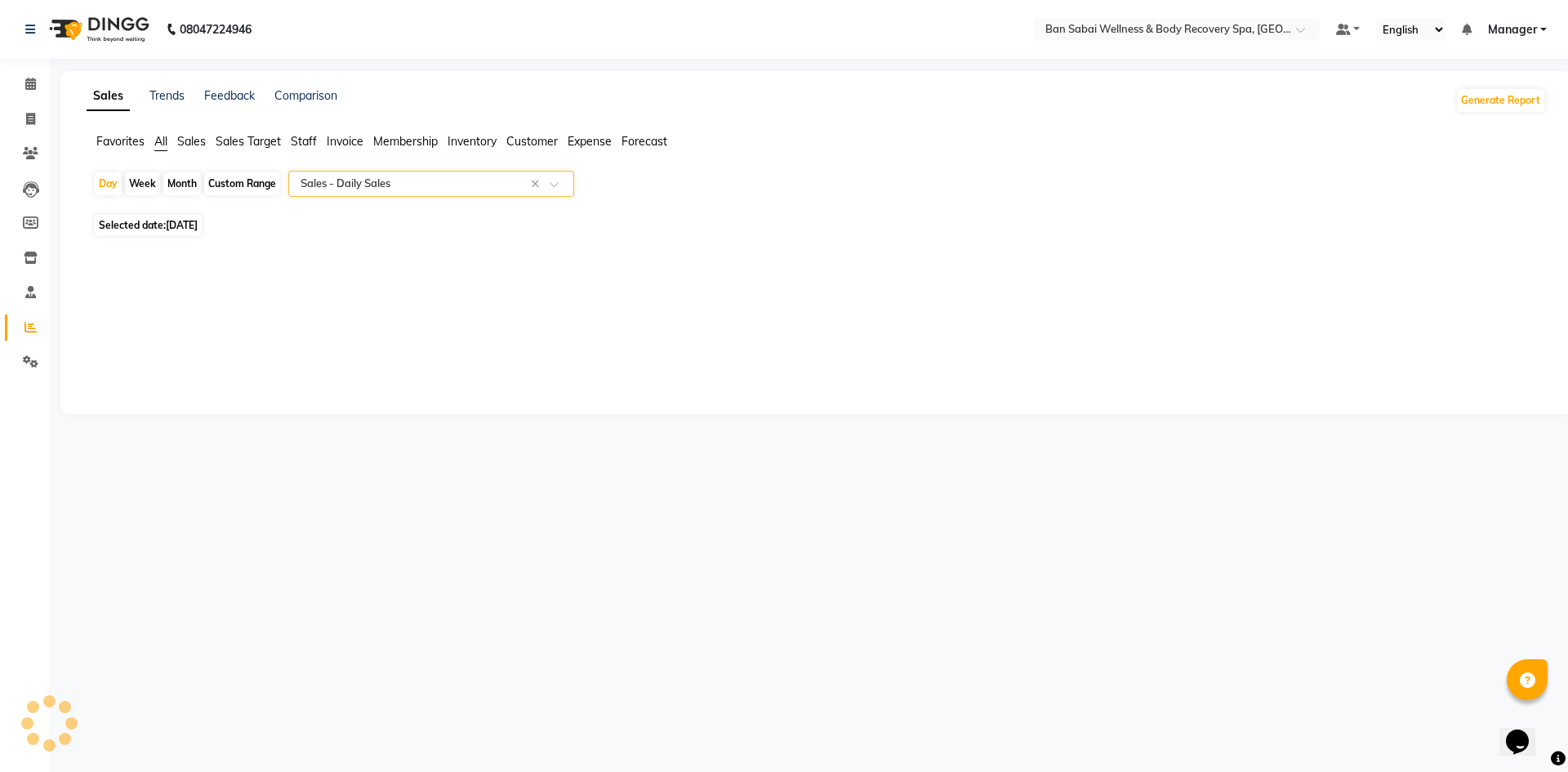
select select "full_report"
select select "csv"
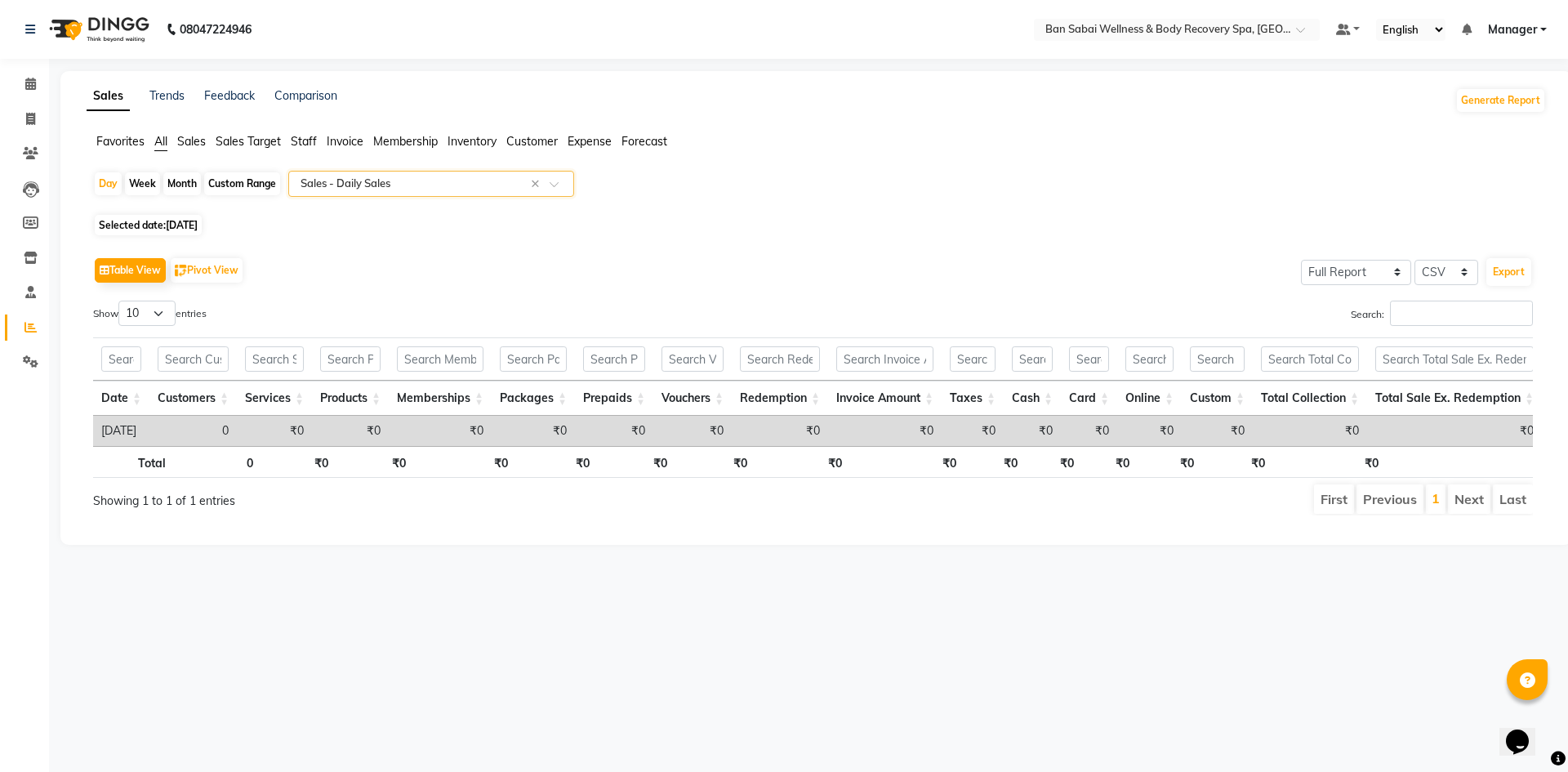
click at [201, 217] on span "Selected date: [DATE]" at bounding box center [148, 225] width 107 height 20
select select "9"
select select "2025"
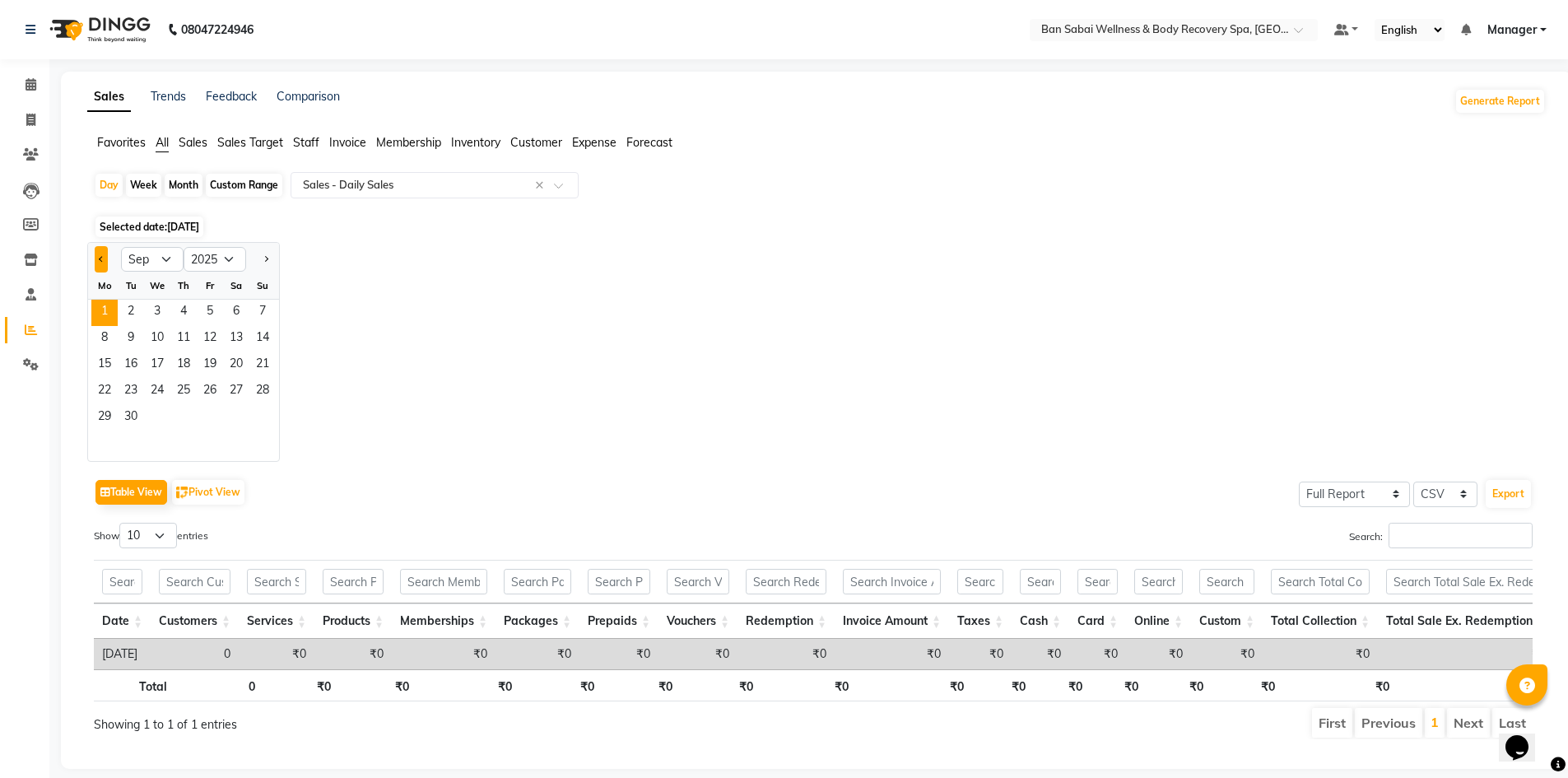
click at [100, 264] on button "Previous month" at bounding box center [101, 259] width 13 height 26
select select "8"
click at [213, 307] on span "1" at bounding box center [210, 312] width 26 height 26
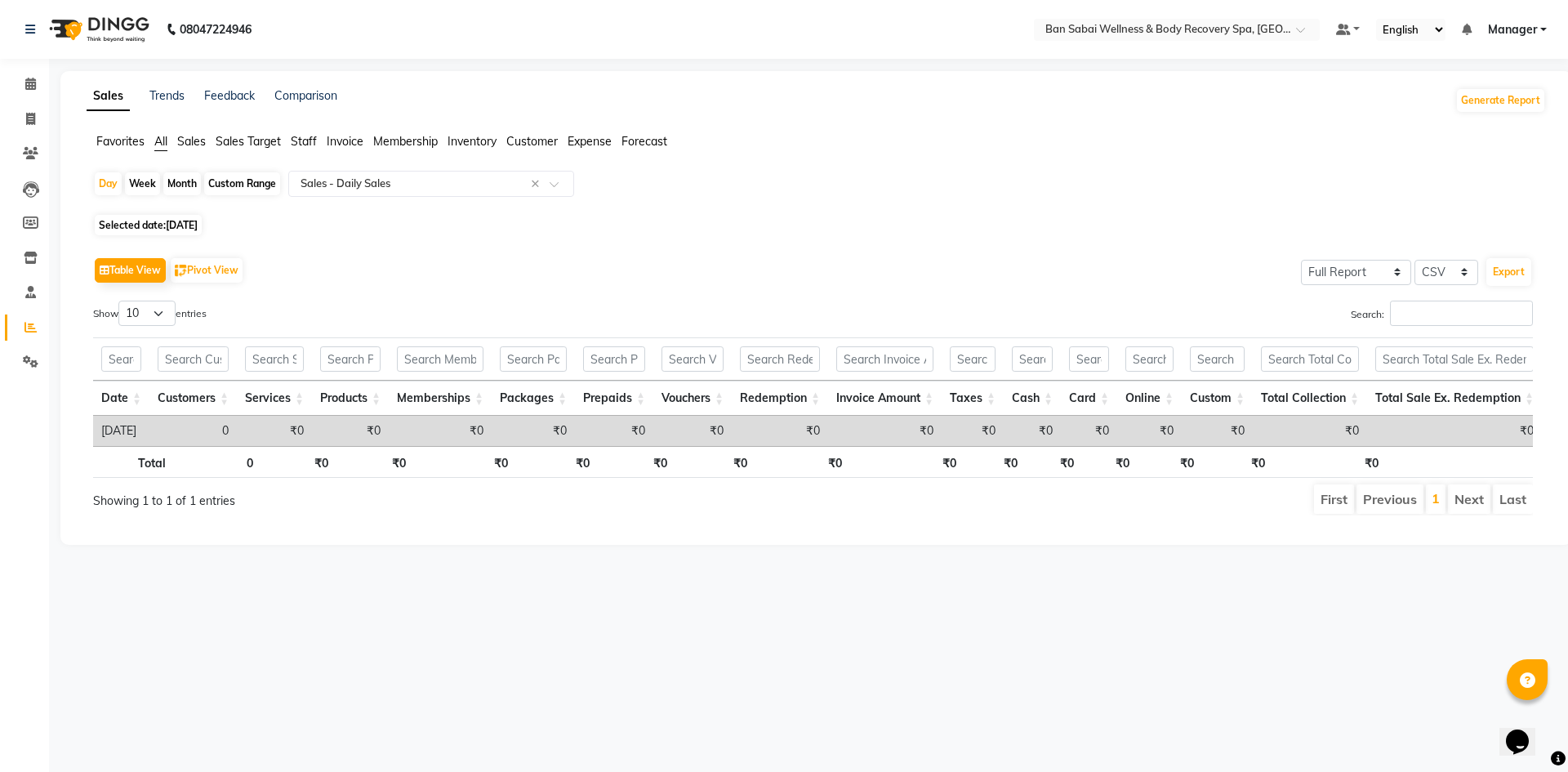
click at [174, 226] on span "[DATE]" at bounding box center [181, 225] width 32 height 13
select select "8"
select select "2025"
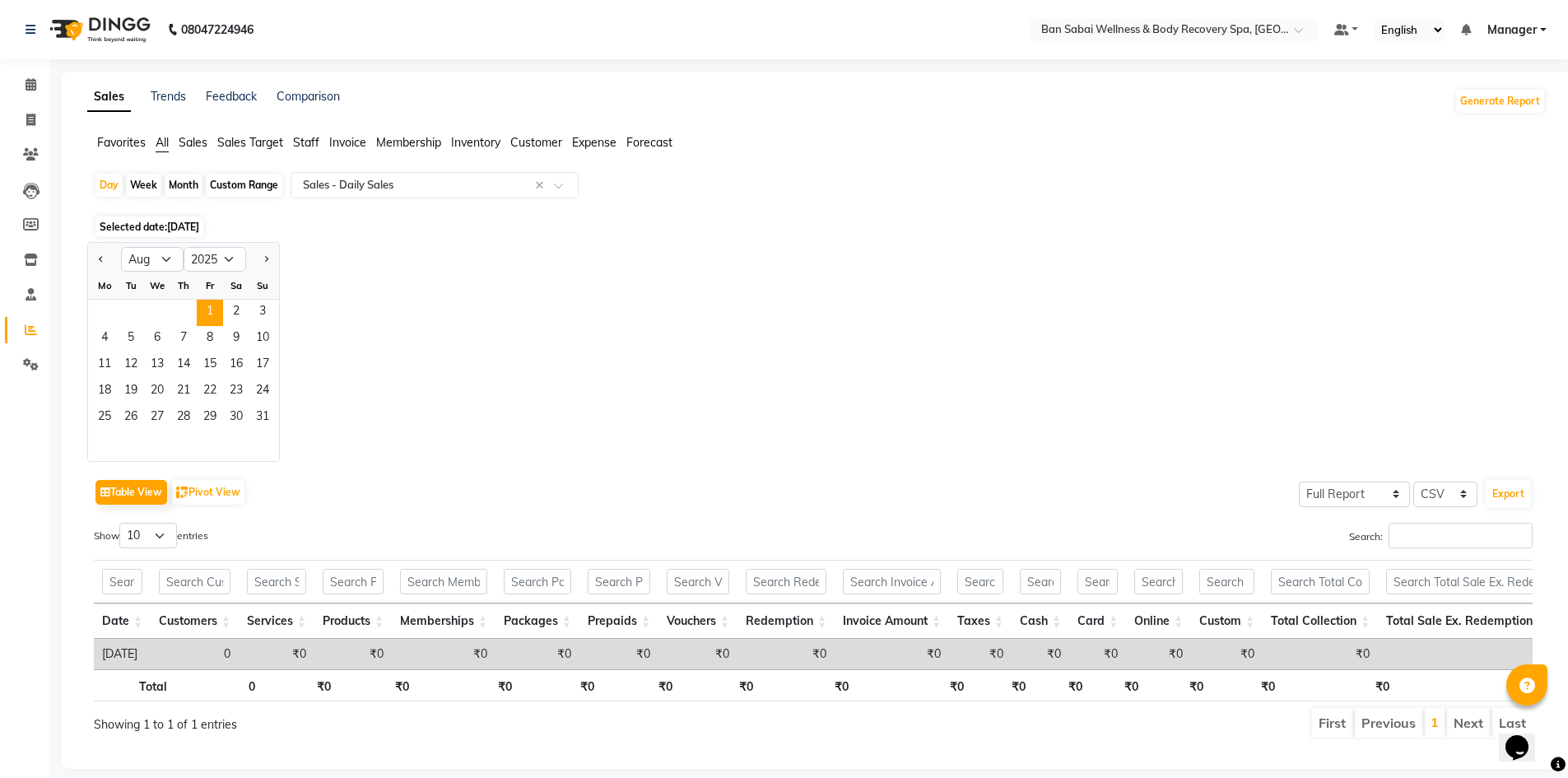
click at [249, 185] on div "Custom Range" at bounding box center [244, 185] width 76 height 23
select select "8"
select select "2025"
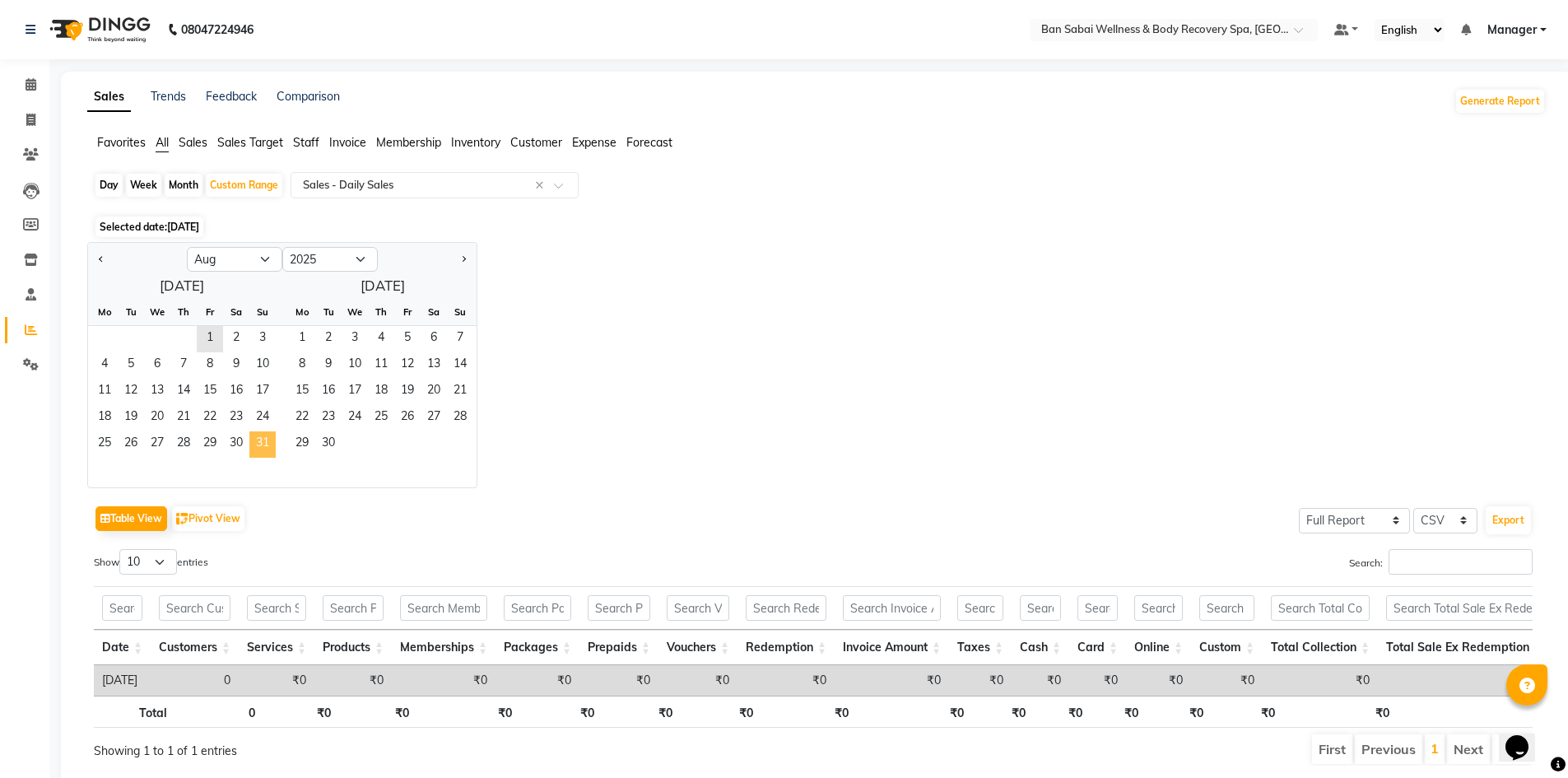
click at [260, 438] on span "31" at bounding box center [262, 444] width 26 height 26
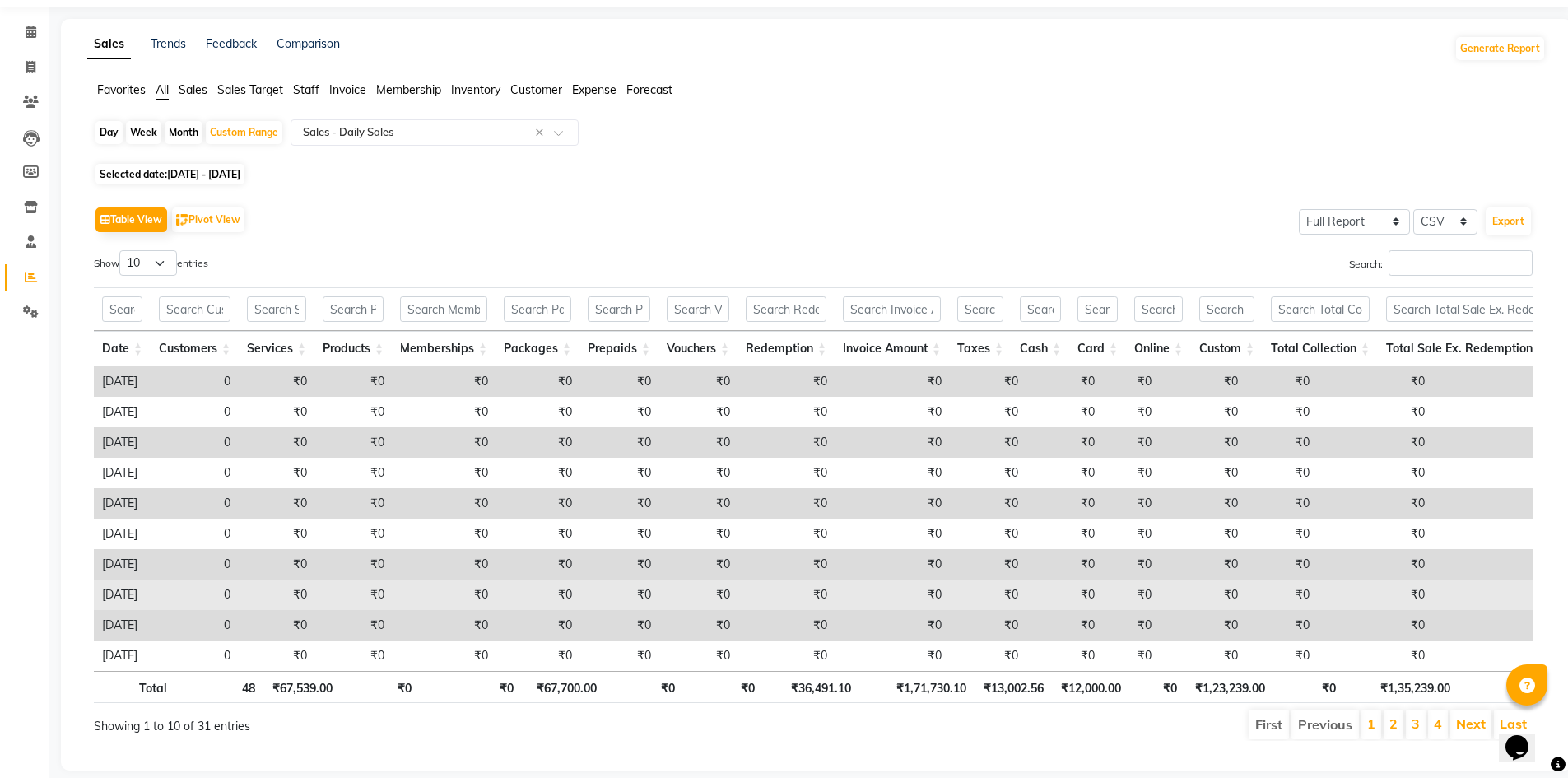
scroll to position [95, 0]
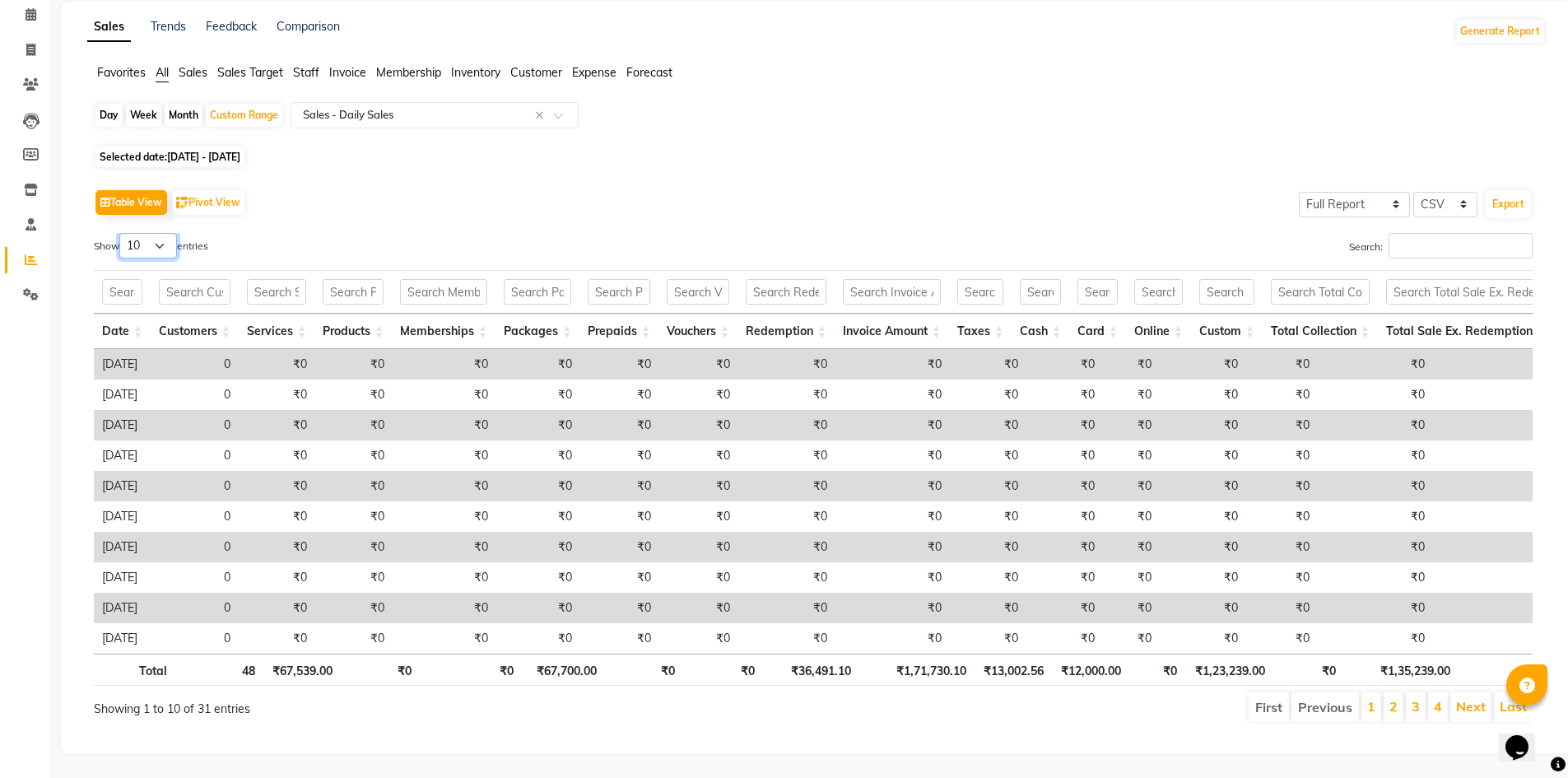
click at [153, 233] on select "10 25 50 100" at bounding box center [147, 246] width 58 height 25
select select "50"
click at [122, 233] on select "10 25 50 100" at bounding box center [147, 246] width 58 height 25
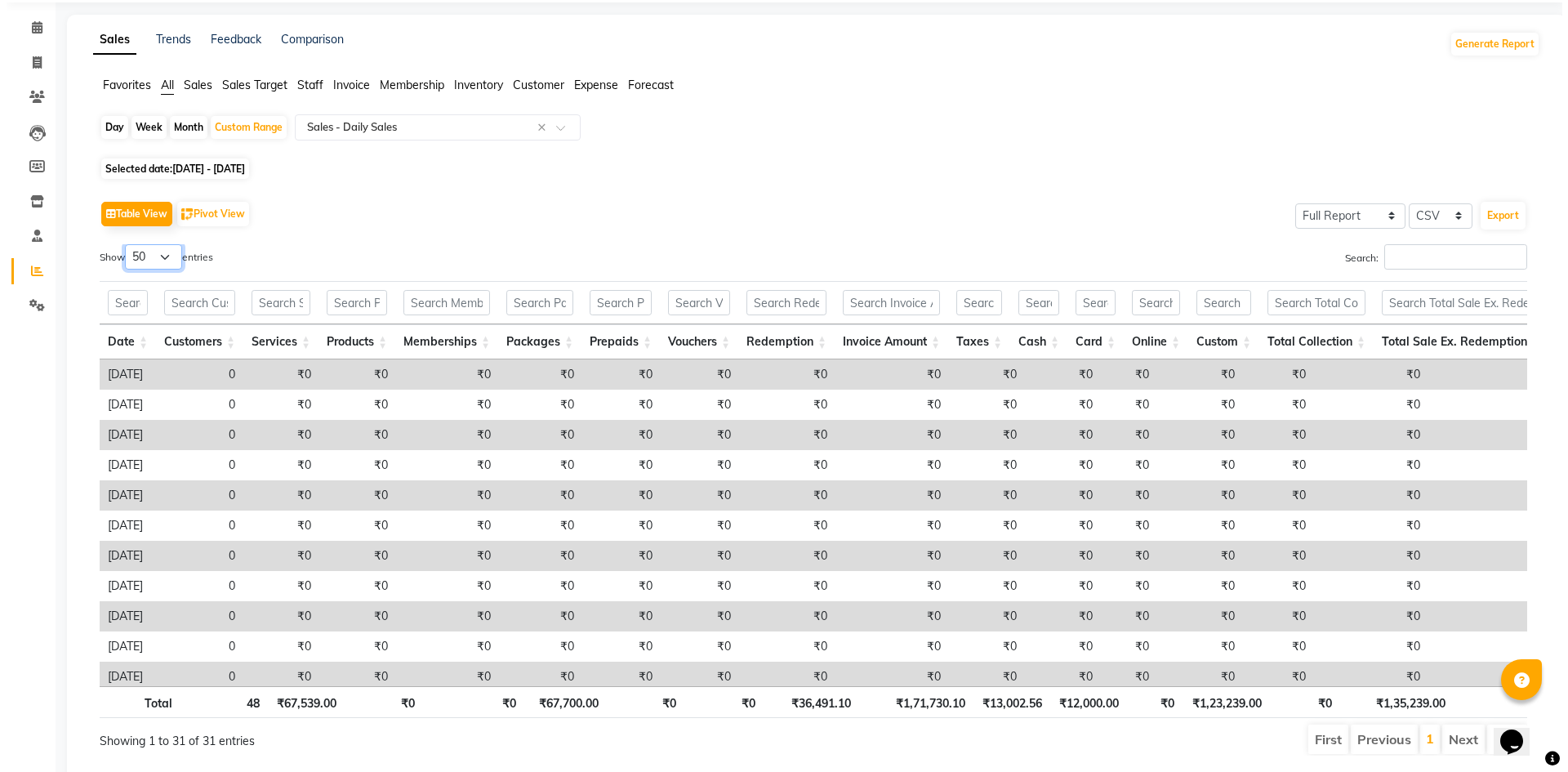
scroll to position [0, 0]
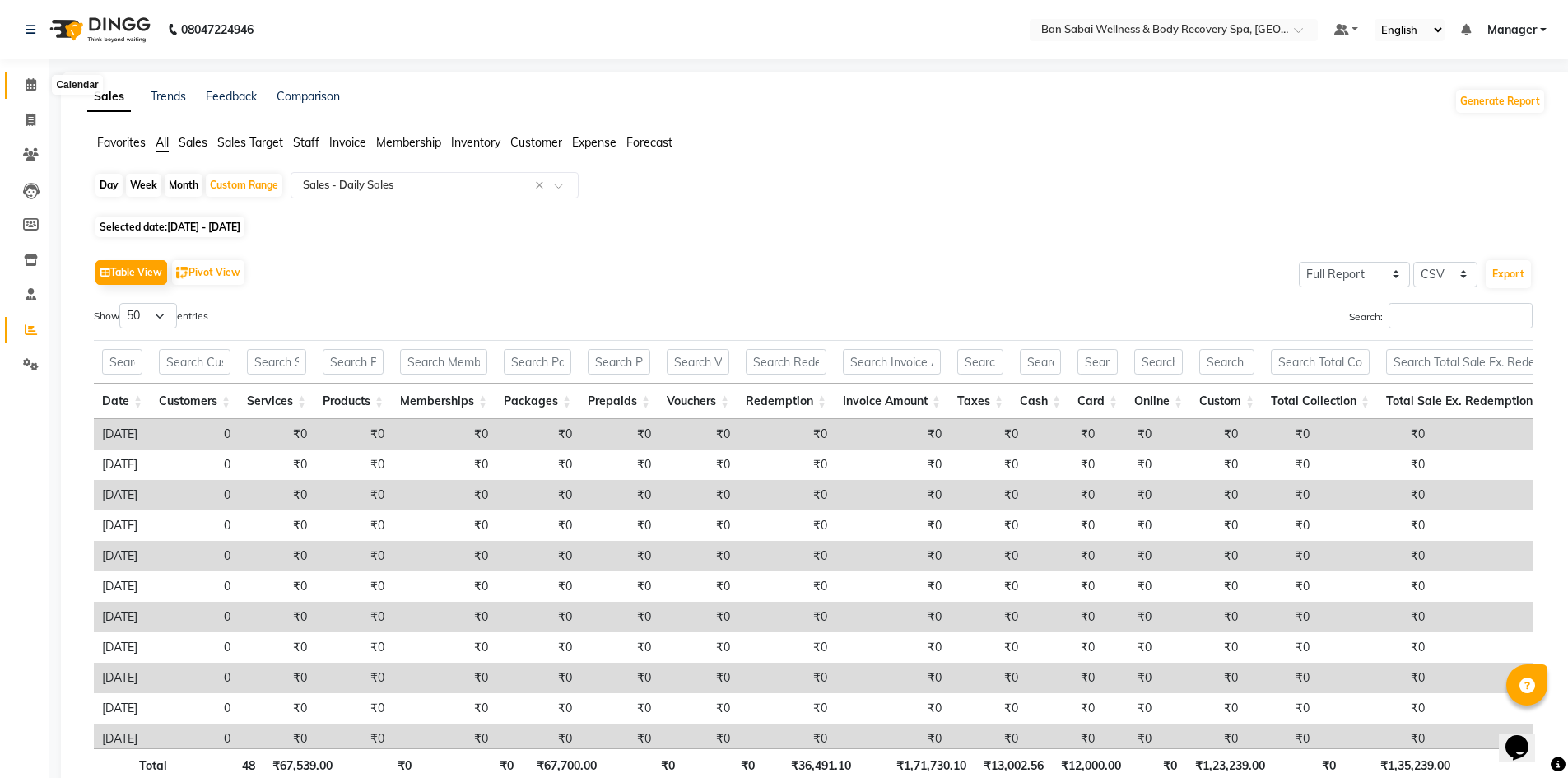
click at [25, 79] on icon at bounding box center [30, 84] width 11 height 13
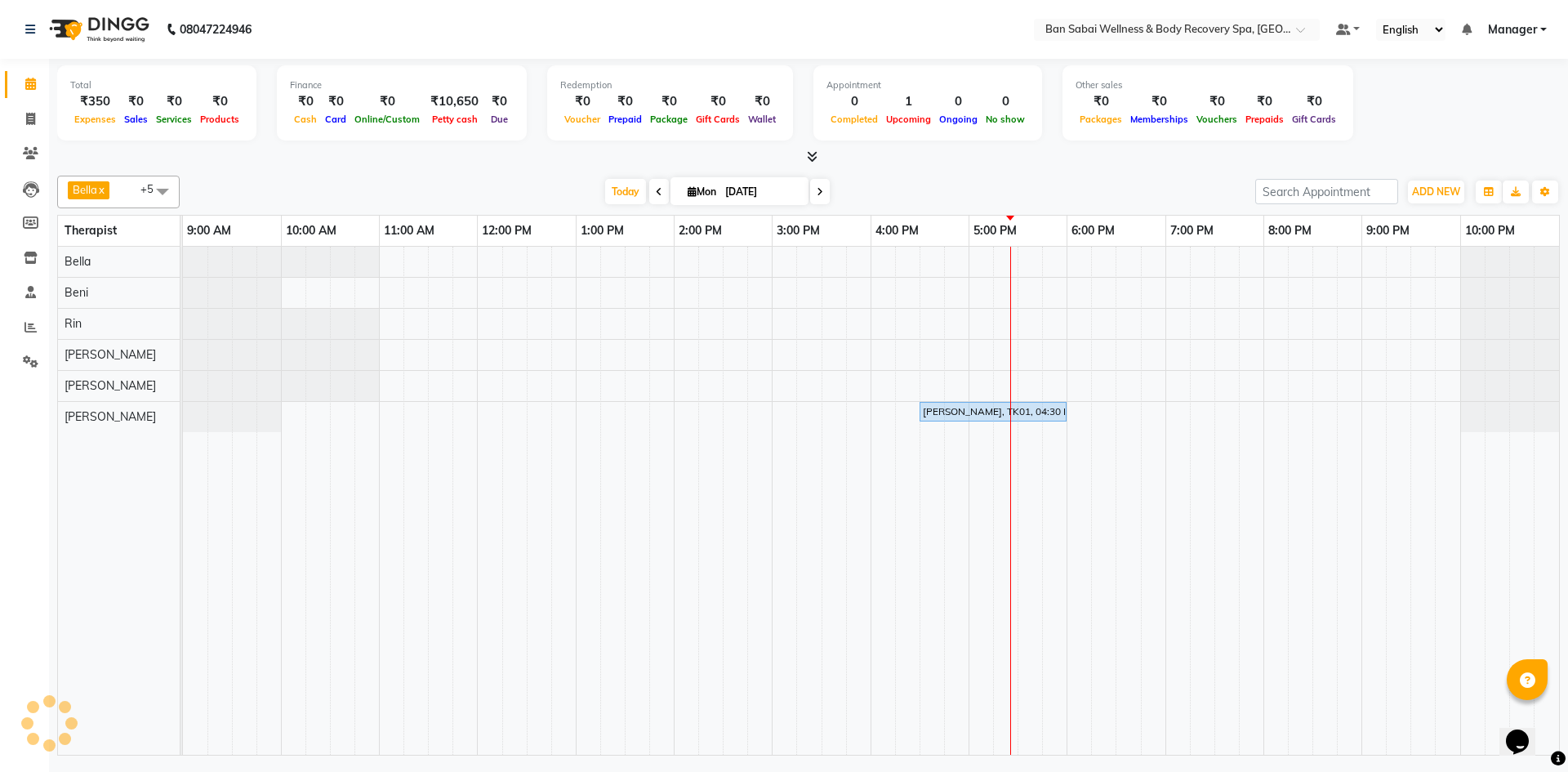
click at [5, 71] on link "Calendar" at bounding box center [24, 84] width 39 height 27
click at [904, 186] on div "[DATE] [DATE]" at bounding box center [718, 192] width 1060 height 24
click at [811, 158] on icon at bounding box center [812, 156] width 11 height 13
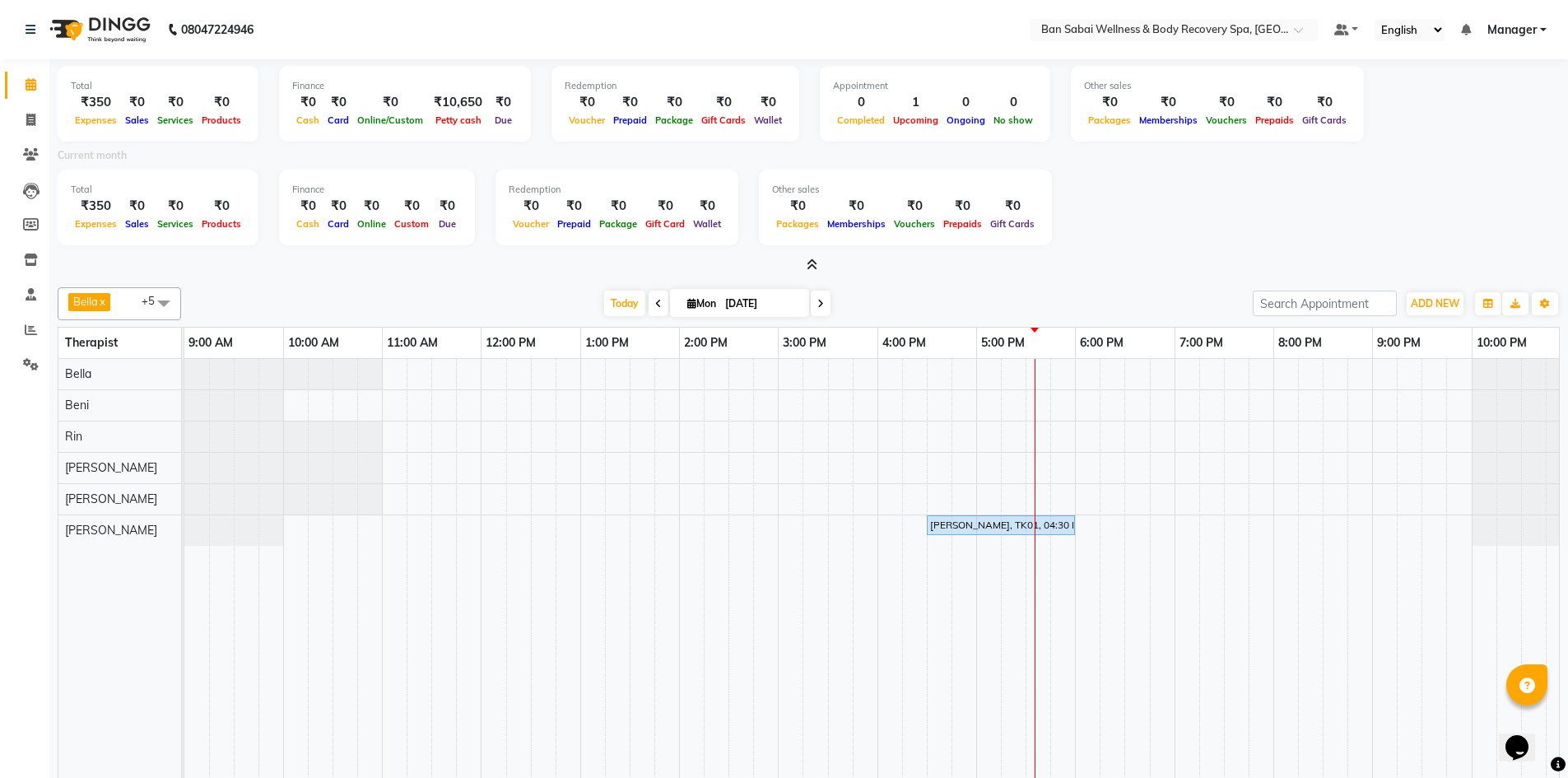
click at [806, 267] on icon at bounding box center [811, 265] width 11 height 13
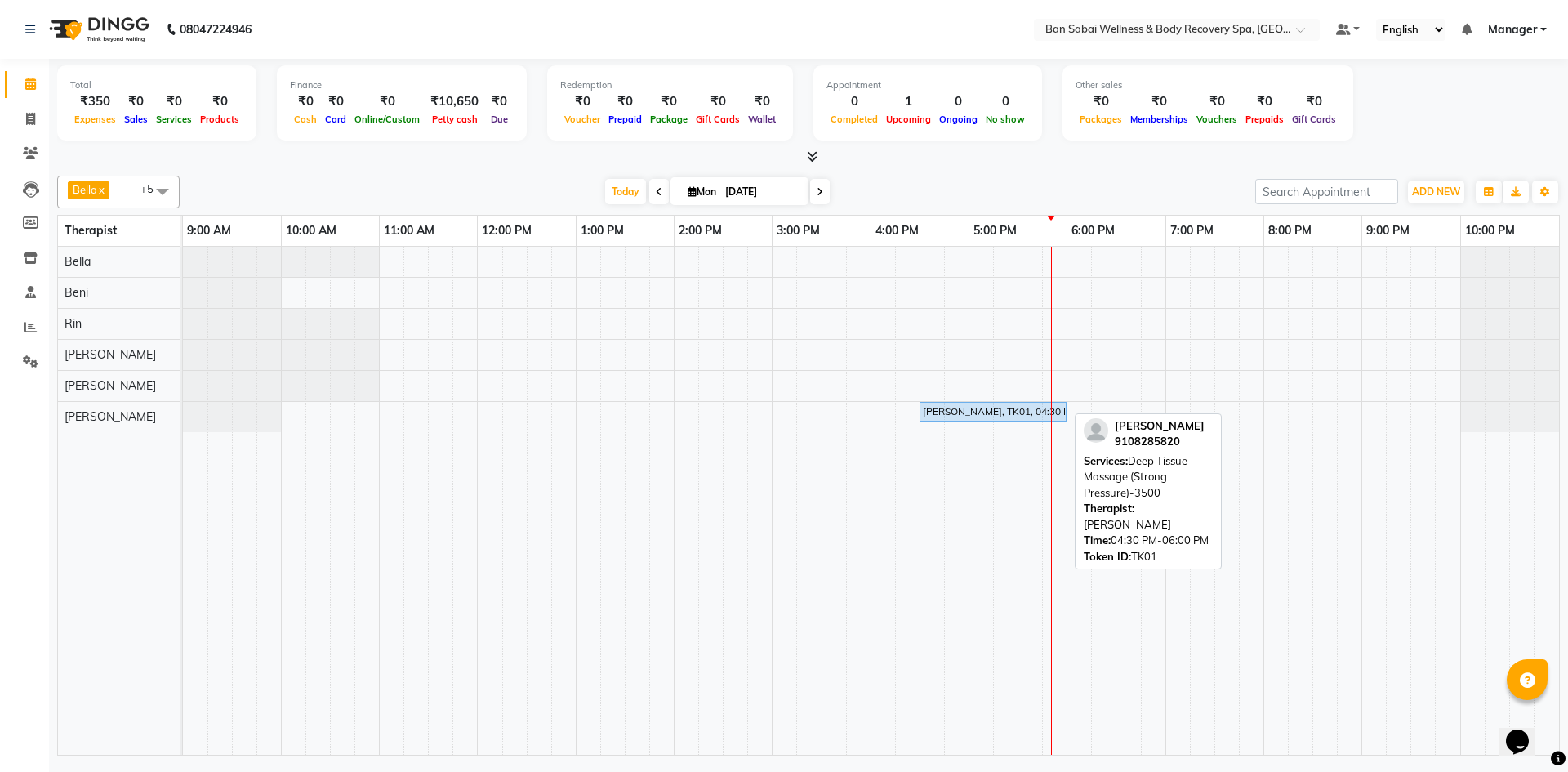
click at [951, 409] on div "[PERSON_NAME], TK01, 04:30 PM-06:00 PM, Deep Tissue Massage (Strong Pressure)-3…" at bounding box center [993, 411] width 143 height 15
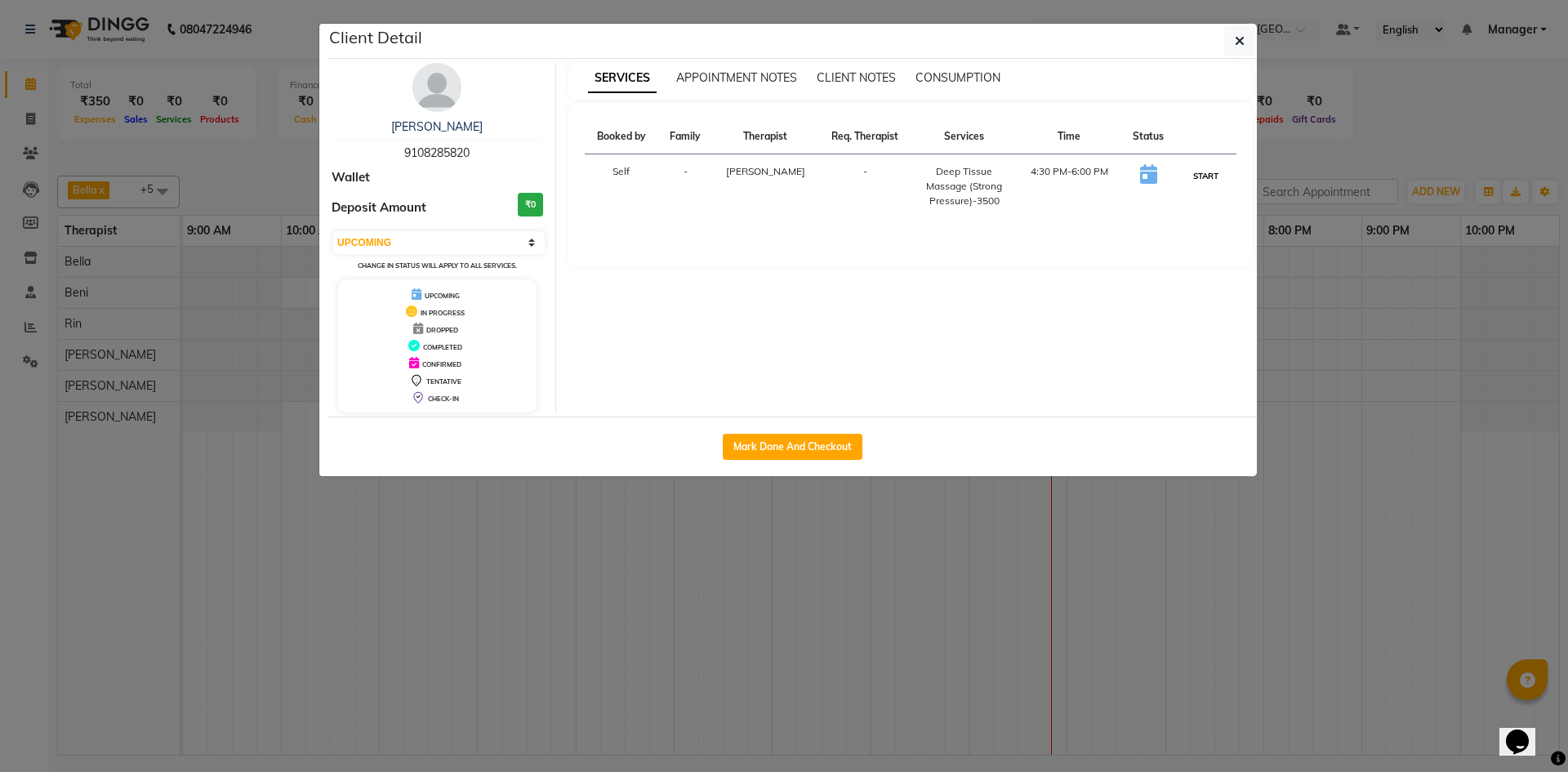
click at [1199, 177] on button "START" at bounding box center [1206, 175] width 34 height 20
select select "1"
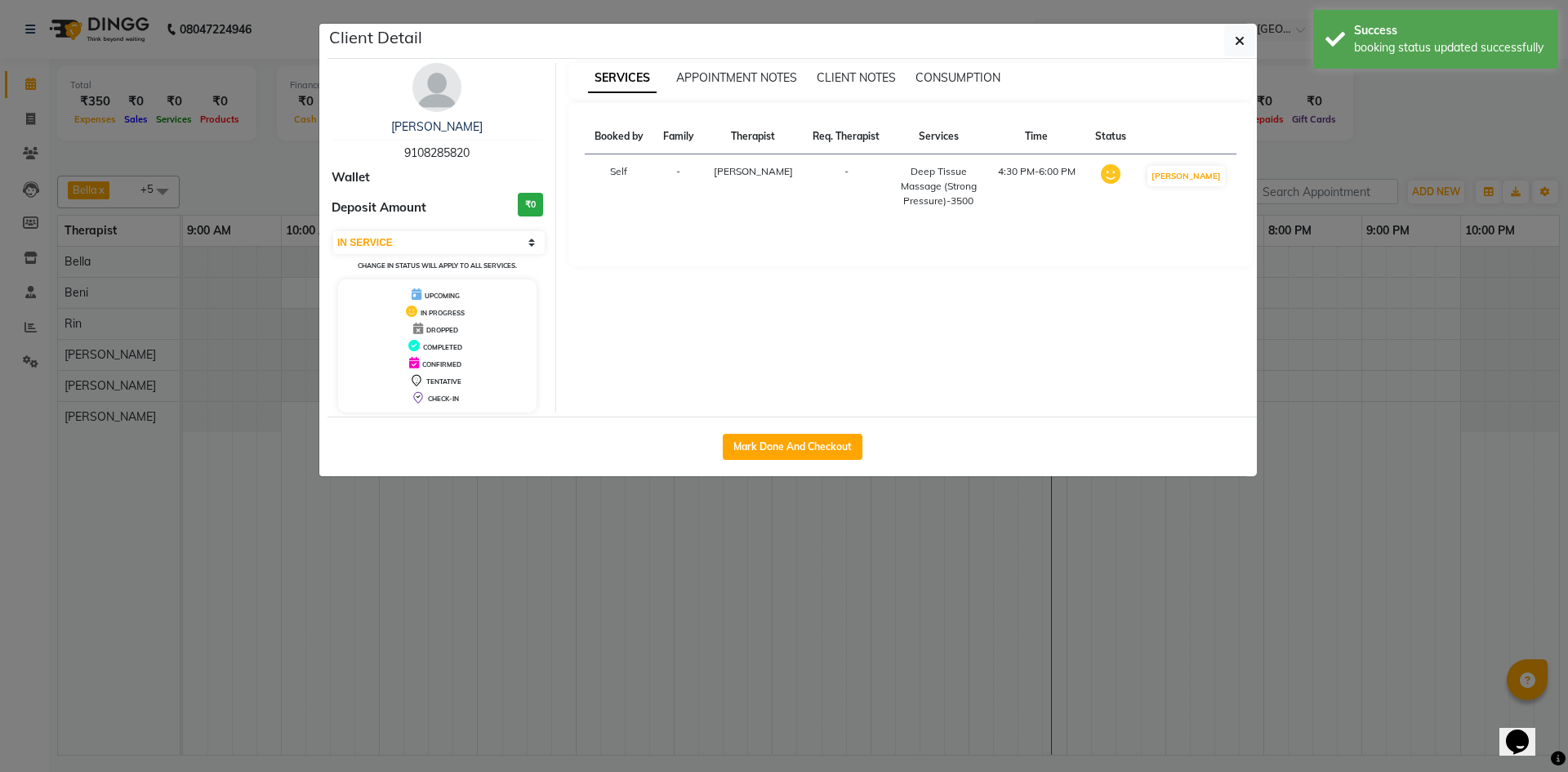
click at [1394, 314] on ngb-modal-window "Client Detail [PERSON_NAME] 9108285820 Wallet Deposit Amount ₹0 Select IN SERVI…" at bounding box center [784, 386] width 1568 height 772
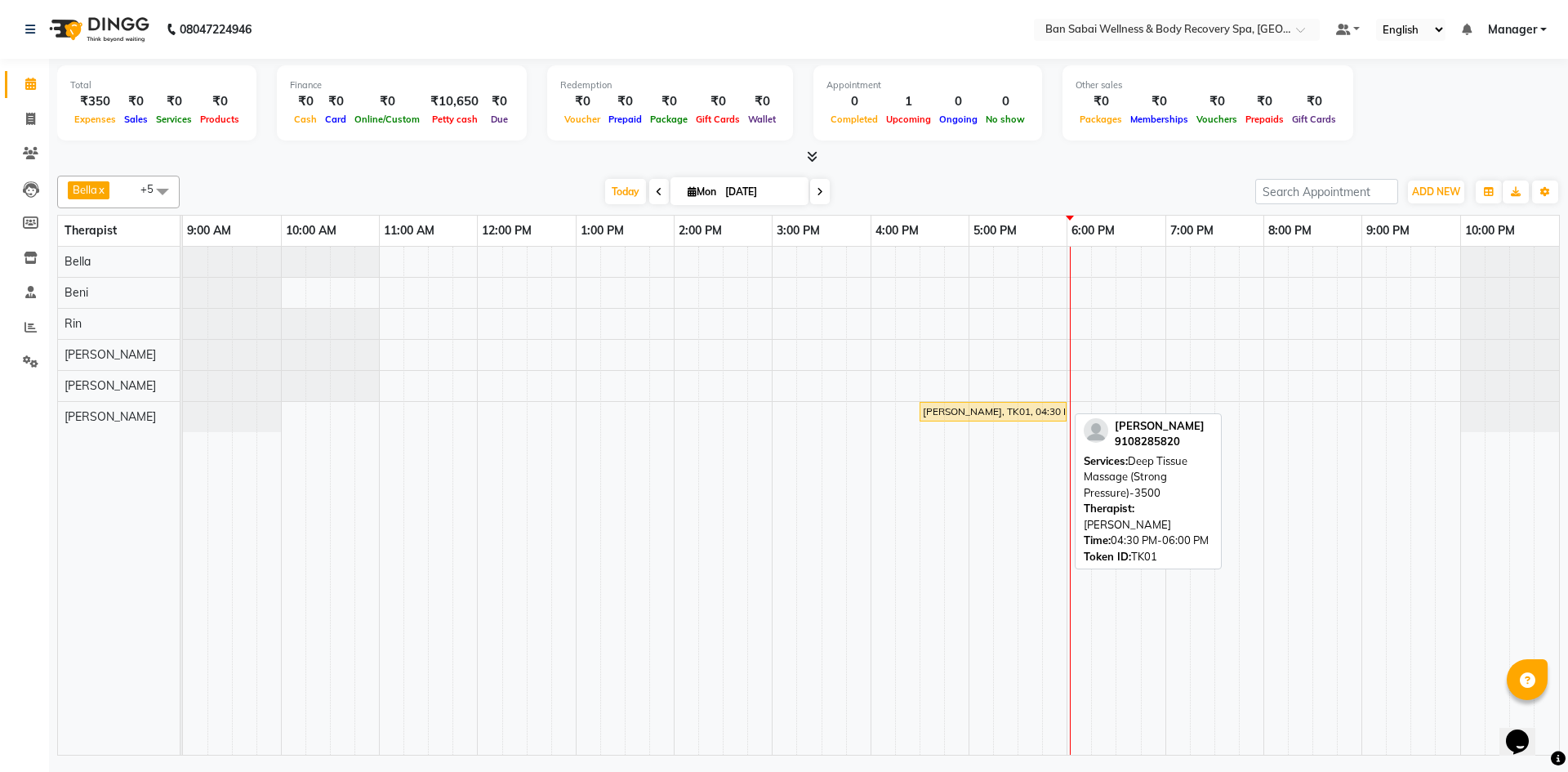
click at [967, 409] on div "[PERSON_NAME], TK01, 04:30 PM-06:00 PM, Deep Tissue Massage (Strong Pressure)-3…" at bounding box center [993, 411] width 143 height 15
select select "1"
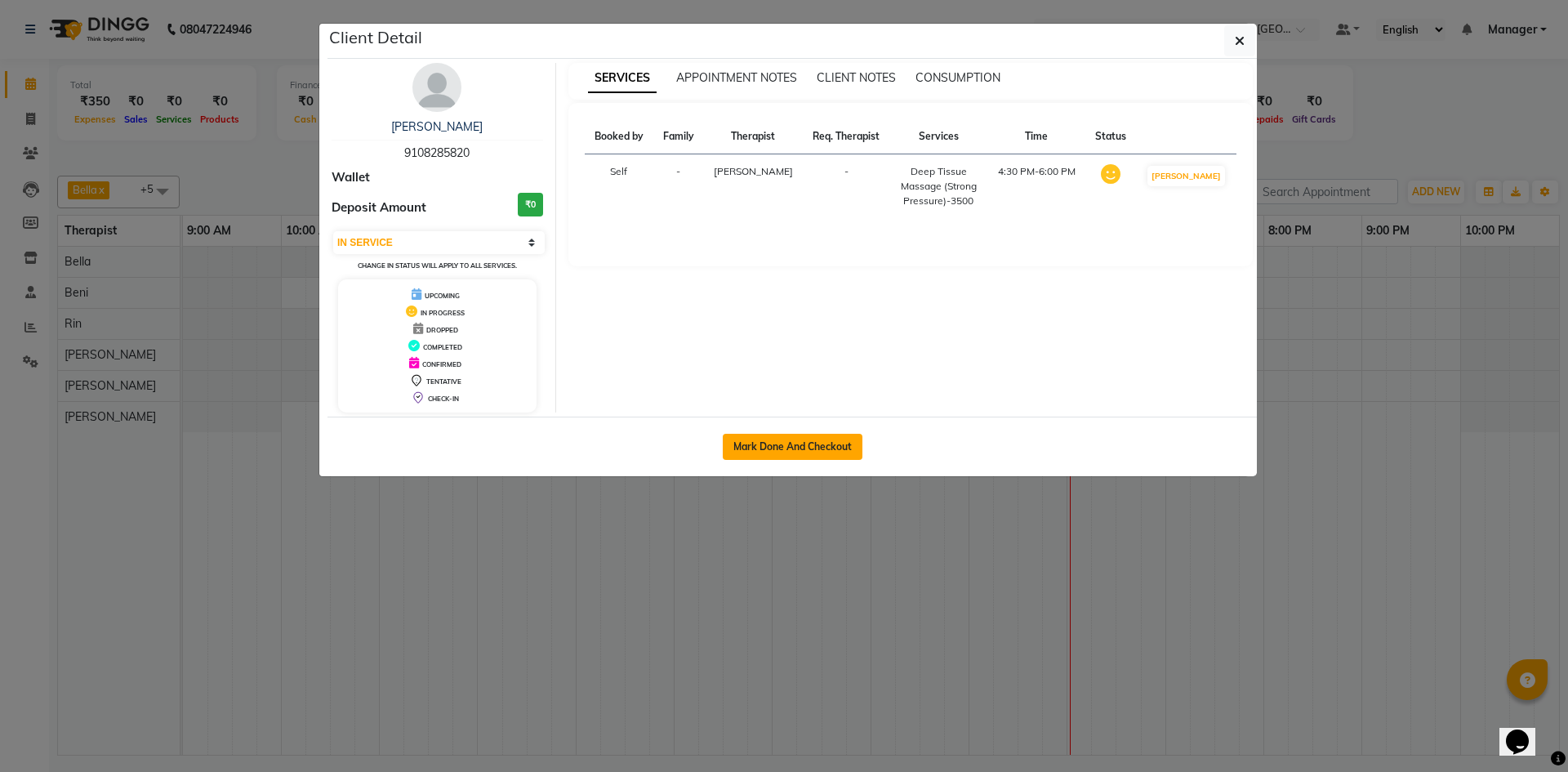
click at [786, 446] on button "Mark Done And Checkout" at bounding box center [792, 447] width 139 height 26
select select "8743"
select select "service"
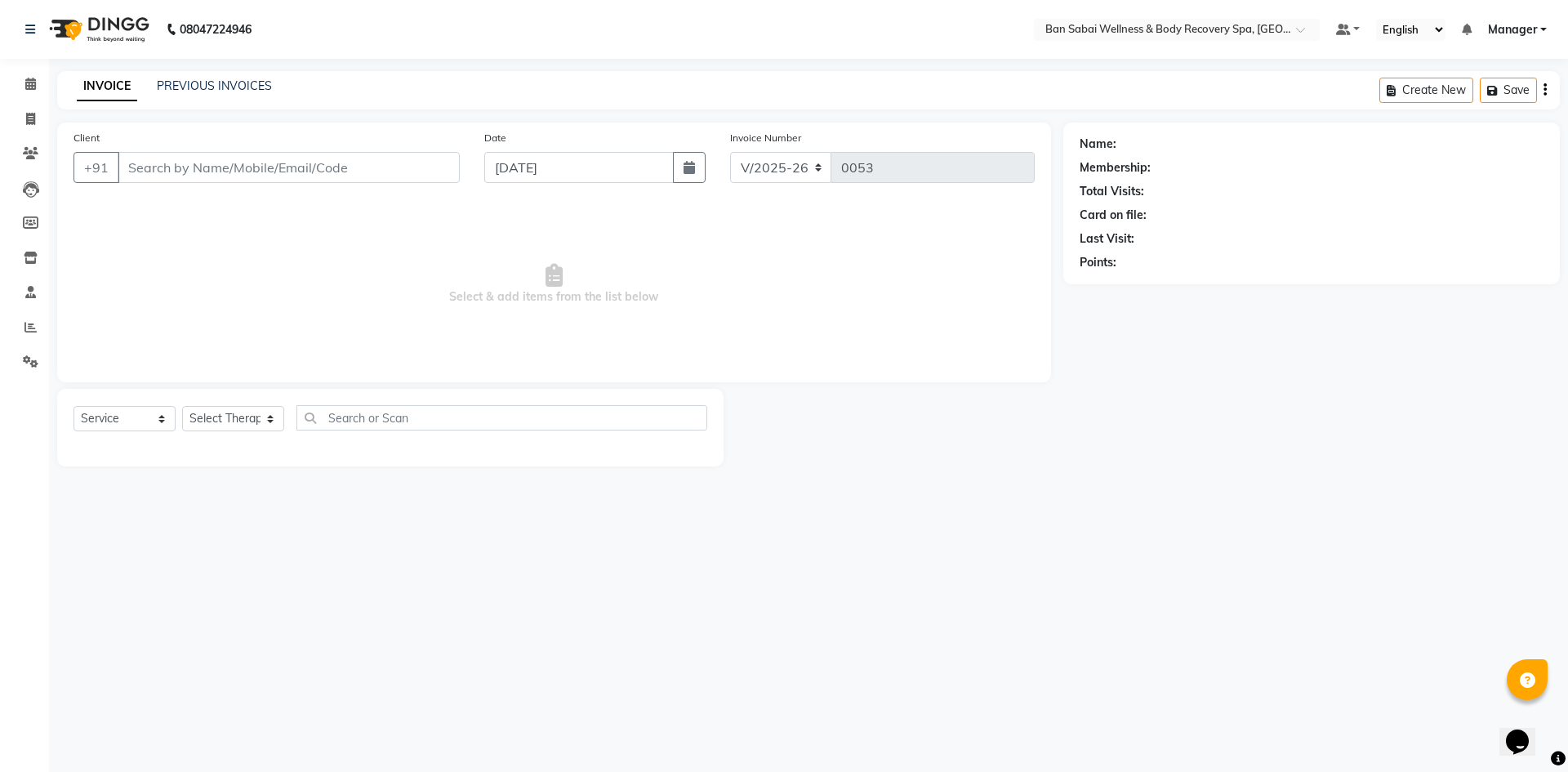
select select "3"
type input "9108285820"
select select "89080"
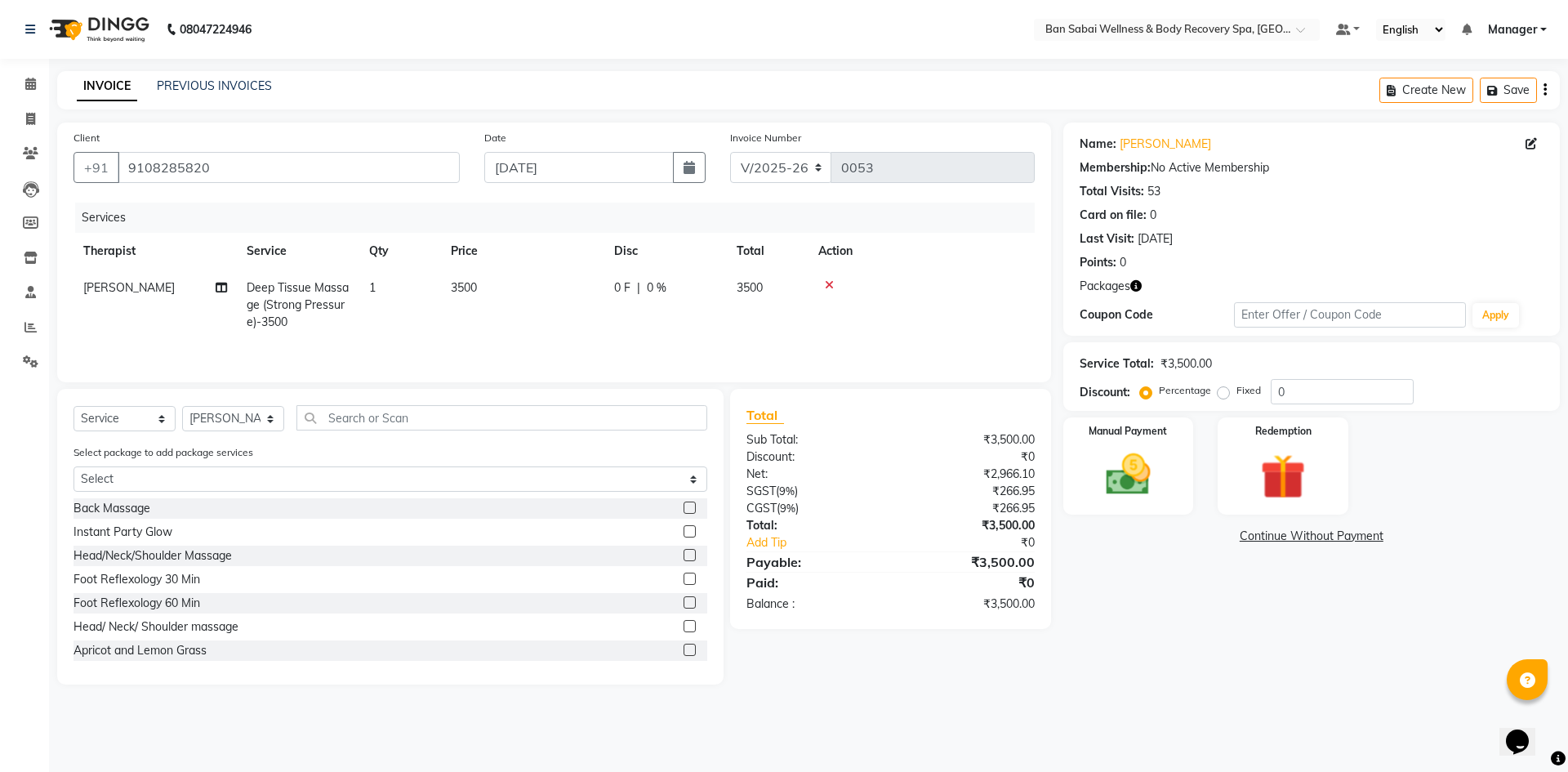
click at [457, 286] on span "3500" at bounding box center [463, 287] width 26 height 15
select select "89080"
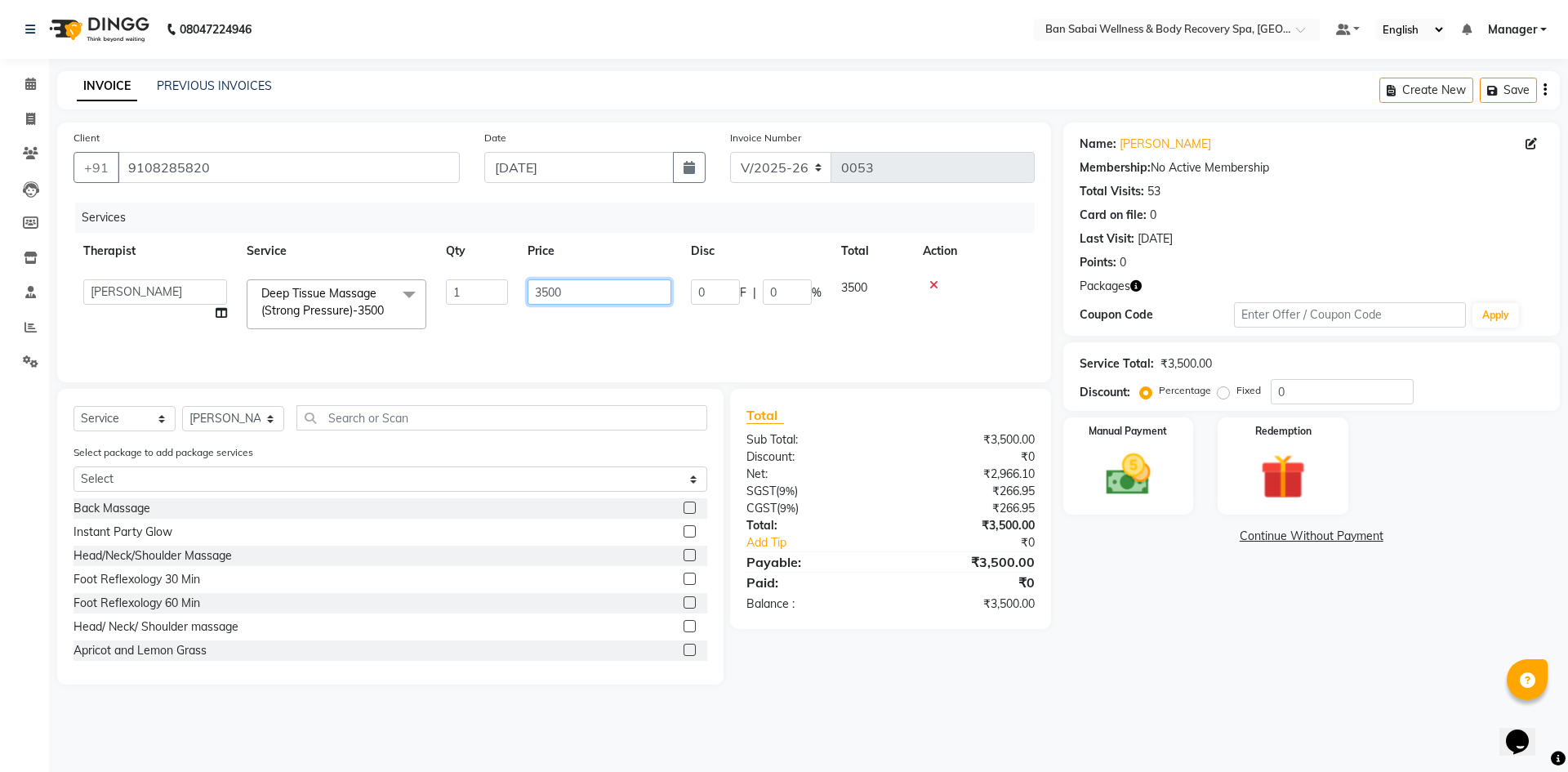
click at [542, 289] on input "3500" at bounding box center [600, 292] width 143 height 25
type input "3540"
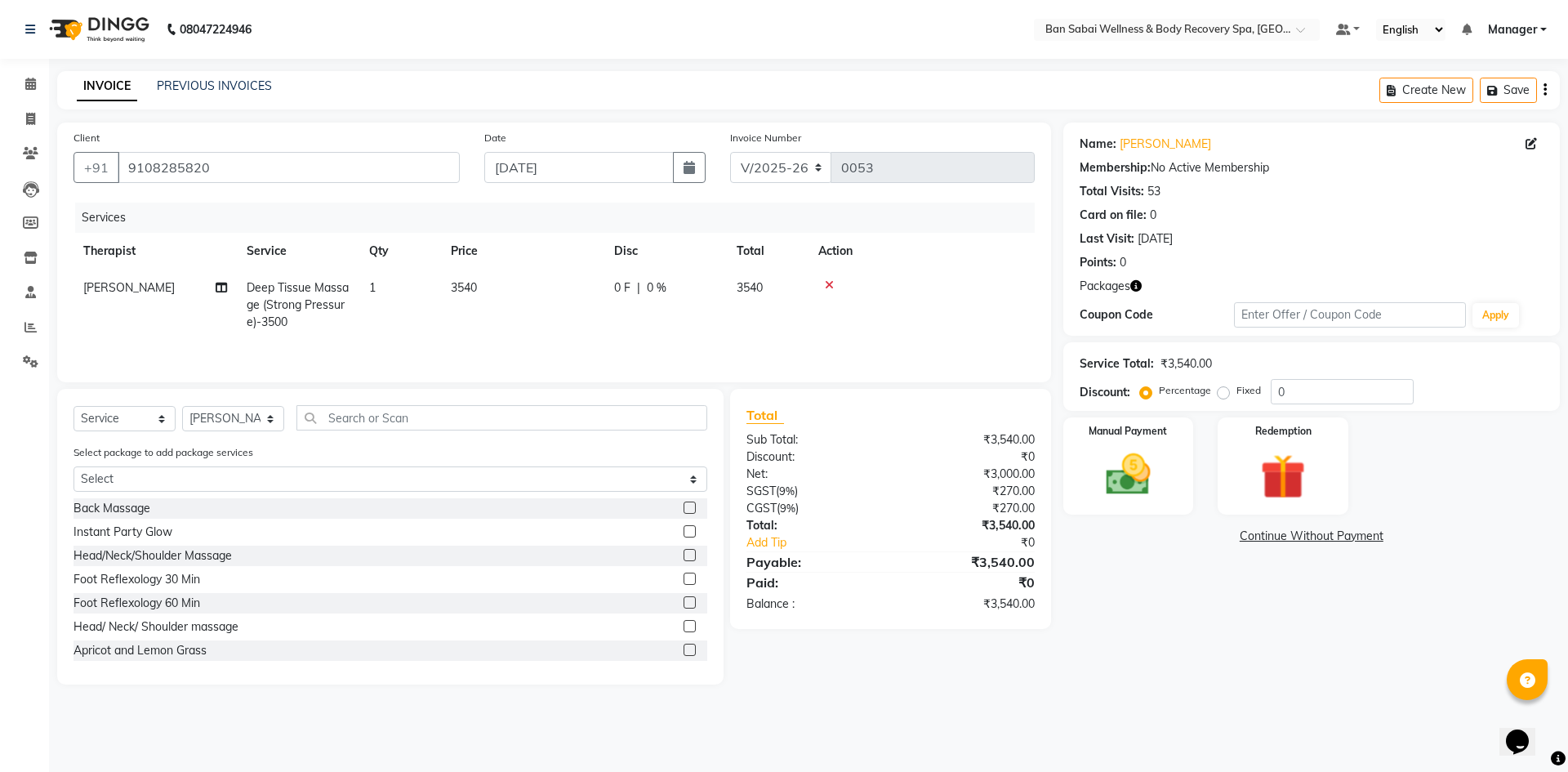
click at [619, 313] on tr "Lucy Deep Tissue Massage (Strong Pressure)-3500 1 3540 0 F | 0 % 3540" at bounding box center [554, 304] width 961 height 71
click at [1153, 456] on img at bounding box center [1128, 475] width 76 height 54
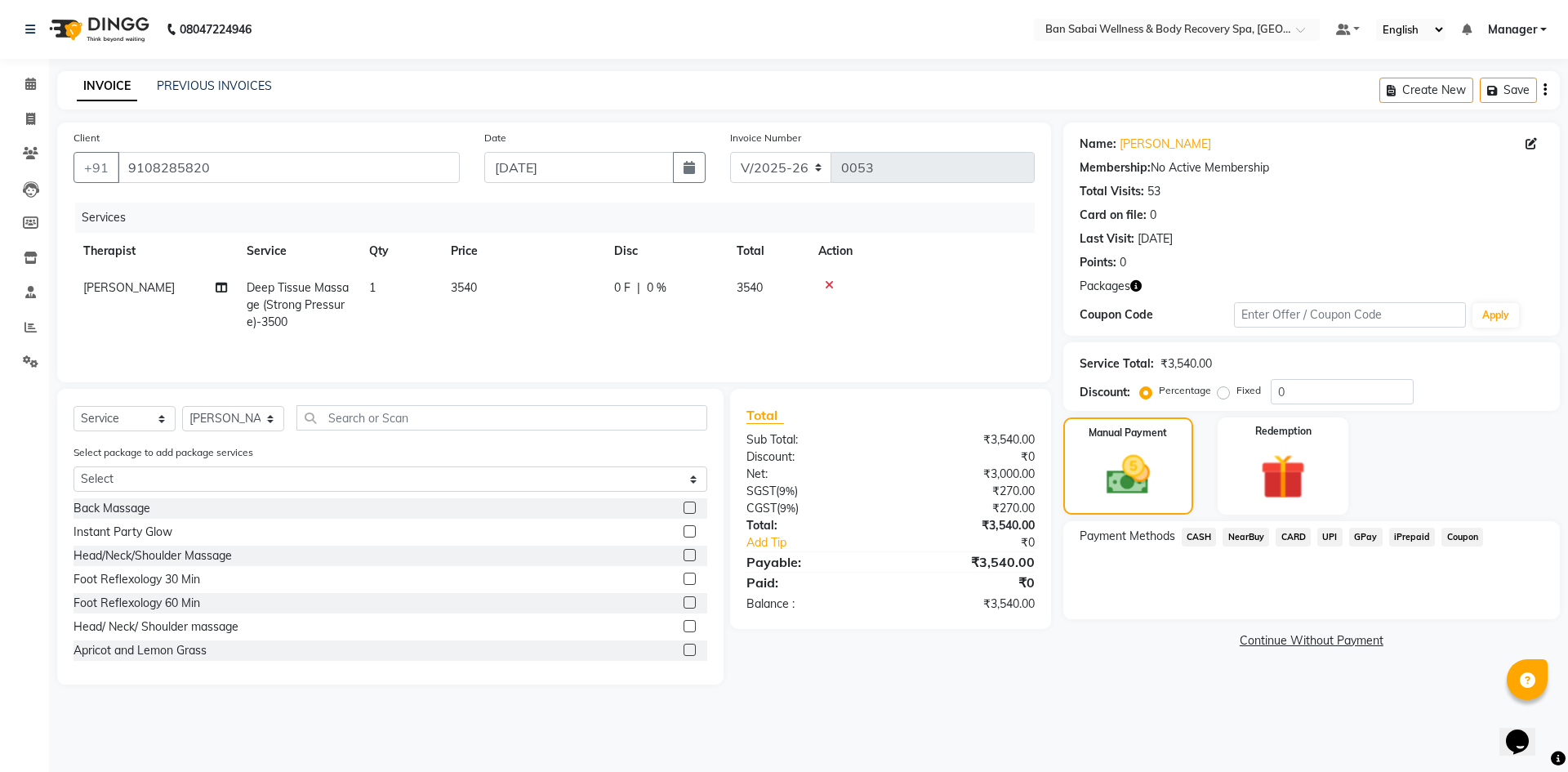
click at [1361, 538] on span "GPay" at bounding box center [1366, 537] width 34 height 18
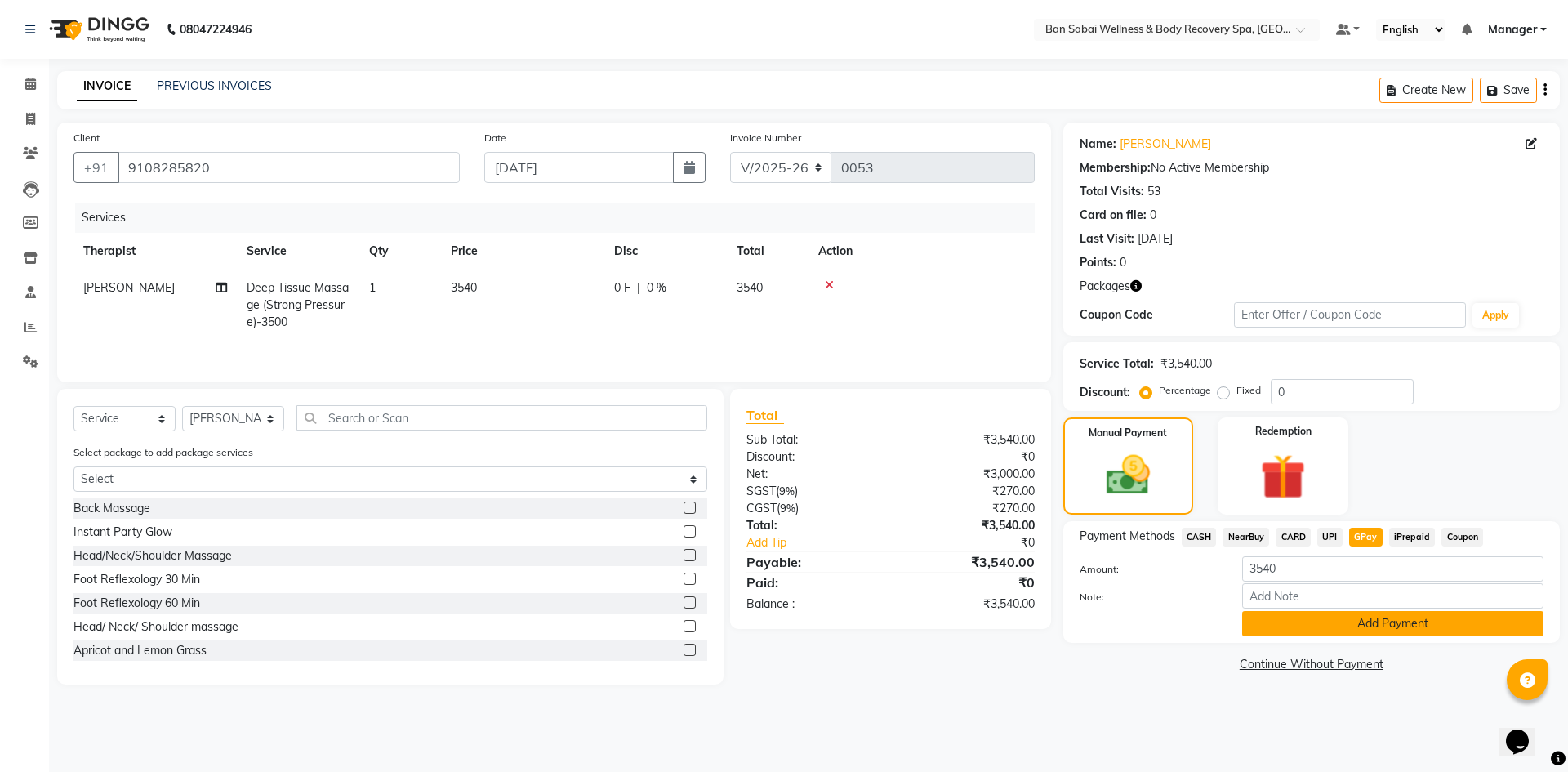
click at [1393, 628] on button "Add Payment" at bounding box center [1393, 624] width 301 height 25
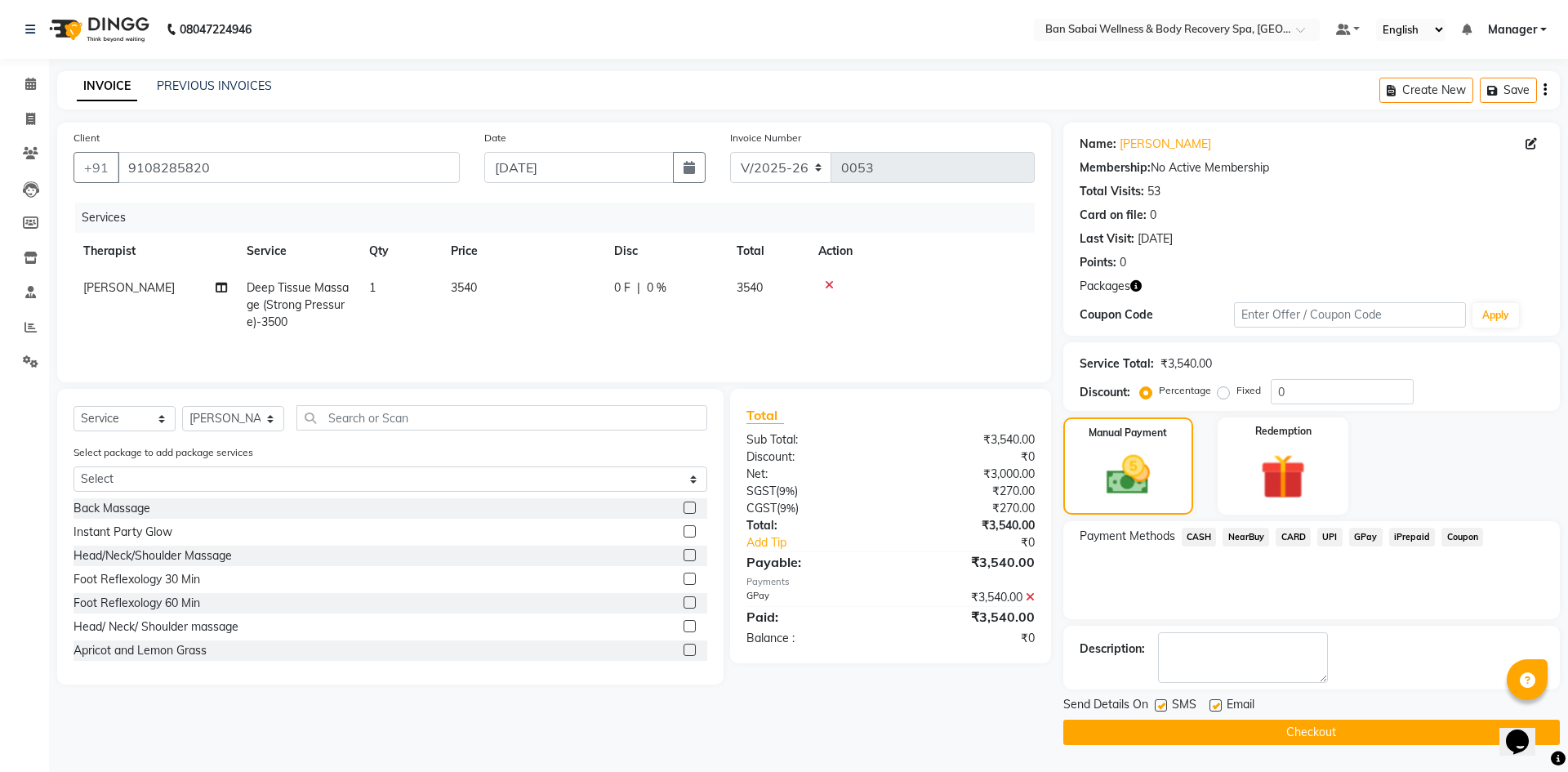
click at [1328, 733] on button "Checkout" at bounding box center [1311, 732] width 497 height 25
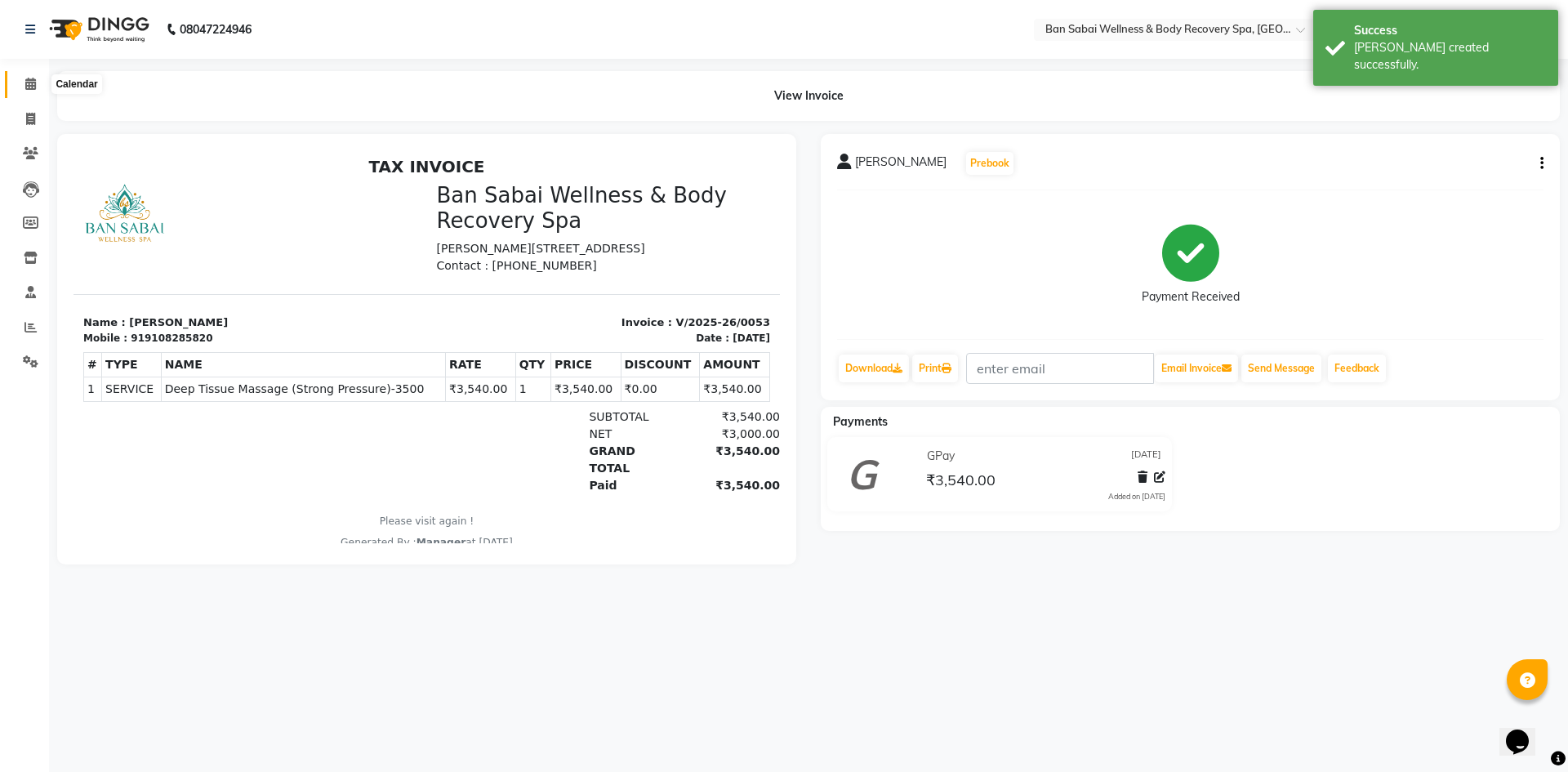
click at [34, 86] on icon at bounding box center [30, 83] width 11 height 13
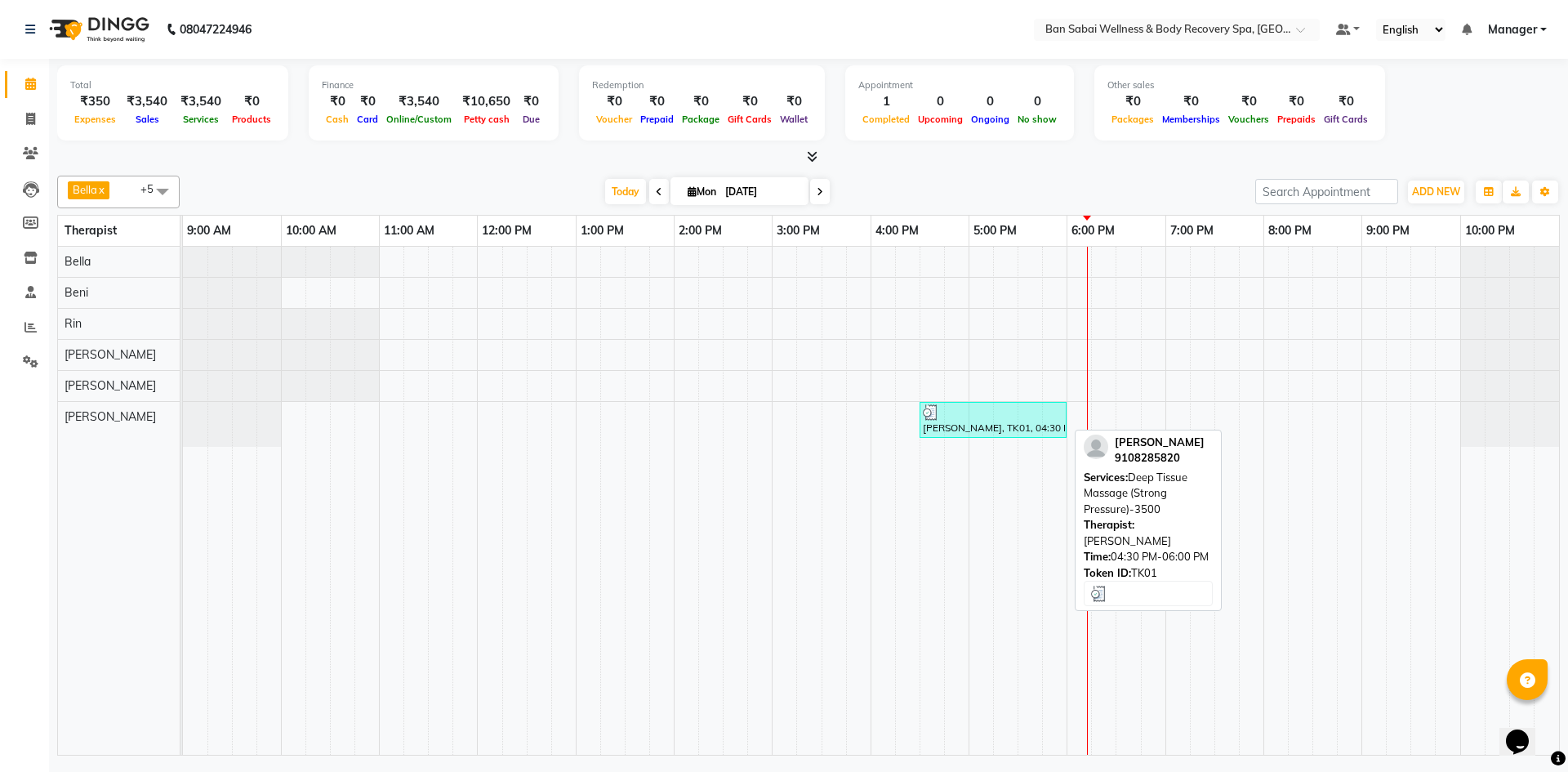
click at [959, 421] on div "[PERSON_NAME], TK01, 04:30 PM-06:00 PM, Deep Tissue Massage (Strong Pressure)-3…" at bounding box center [993, 419] width 143 height 31
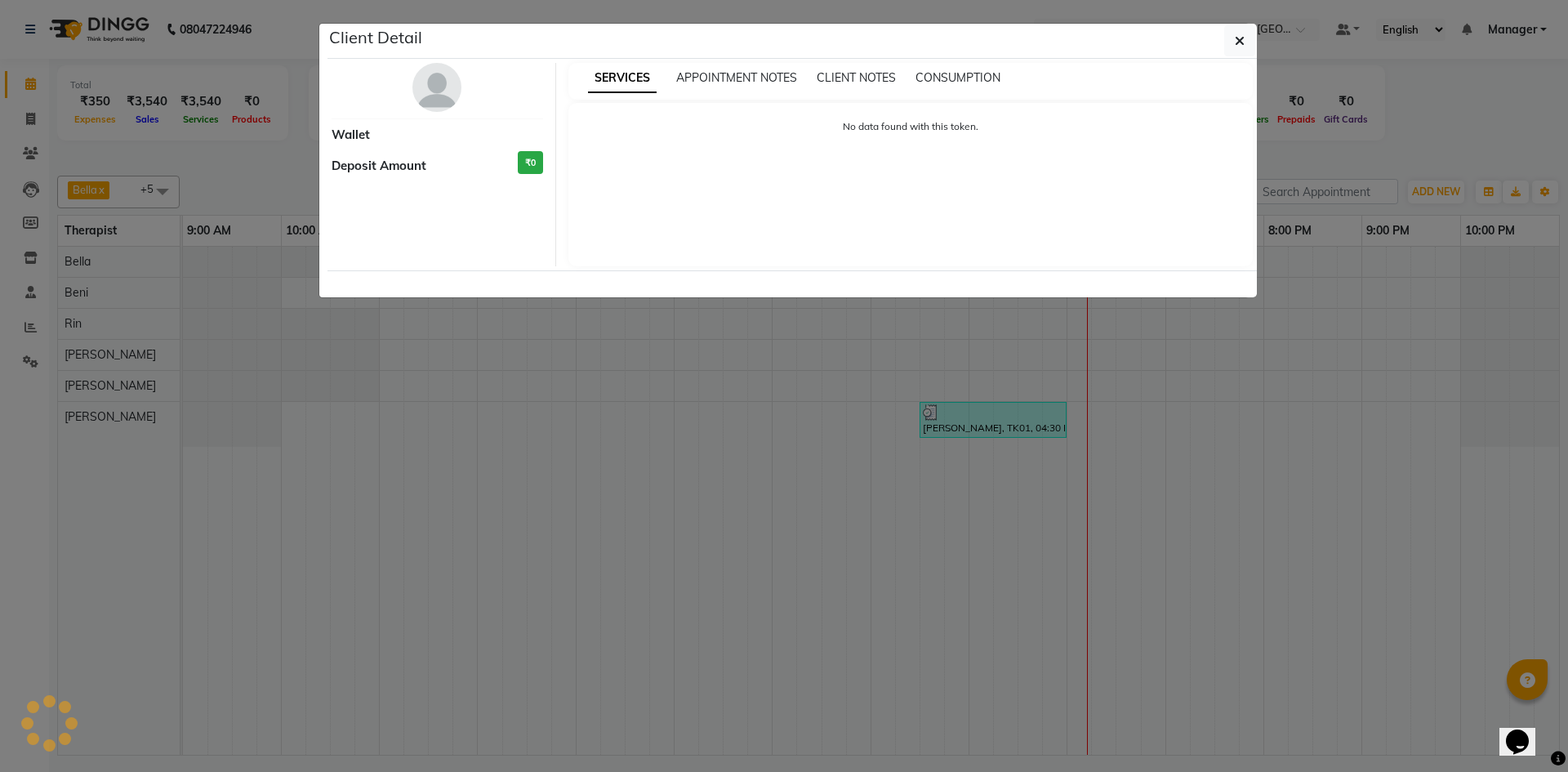
select select "3"
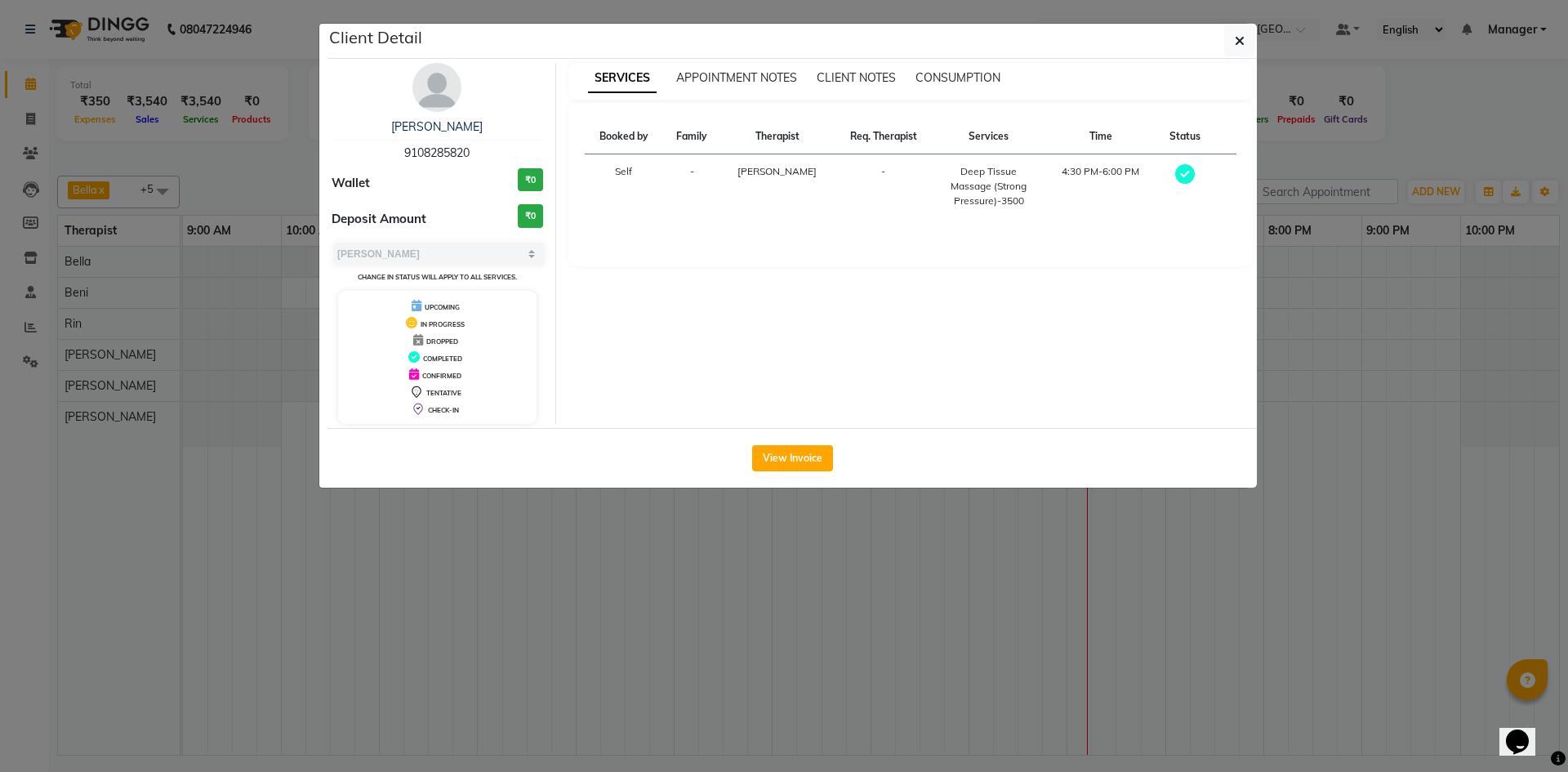
drag, startPoint x: 1567, startPoint y: 399, endPoint x: 1297, endPoint y: 446, distance: 274.1
click at [1567, 403] on ngb-modal-window "Client Detail [PERSON_NAME] 9108285820 Wallet ₹0 Deposit Amount ₹0 Select MARK …" at bounding box center [784, 386] width 1568 height 772
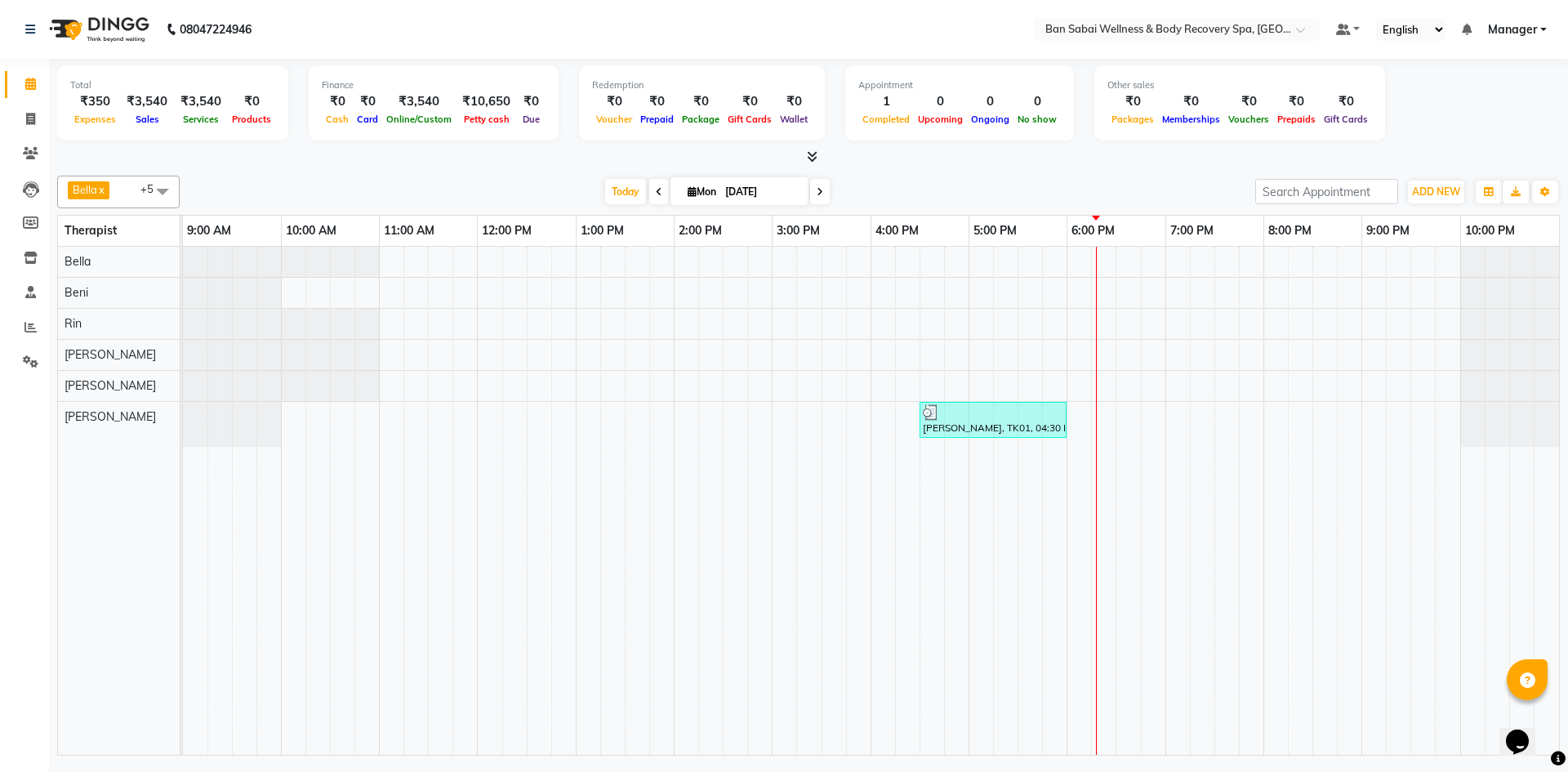
click at [722, 192] on input "[DATE]" at bounding box center [761, 192] width 81 height 24
select select "9"
select select "2025"
click at [619, 191] on span "Today" at bounding box center [626, 192] width 41 height 25
click at [710, 190] on span "Mon" at bounding box center [702, 191] width 37 height 13
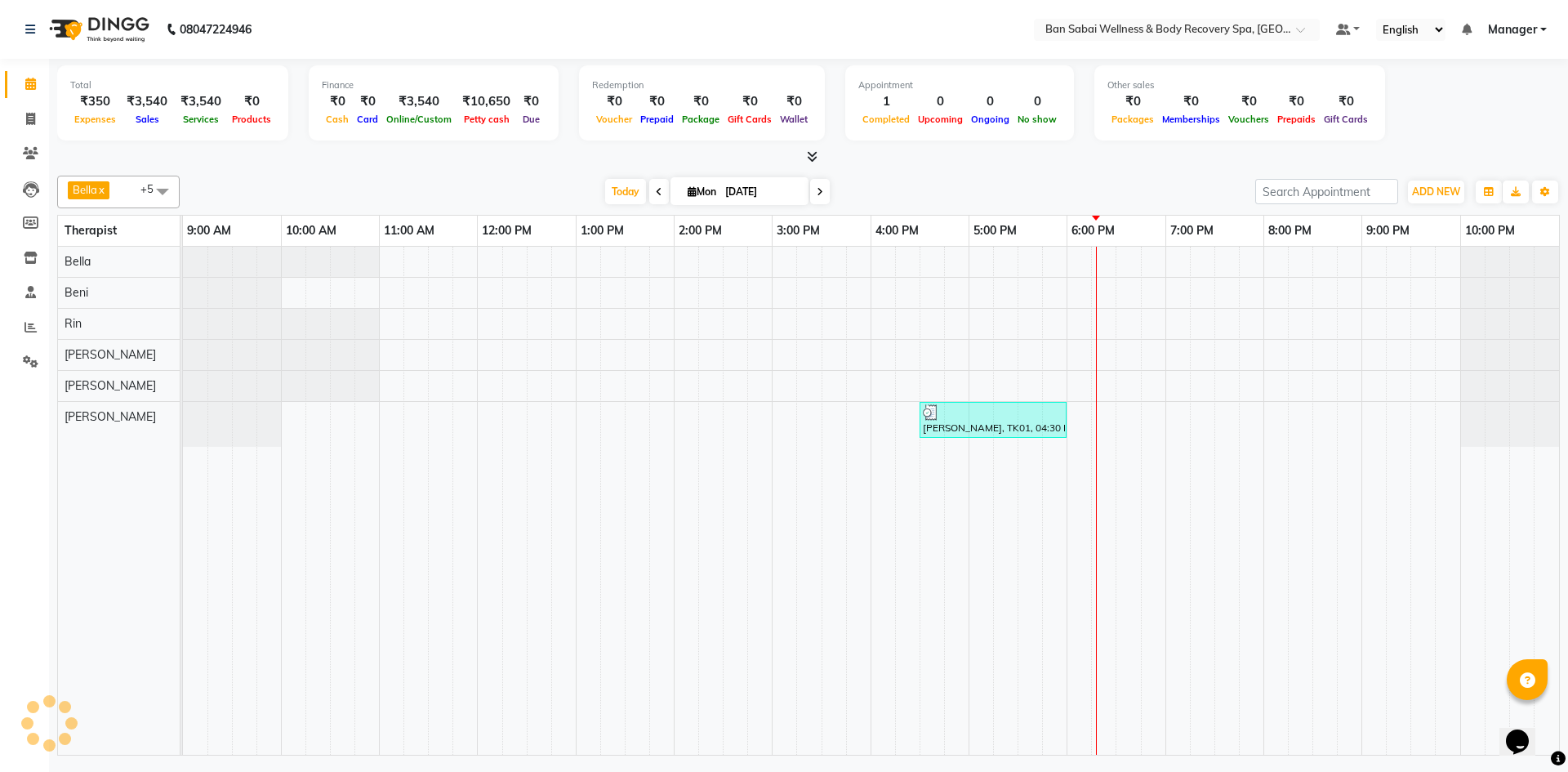
select select "9"
select select "2025"
click at [487, 193] on div "[DATE] [DATE] Jan Feb Mar Apr May Jun [DATE] Aug Sep Oct Nov [DATE] 2016 2017 2…" at bounding box center [718, 192] width 1060 height 24
click at [143, 195] on span "+5" at bounding box center [153, 188] width 25 height 13
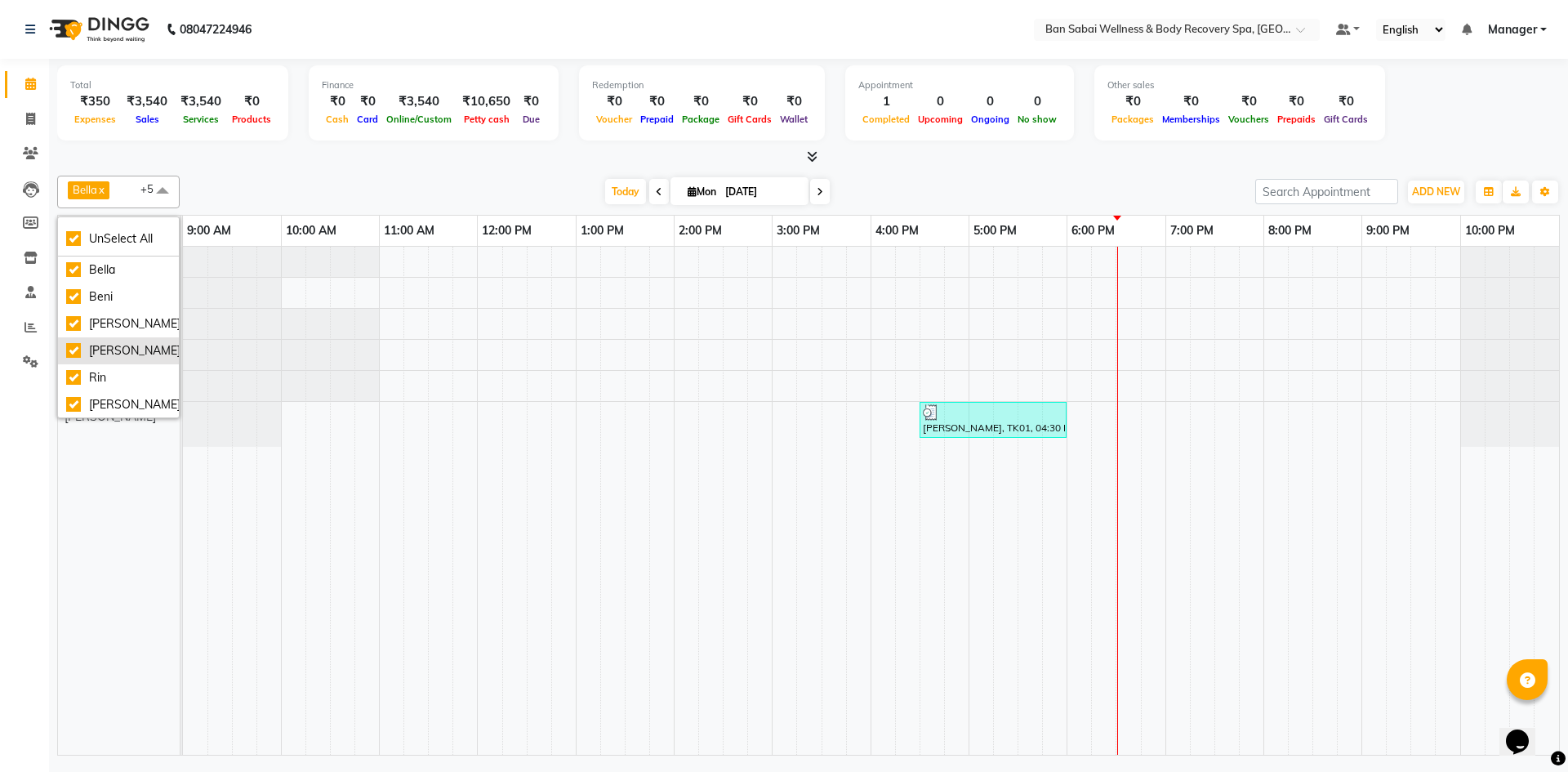
click at [75, 351] on div "[PERSON_NAME]" at bounding box center [118, 351] width 105 height 17
checkbox input "false"
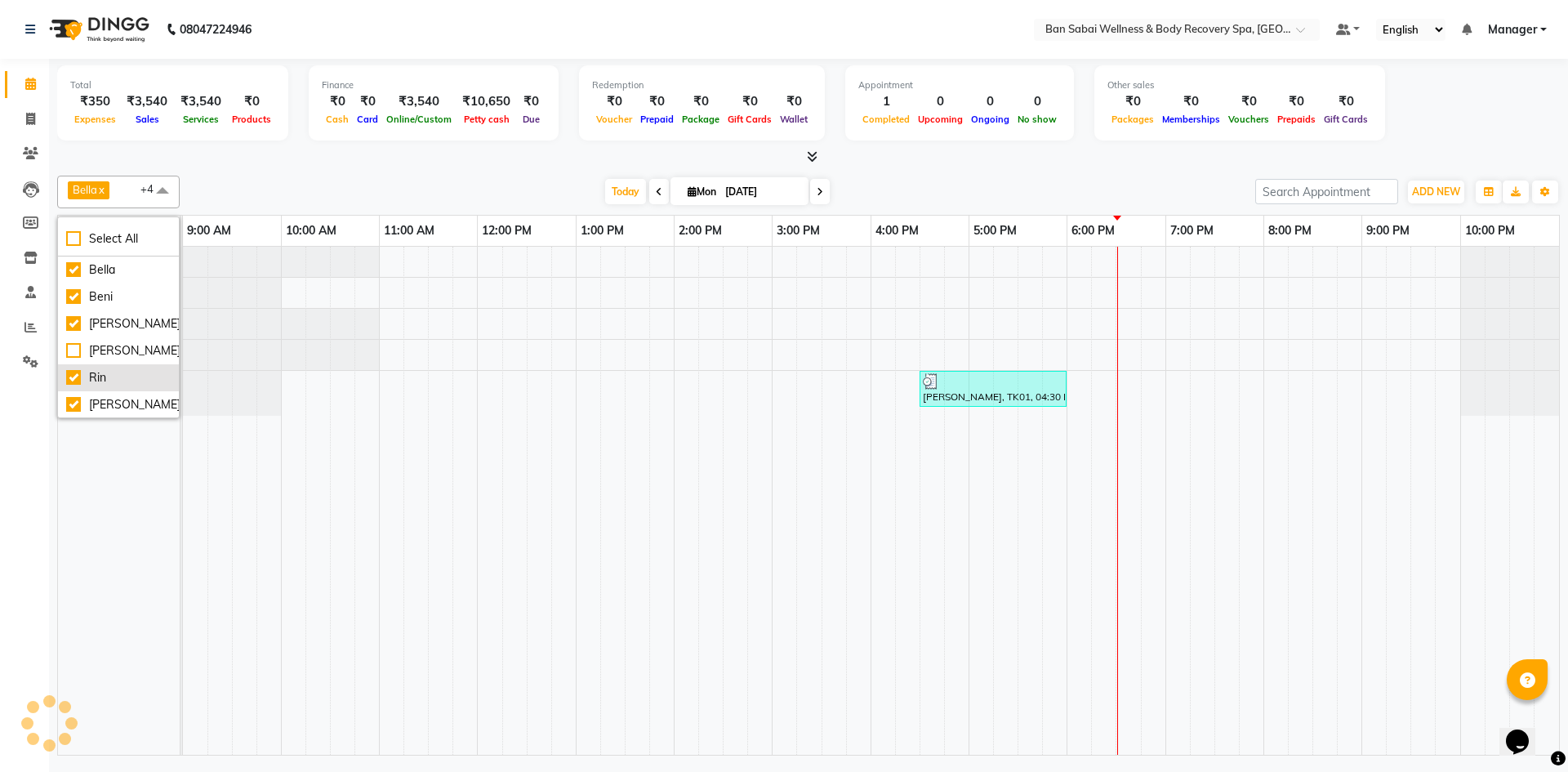
click at [76, 381] on div "Rin" at bounding box center [118, 378] width 105 height 17
checkbox input "false"
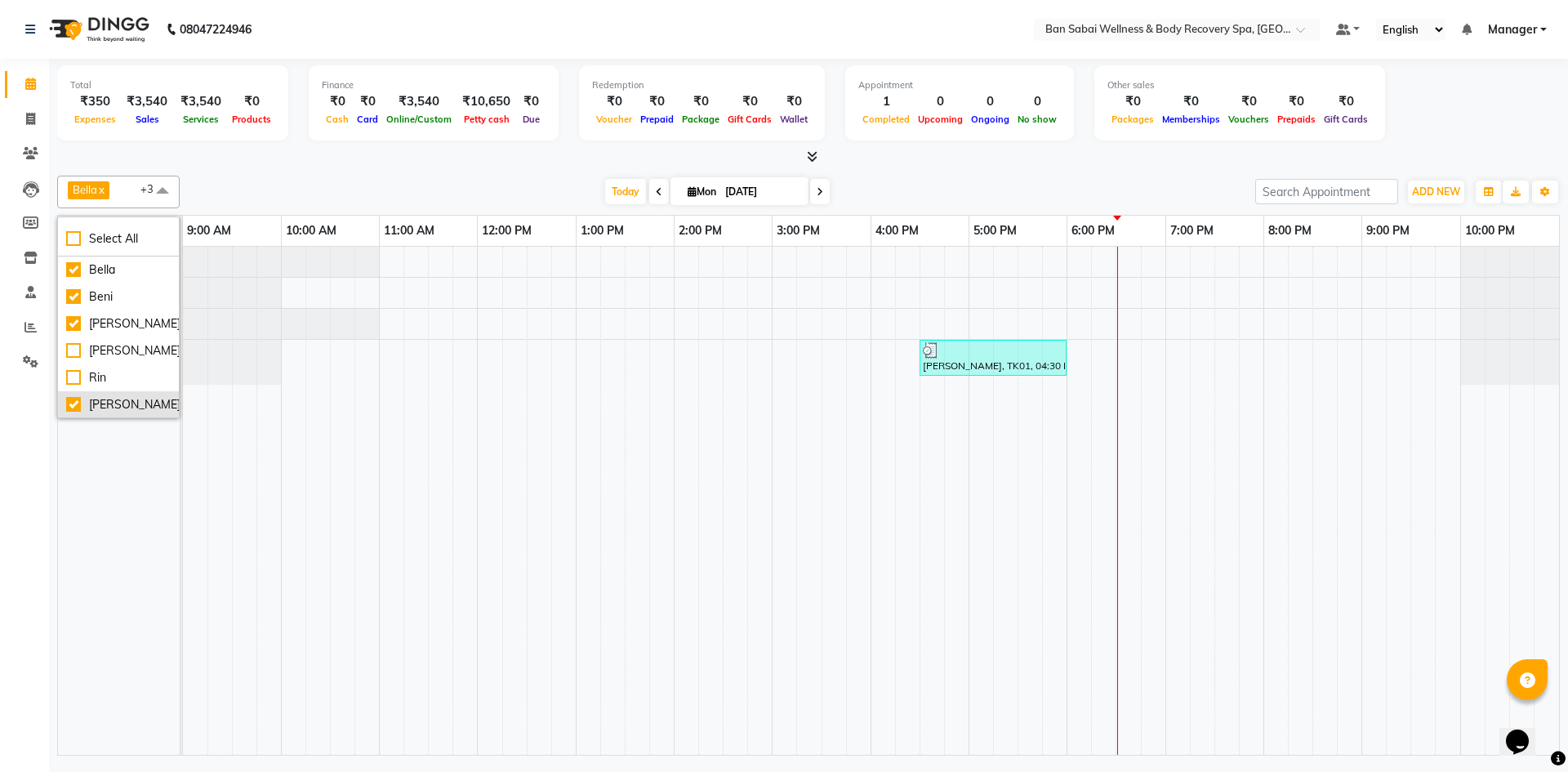
click at [75, 404] on div "[PERSON_NAME]" at bounding box center [118, 405] width 105 height 17
checkbox input "false"
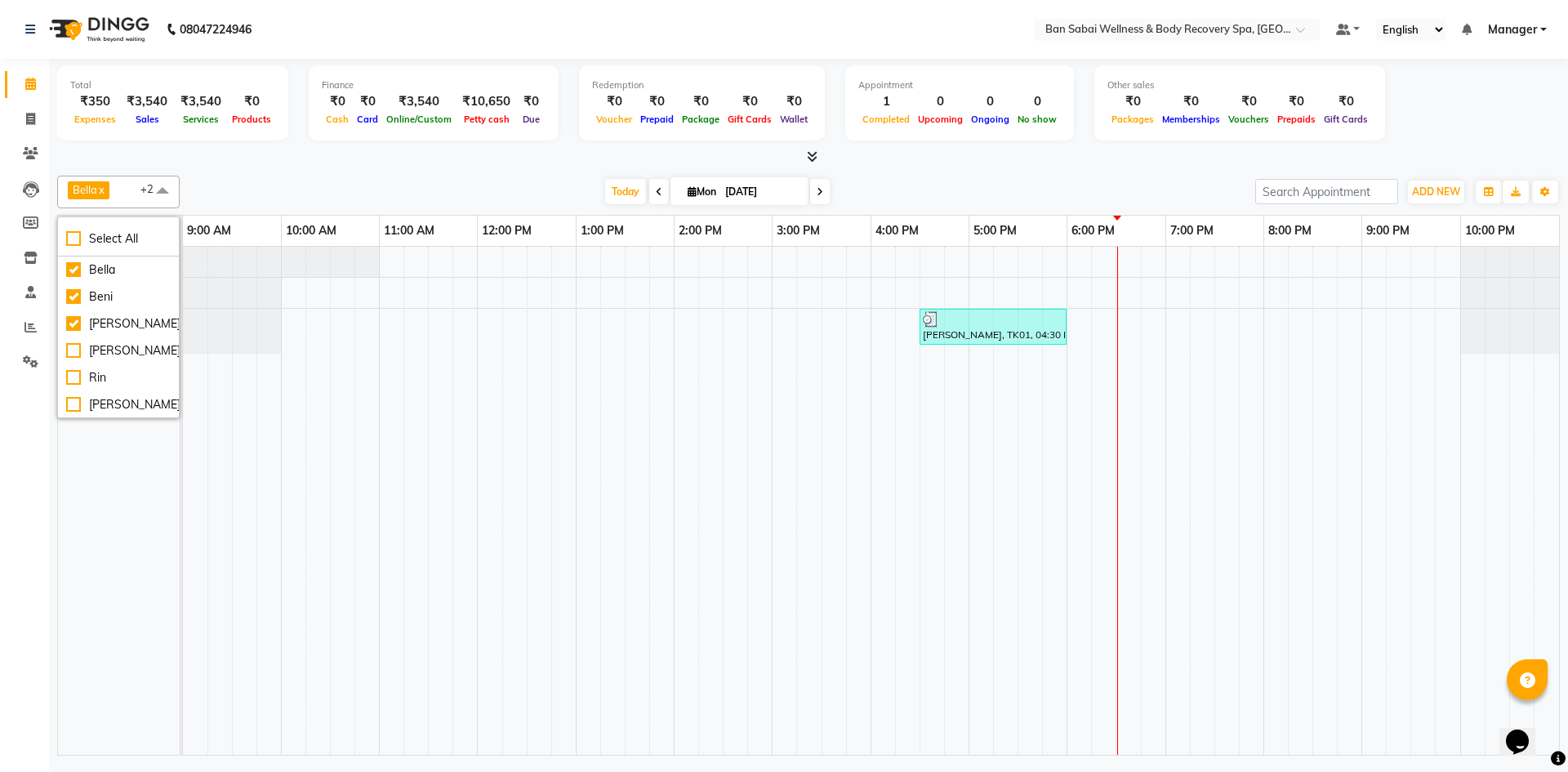
click at [341, 180] on div "[DATE] [DATE]" at bounding box center [718, 192] width 1060 height 24
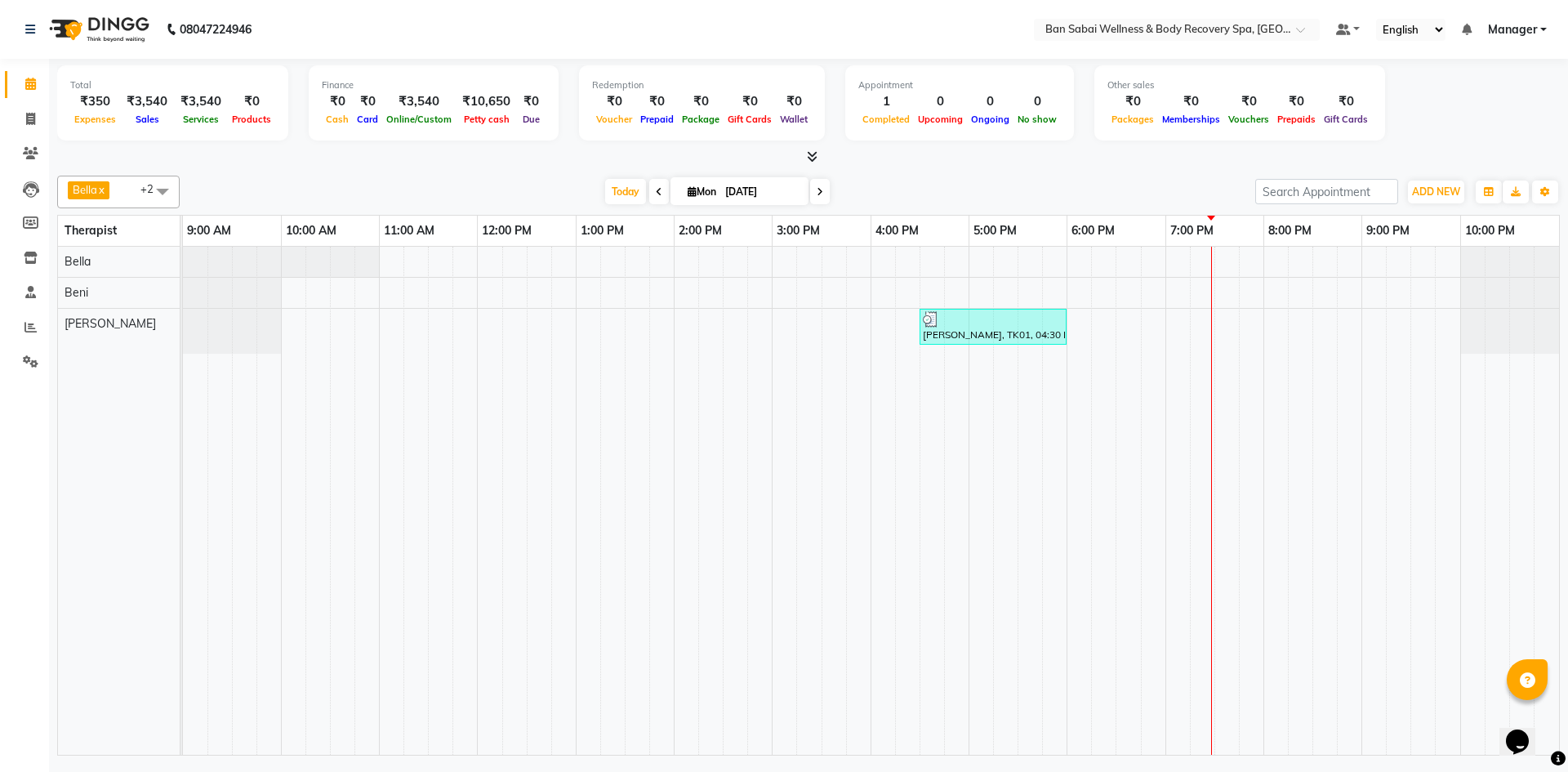
click at [811, 160] on icon at bounding box center [812, 156] width 11 height 13
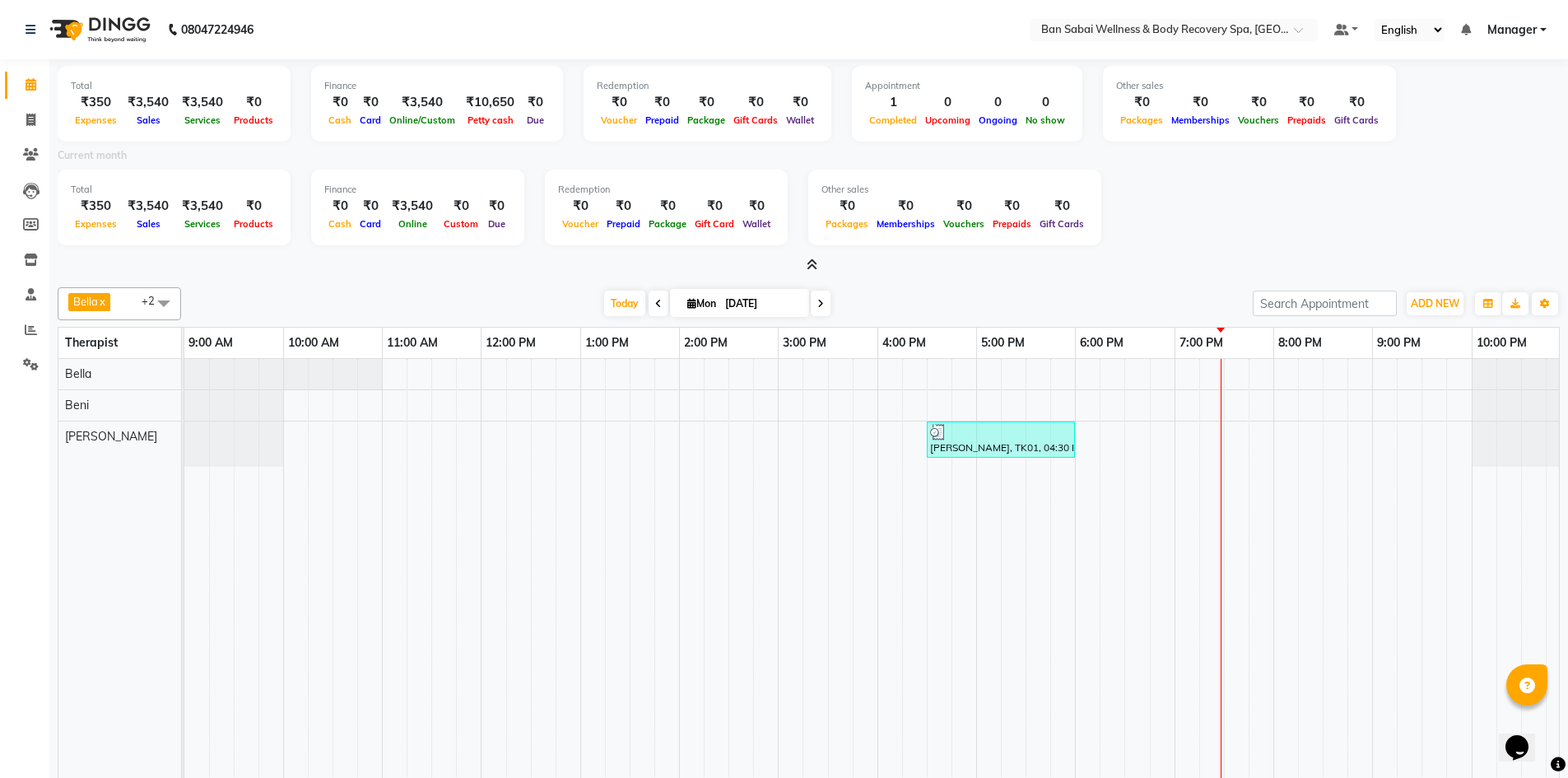
click at [816, 265] on icon at bounding box center [811, 265] width 11 height 13
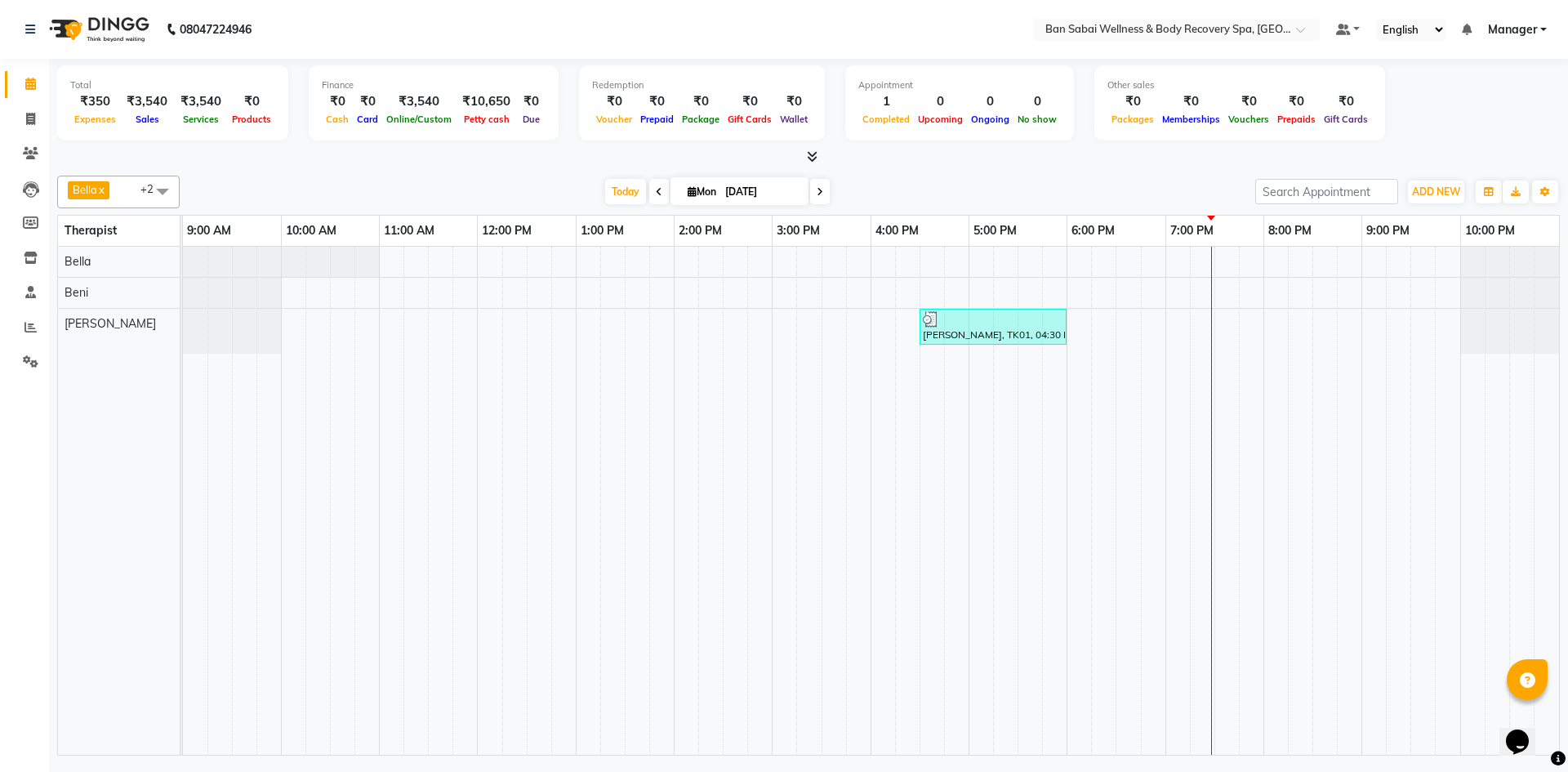
click at [170, 188] on span at bounding box center [163, 191] width 33 height 31
click at [160, 195] on span at bounding box center [163, 191] width 33 height 31
click at [656, 190] on icon at bounding box center [659, 192] width 7 height 10
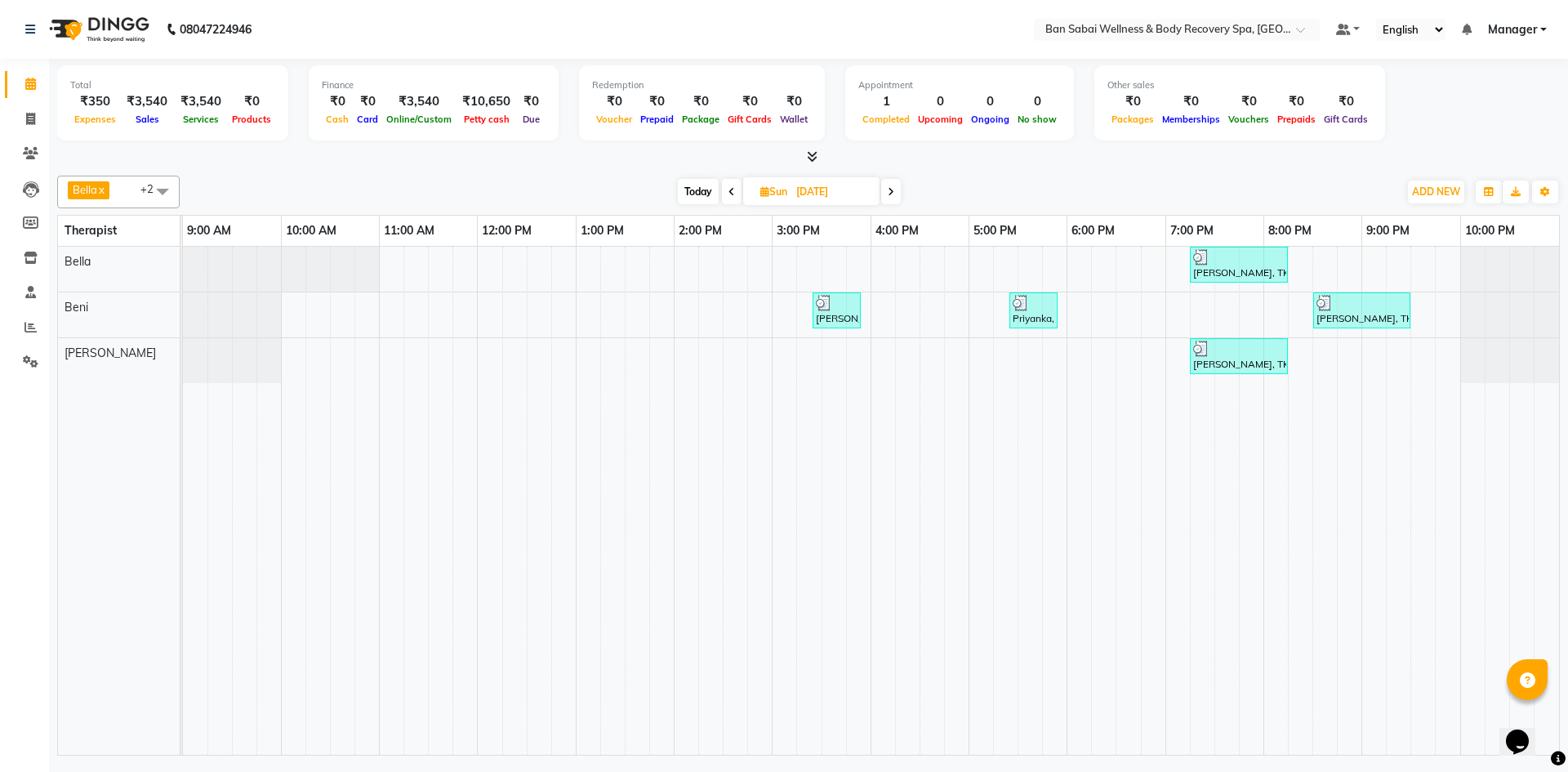
click at [888, 196] on icon at bounding box center [891, 192] width 7 height 10
type input "[DATE]"
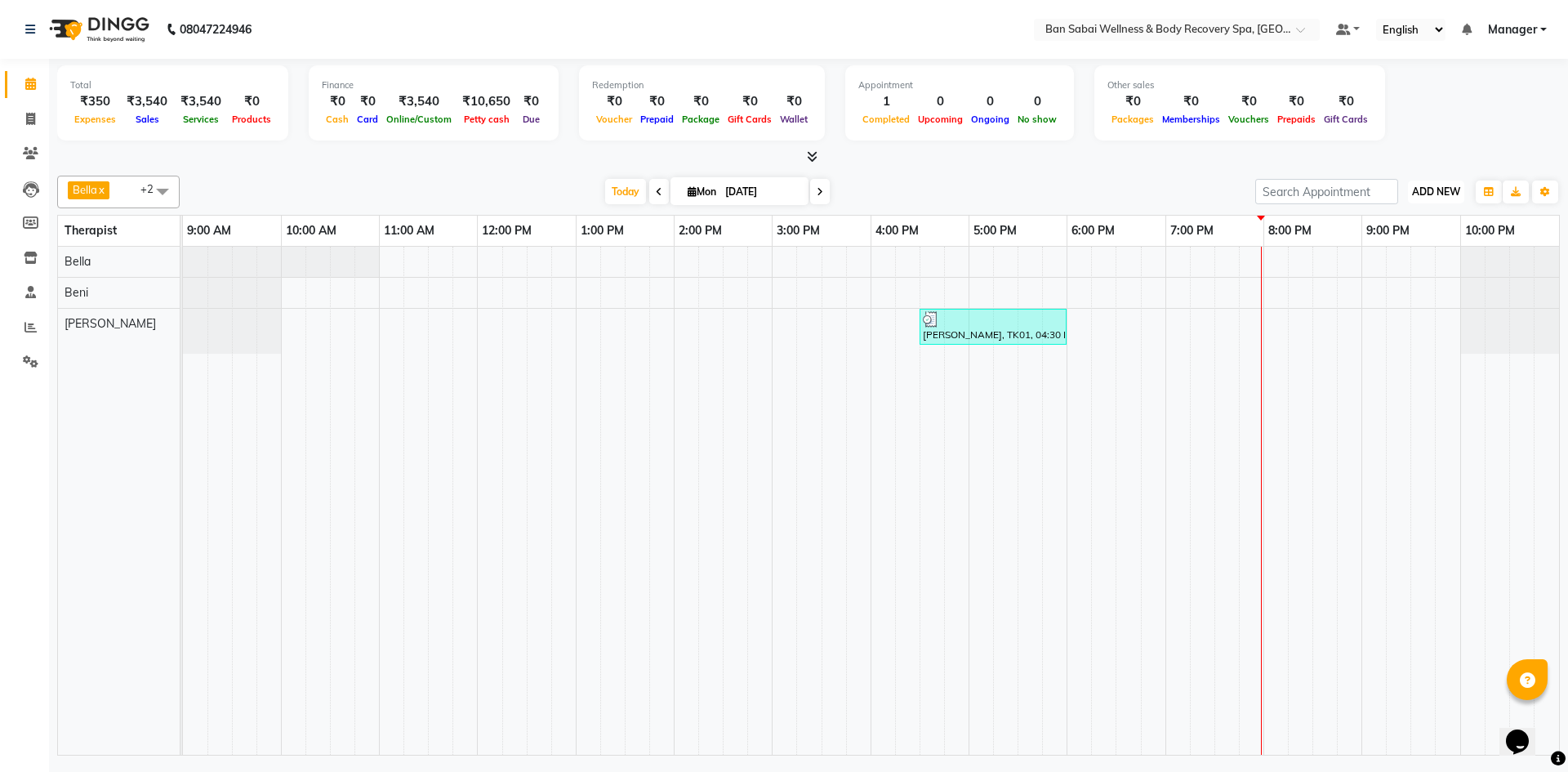
click at [1435, 195] on span "ADD NEW" at bounding box center [1436, 191] width 48 height 13
click at [505, 643] on td at bounding box center [514, 501] width 24 height 508
click at [809, 164] on span at bounding box center [809, 157] width 17 height 17
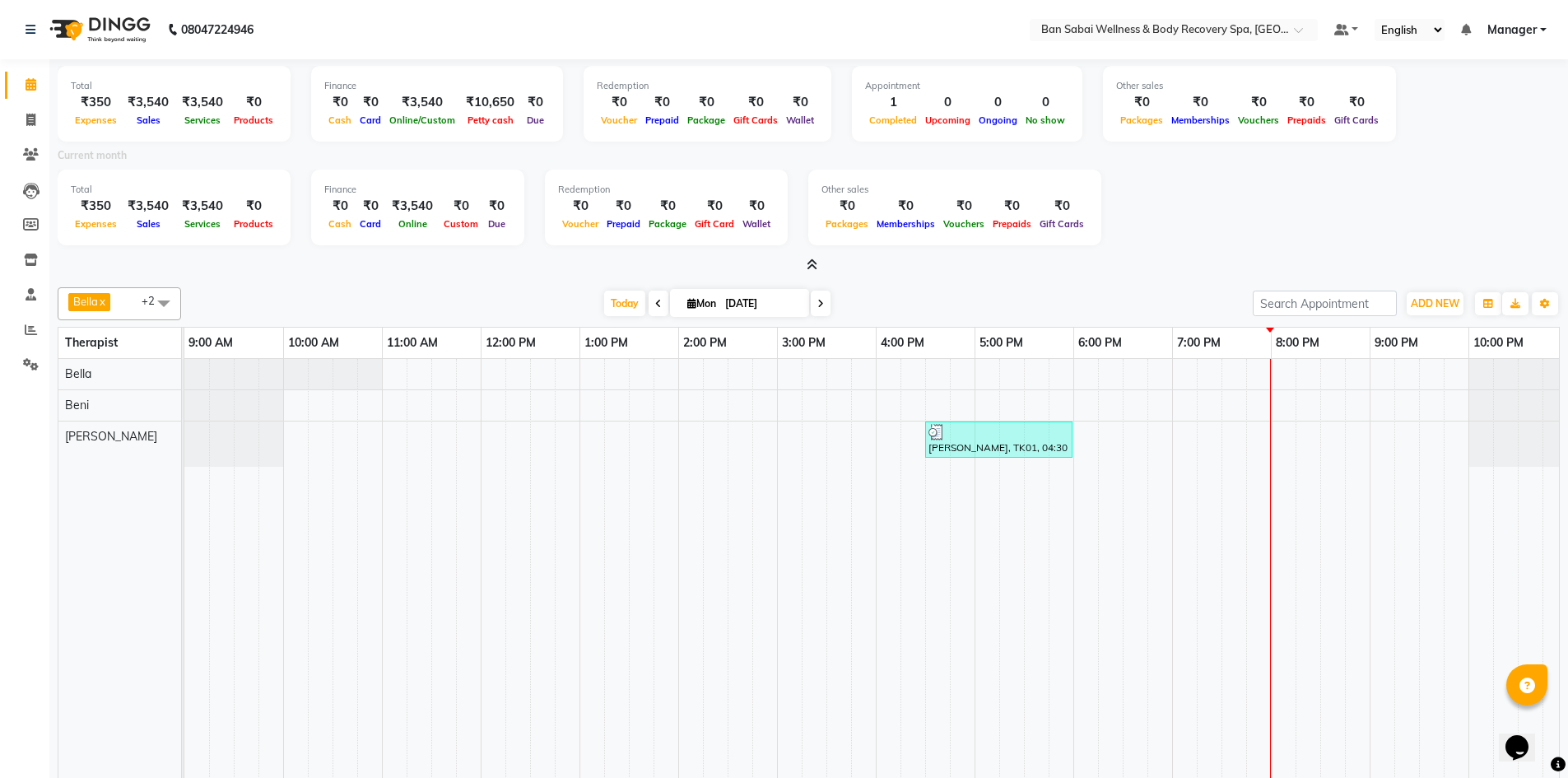
click at [163, 300] on span at bounding box center [164, 303] width 33 height 31
click at [165, 308] on span at bounding box center [164, 303] width 33 height 31
click at [1546, 32] on link "Manager" at bounding box center [1517, 30] width 60 height 18
click at [808, 266] on icon at bounding box center [811, 265] width 11 height 13
